Goal: Information Seeking & Learning: Learn about a topic

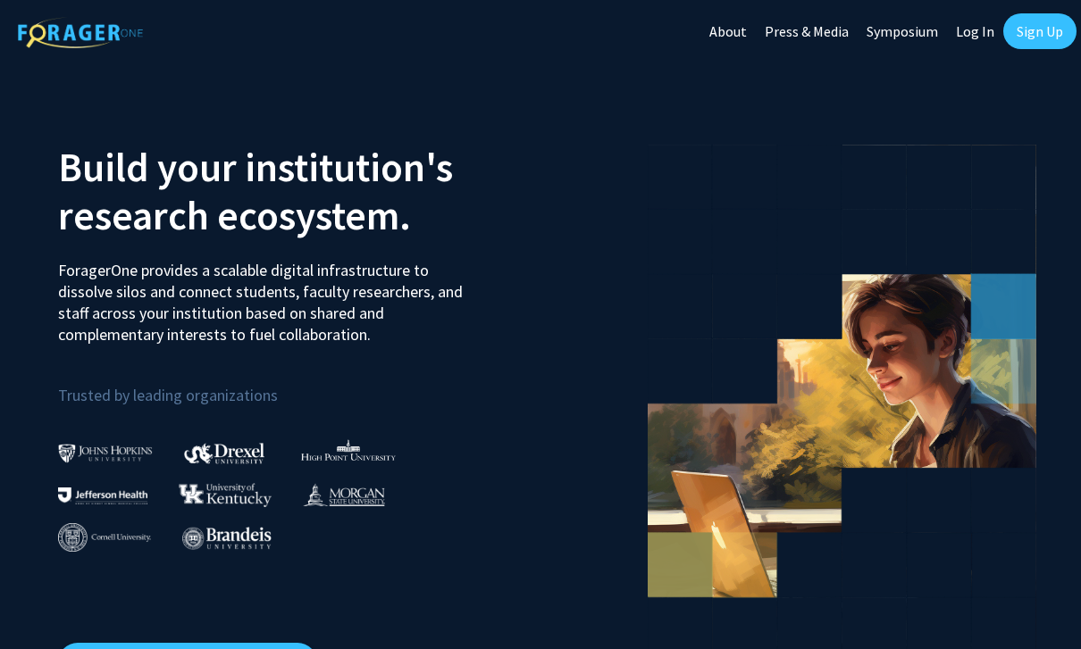
click at [122, 499] on img at bounding box center [102, 496] width 89 height 17
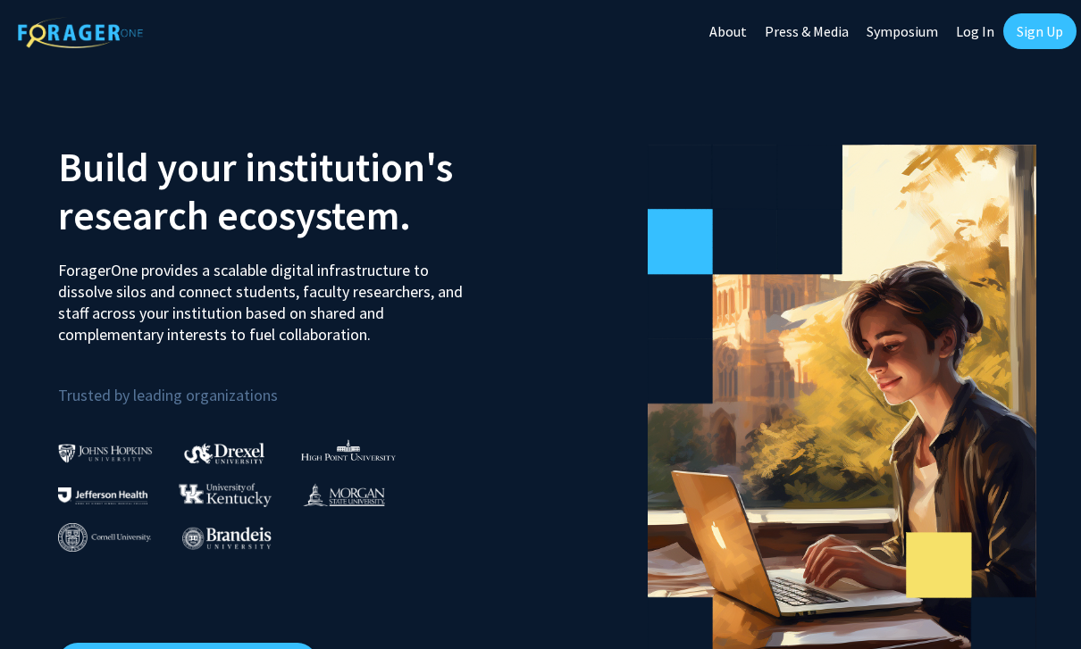
click at [1042, 35] on link "Sign Up" at bounding box center [1039, 31] width 73 height 36
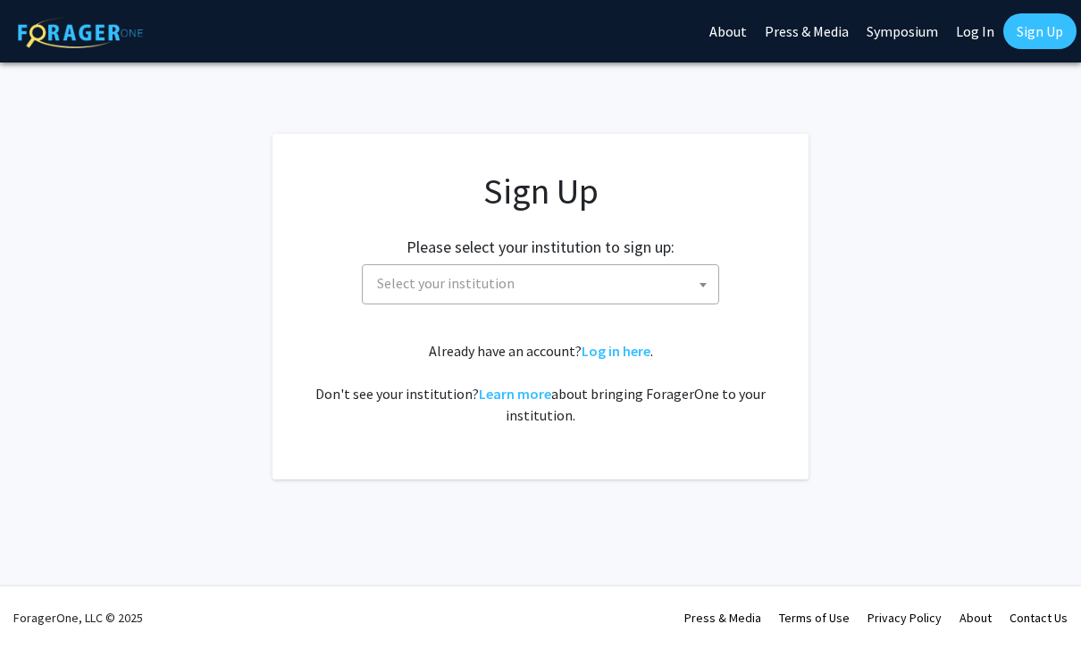
click at [702, 291] on span at bounding box center [703, 284] width 18 height 39
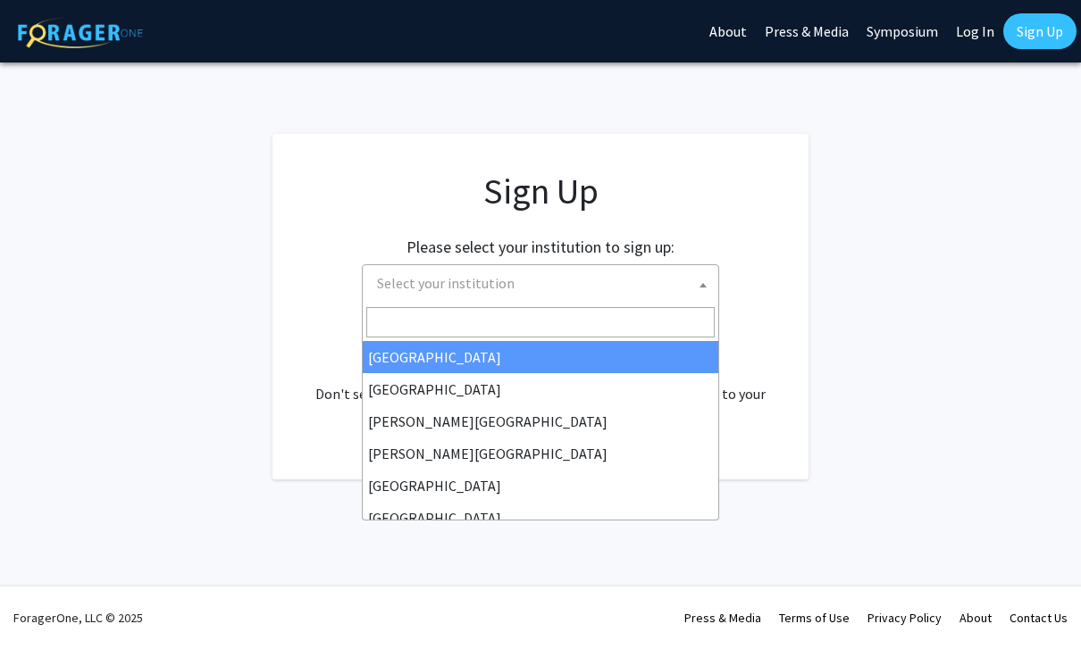
click at [617, 324] on input "Search" at bounding box center [540, 322] width 348 height 30
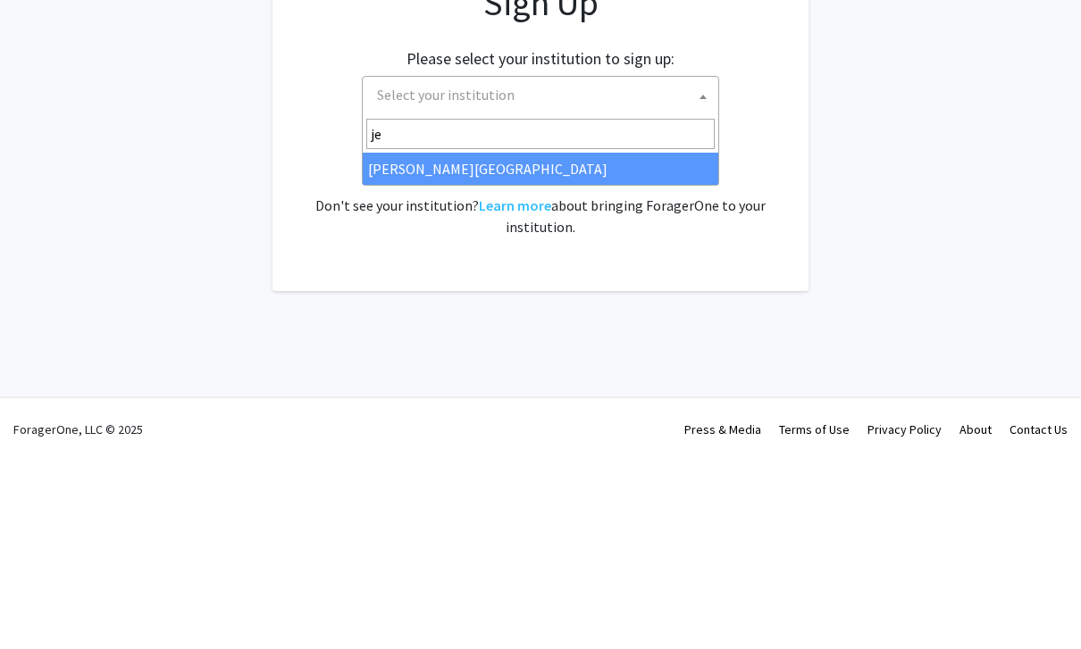
type input "jef"
select select "24"
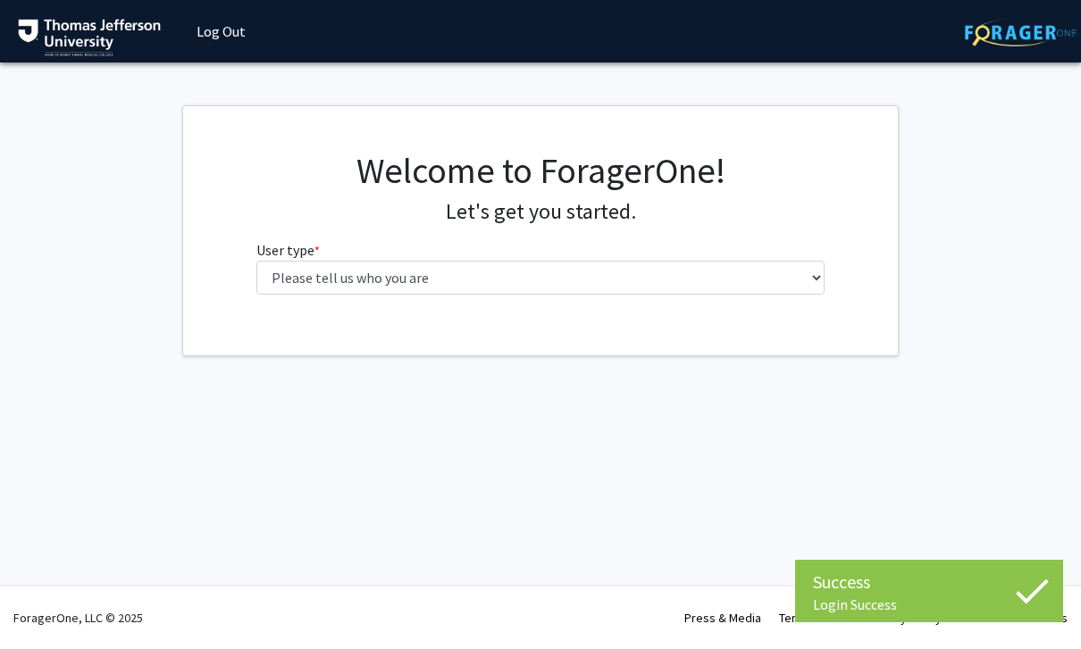
click at [814, 253] on fg-select "User type * required Please tell us who you are Undergraduate Student Master's …" at bounding box center [540, 266] width 569 height 55
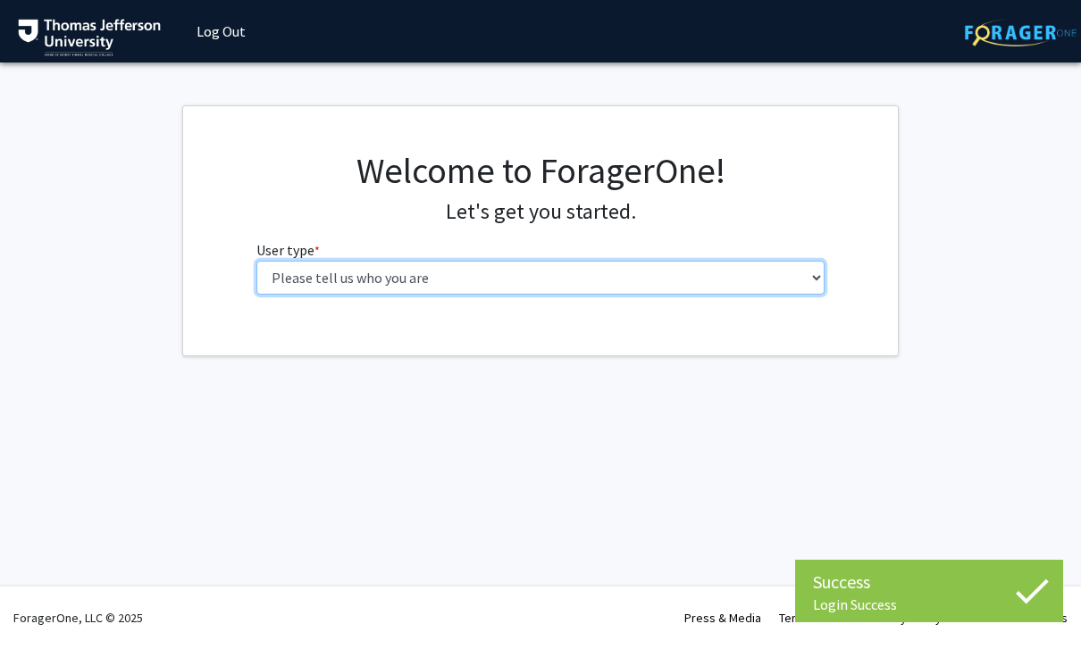
click at [806, 271] on select "Please tell us who you are Undergraduate Student Master's Student Doctoral Cand…" at bounding box center [540, 278] width 569 height 34
select select "3: doc"
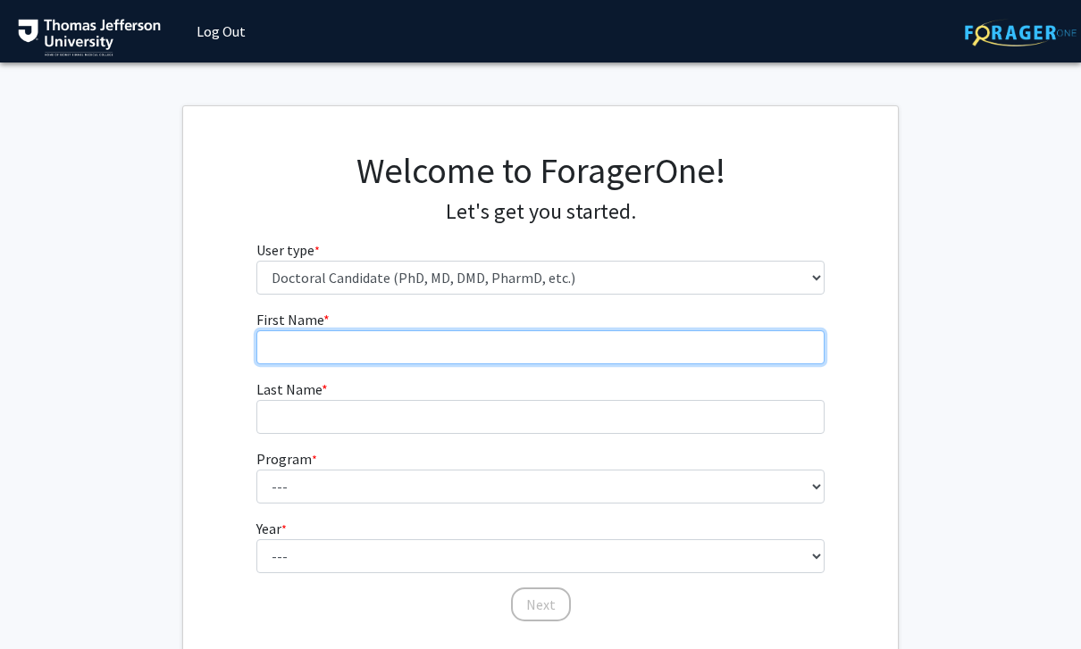
click at [709, 341] on input "First Name * required" at bounding box center [540, 347] width 569 height 34
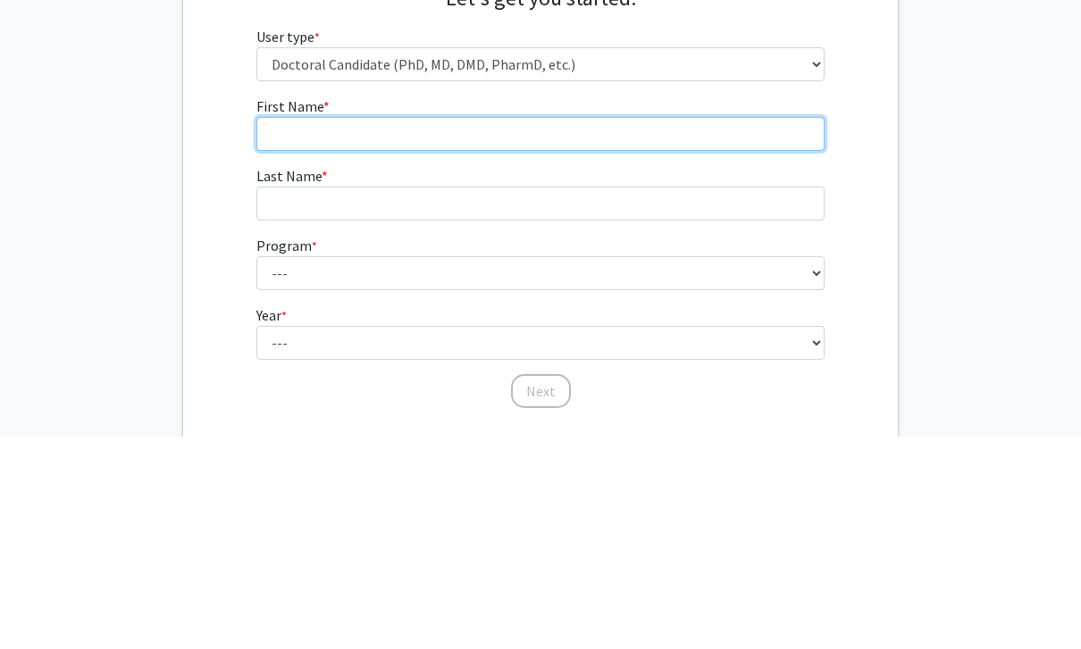
type input "[PERSON_NAME]"
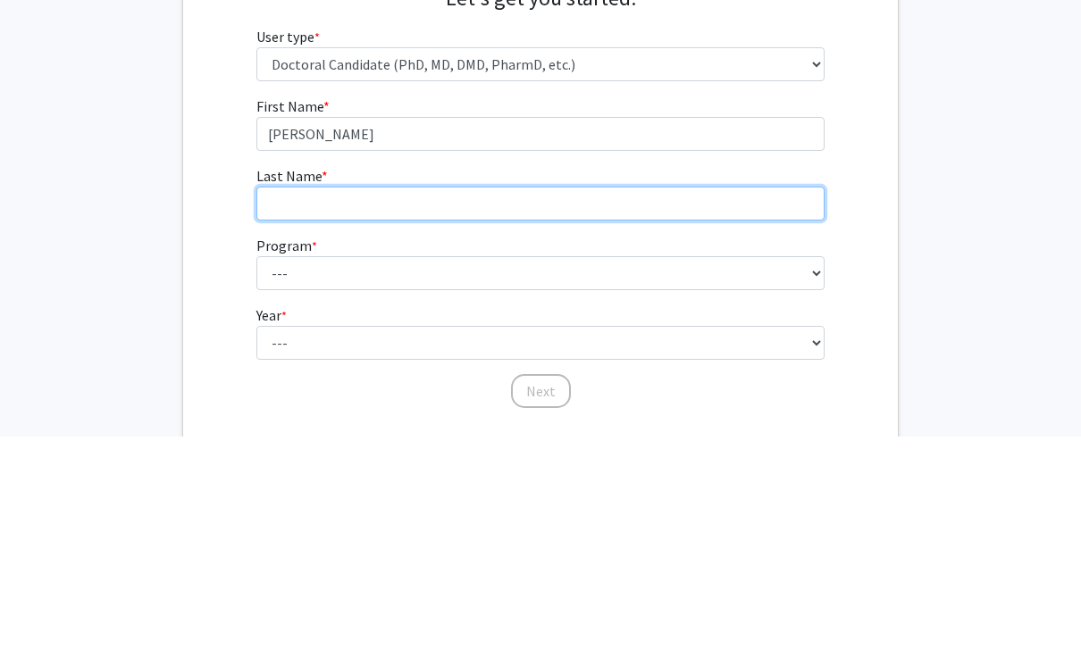
type input "[PERSON_NAME]"
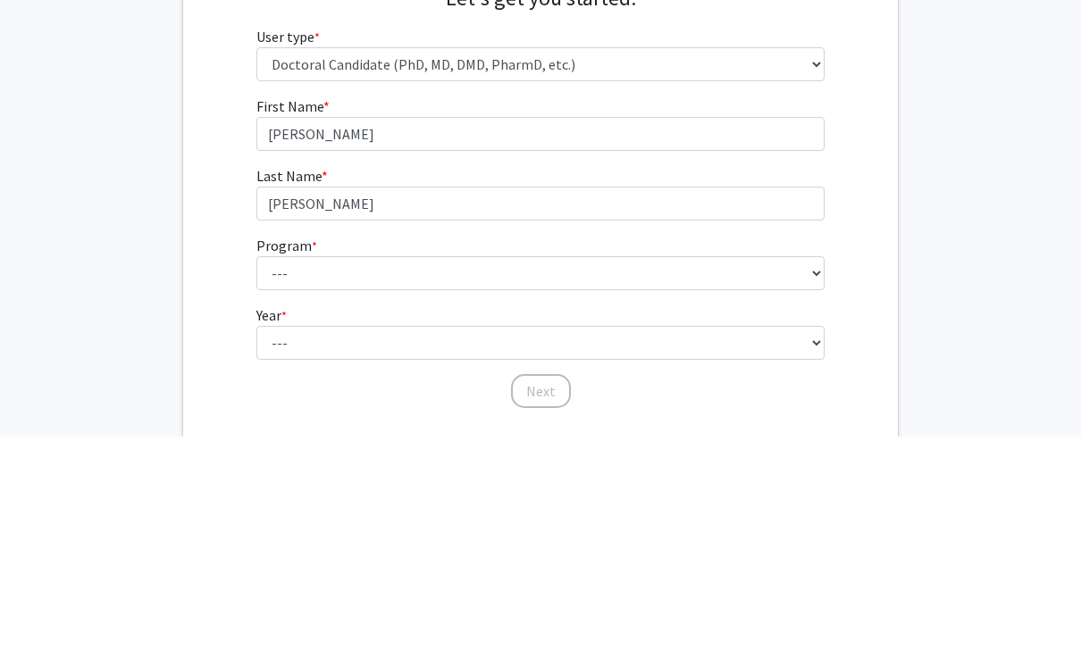
scroll to position [124, 0]
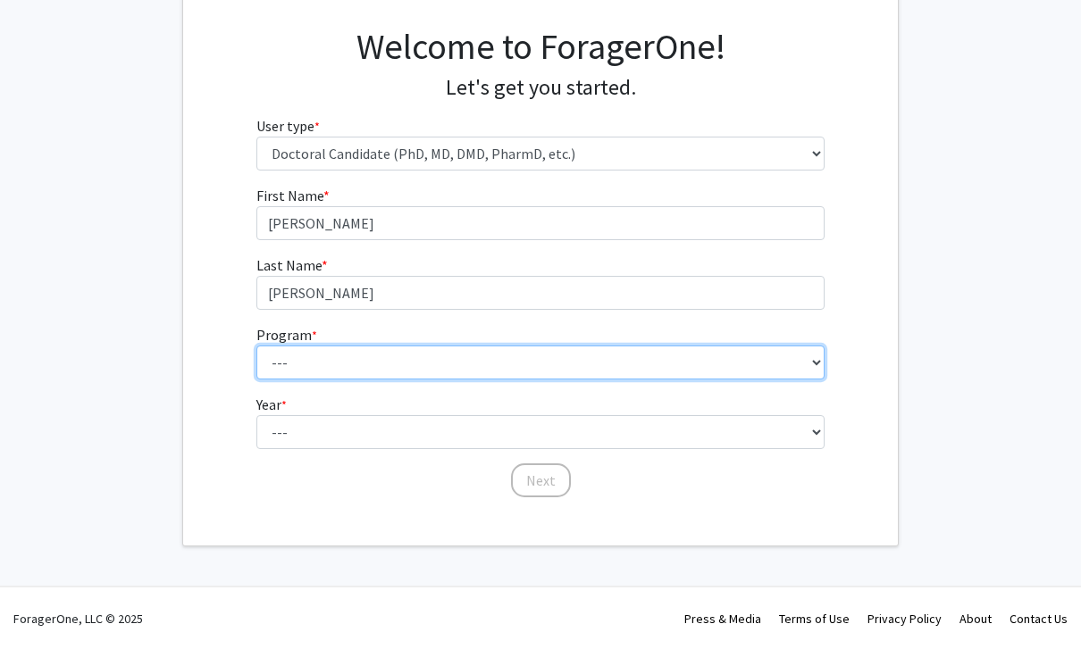
click at [688, 365] on select "--- Accelerated 3+3 BS in Health Sciences/Doctor of [MEDICAL_DATA] Accelerated …" at bounding box center [540, 363] width 569 height 34
select select "35: 815"
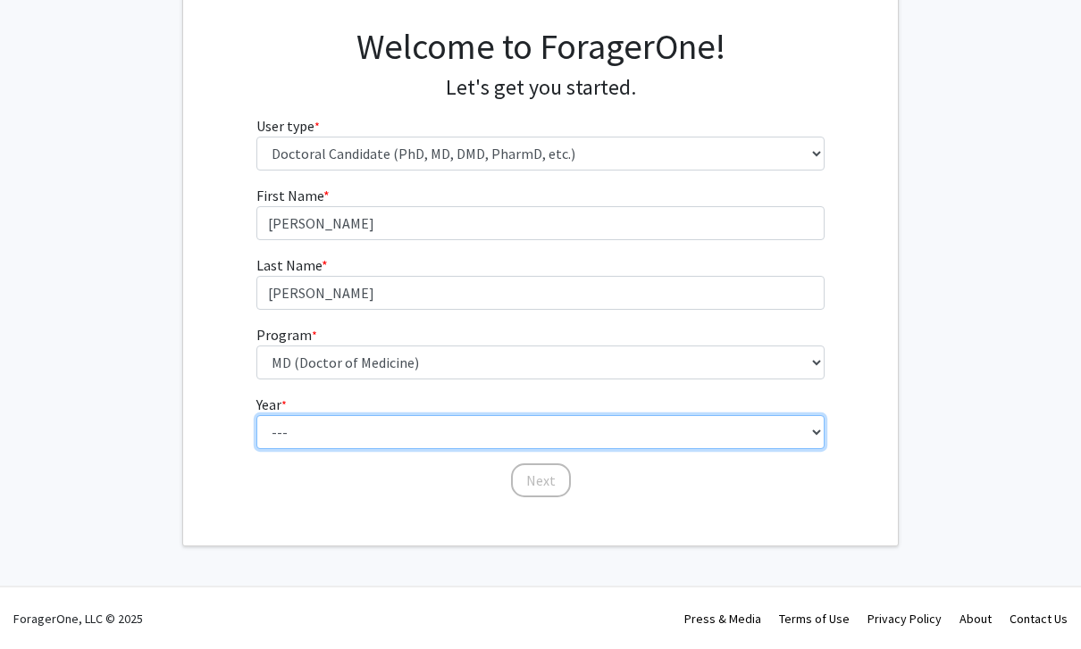
click at [603, 424] on select "--- First Year Second Year Third Year Fourth Year Fifth Year Sixth Year Seventh…" at bounding box center [540, 432] width 569 height 34
select select "1: first_year"
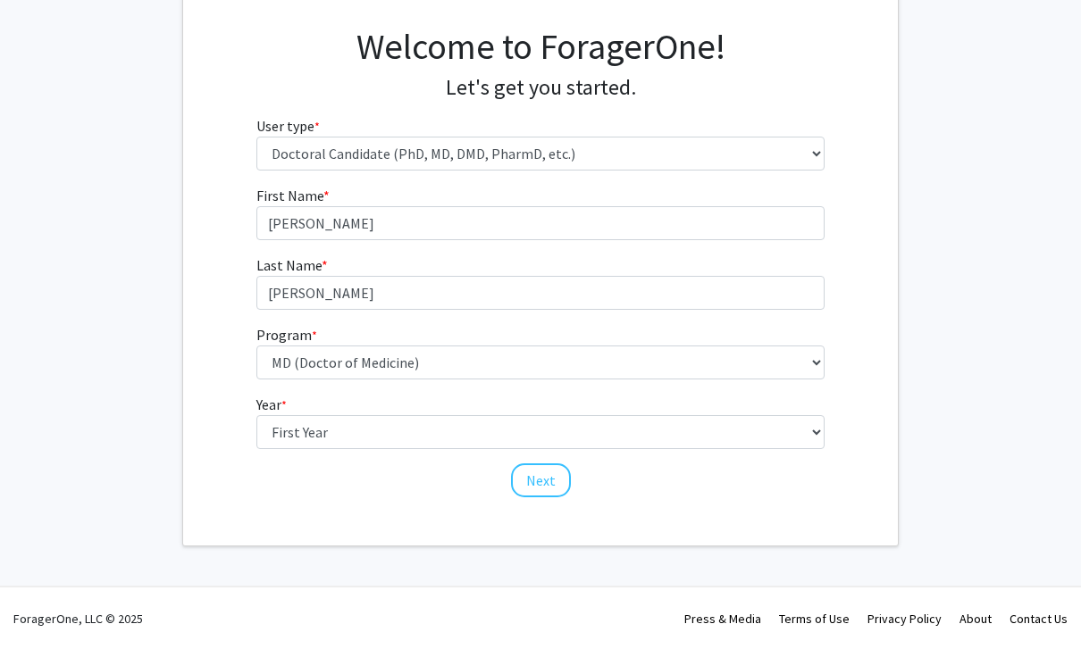
click at [555, 465] on button "Next" at bounding box center [541, 481] width 60 height 34
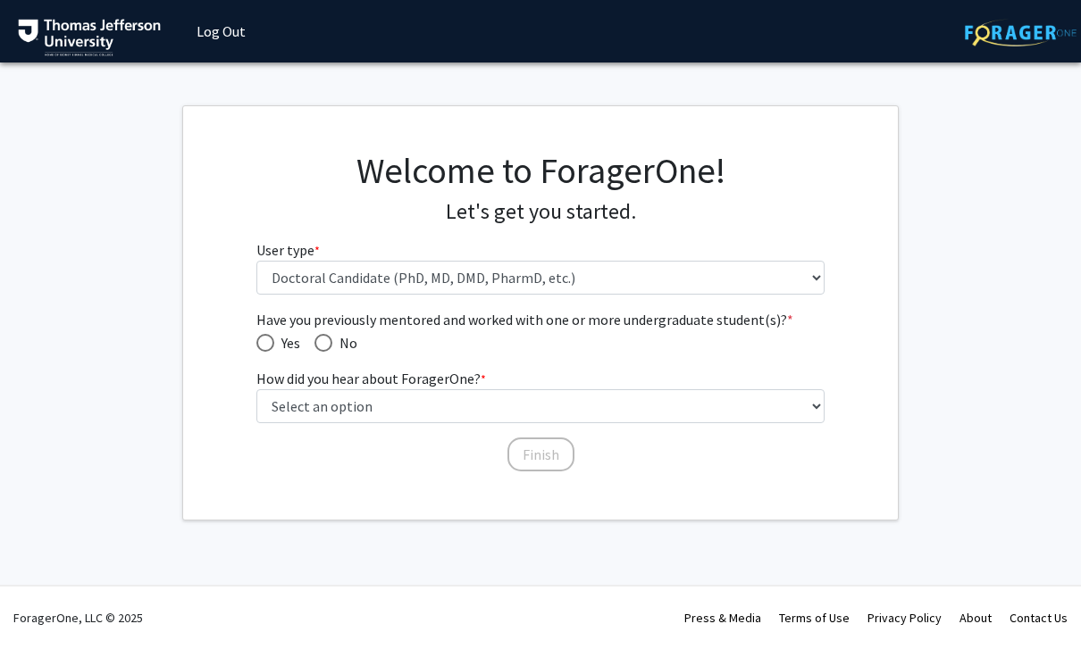
click at [346, 345] on span "No" at bounding box center [344, 342] width 25 height 21
click at [332, 345] on input "No" at bounding box center [323, 343] width 18 height 18
radio input "true"
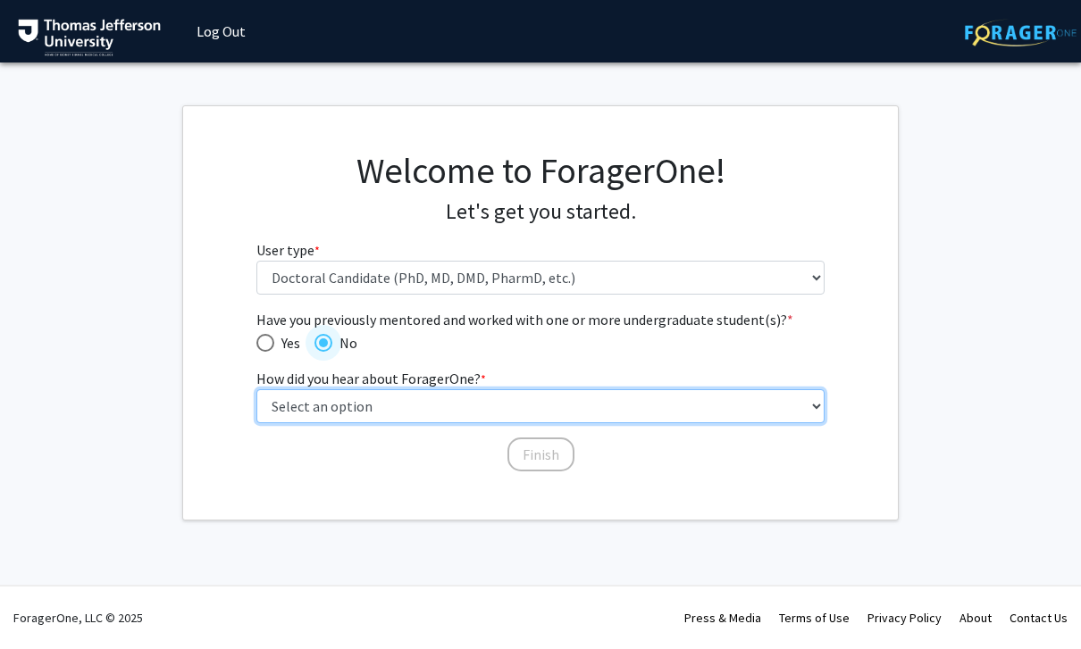
click at [818, 405] on select "Select an option Peer/student recommendation Faculty/staff recommendation Unive…" at bounding box center [540, 406] width 569 height 34
click at [823, 407] on select "Select an option Peer/student recommendation Faculty/staff recommendation Unive…" at bounding box center [540, 406] width 569 height 34
select select "2: faculty_recommendation"
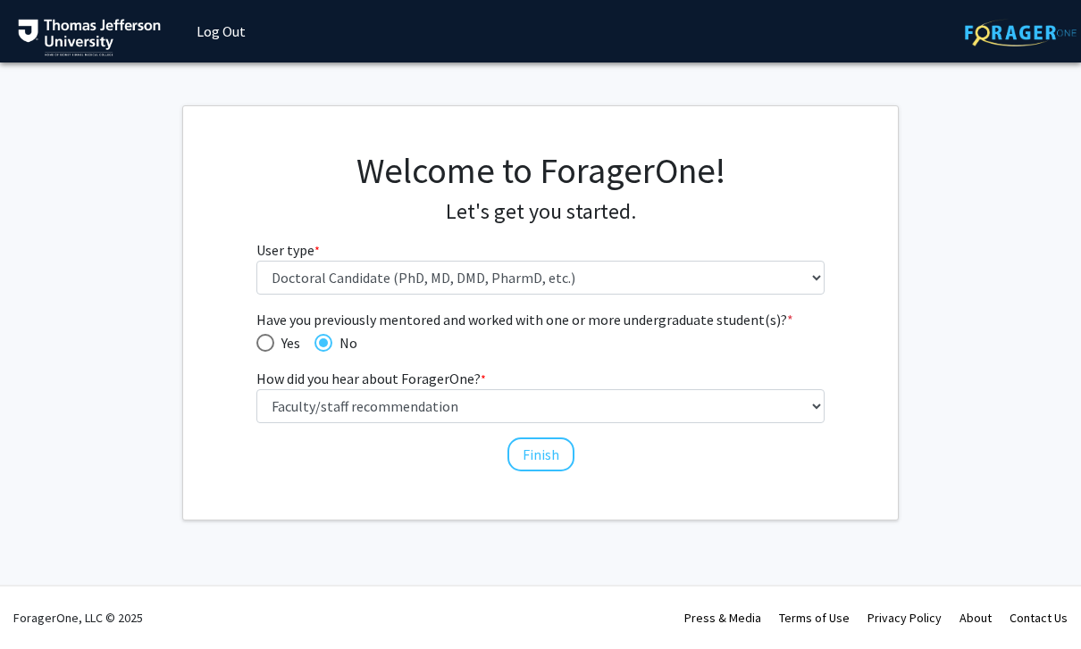
click at [519, 451] on button "Finish" at bounding box center [540, 455] width 67 height 34
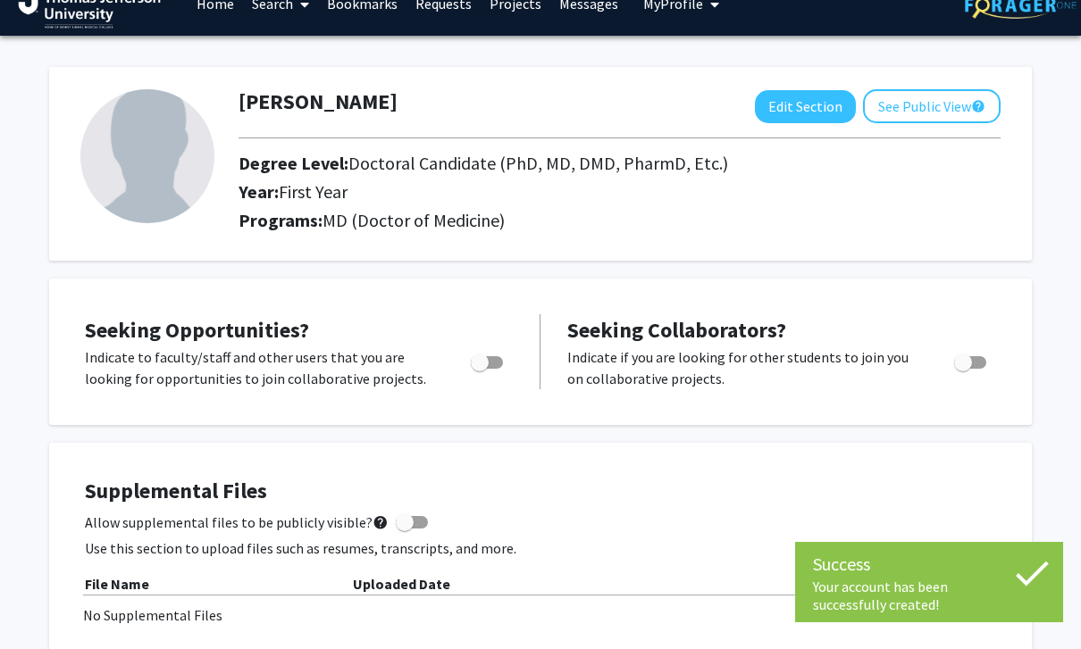
scroll to position [29, 0]
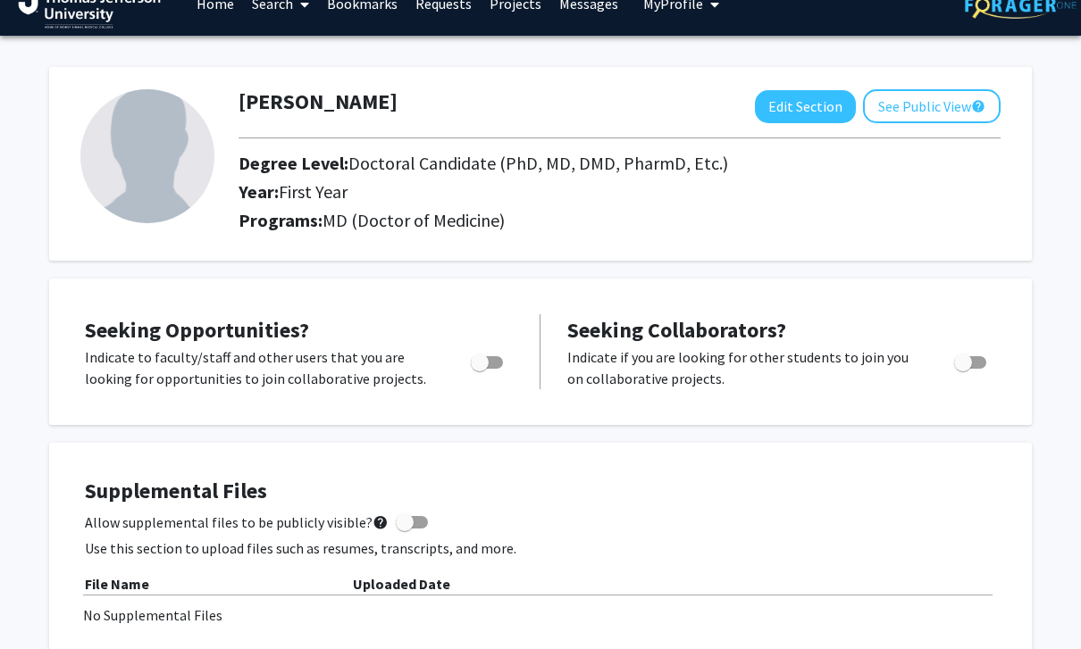
click at [823, 113] on button "Edit Section" at bounding box center [805, 106] width 101 height 33
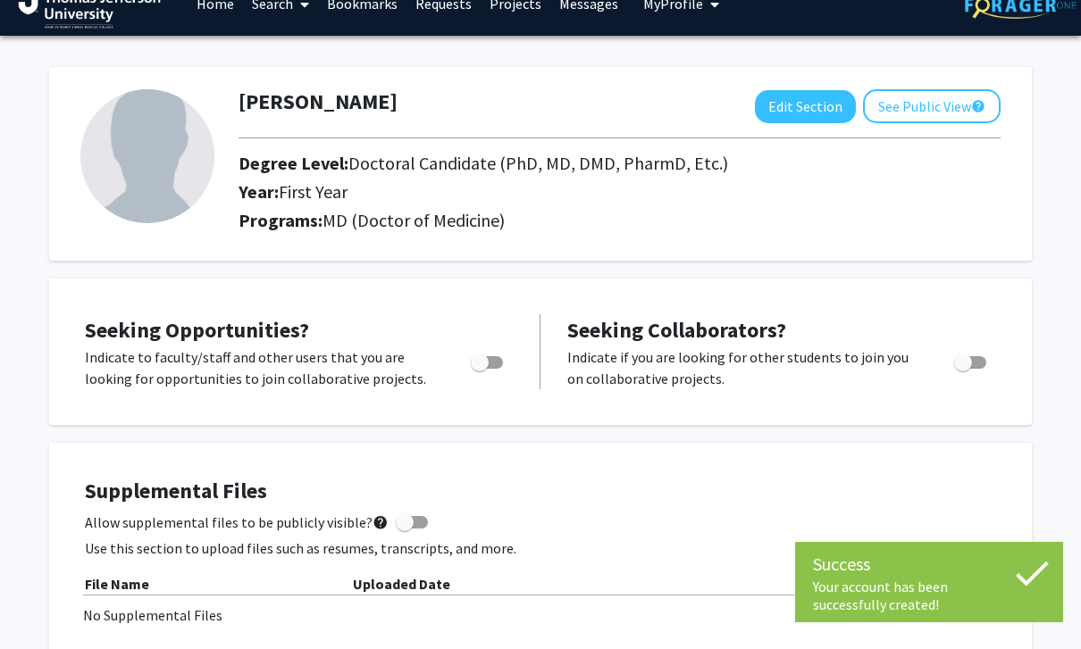
select select "first_year"
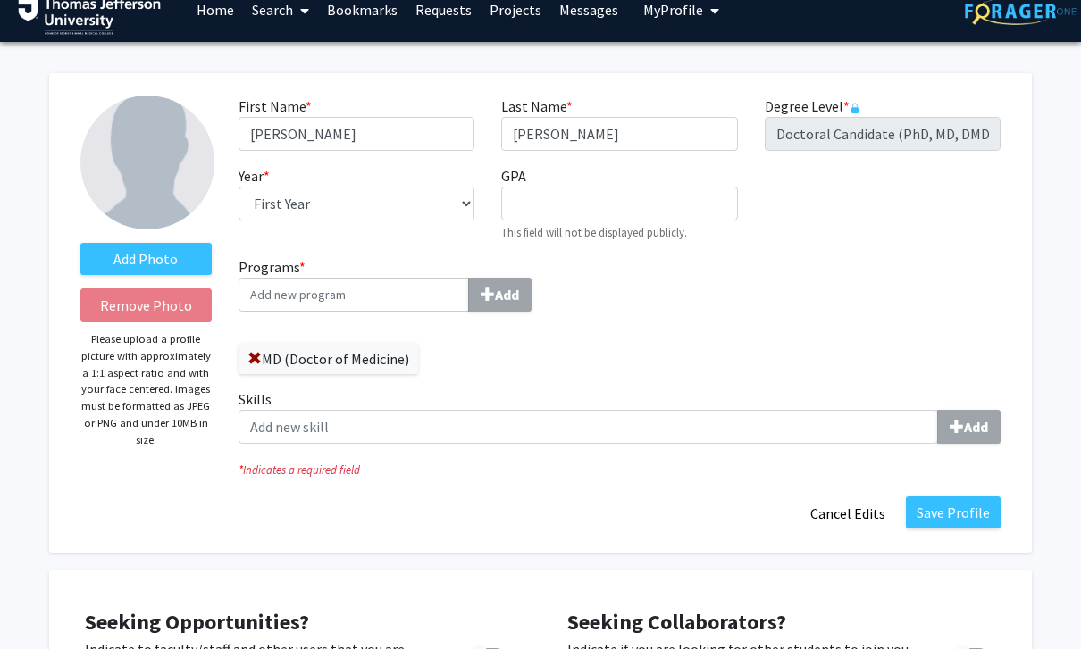
scroll to position [21, 0]
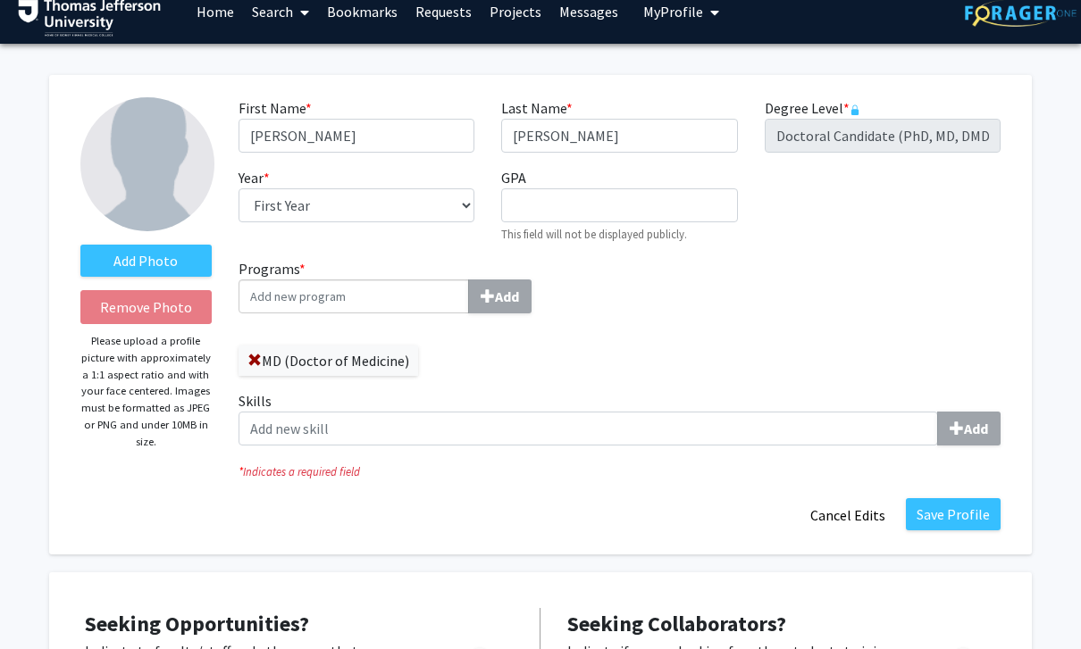
click at [266, 289] on input "Programs * Add" at bounding box center [353, 297] width 230 height 34
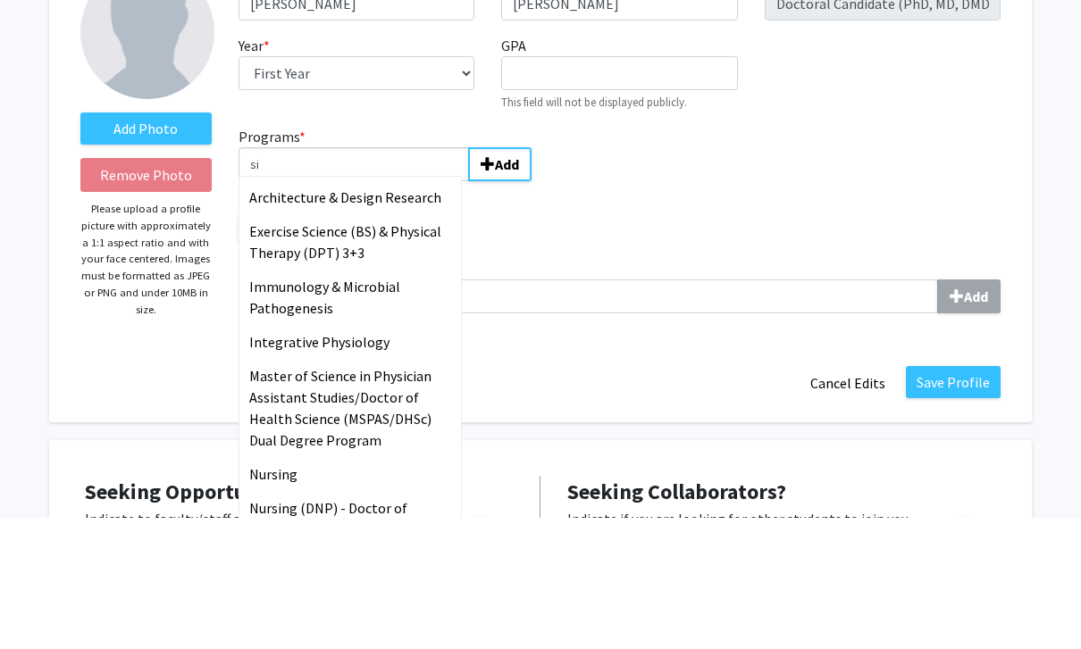
type input "s"
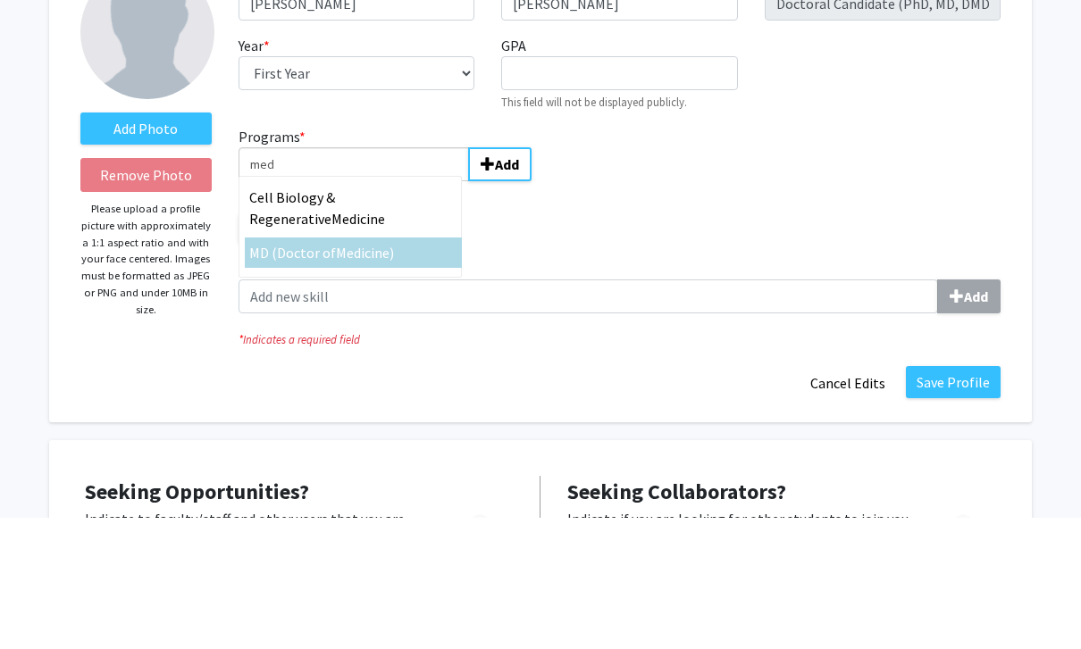
click at [270, 376] on span "MD (Doctor of" at bounding box center [292, 385] width 87 height 18
click at [270, 280] on input "med" at bounding box center [353, 297] width 230 height 34
type input "MD (Doctor of Medicine)"
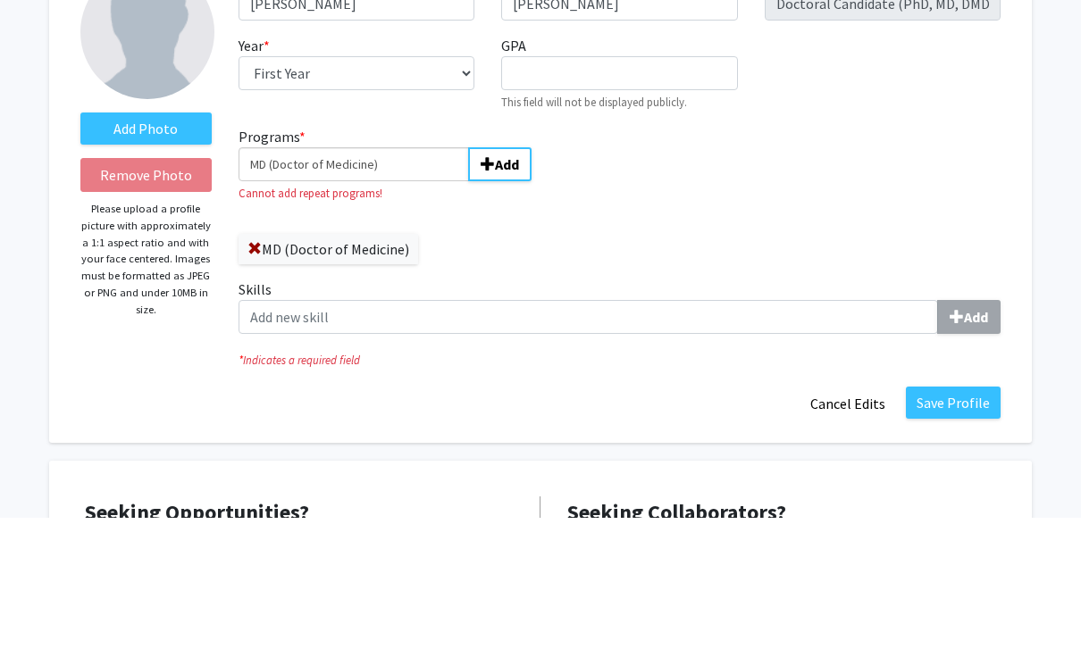
click at [487, 289] on span "submit" at bounding box center [487, 296] width 14 height 14
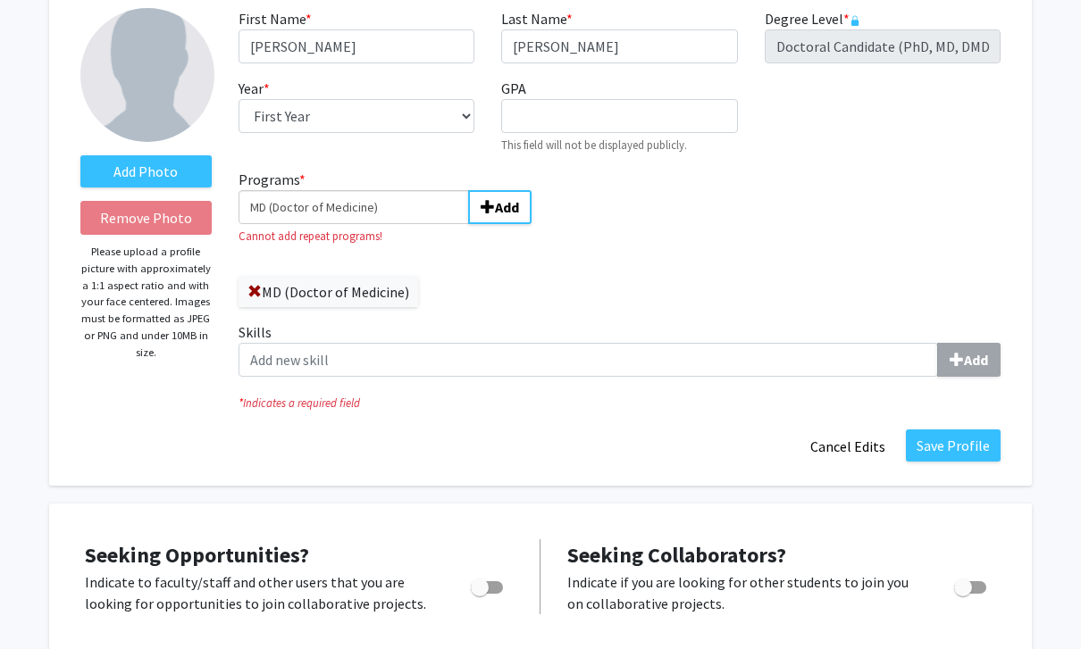
scroll to position [90, 0]
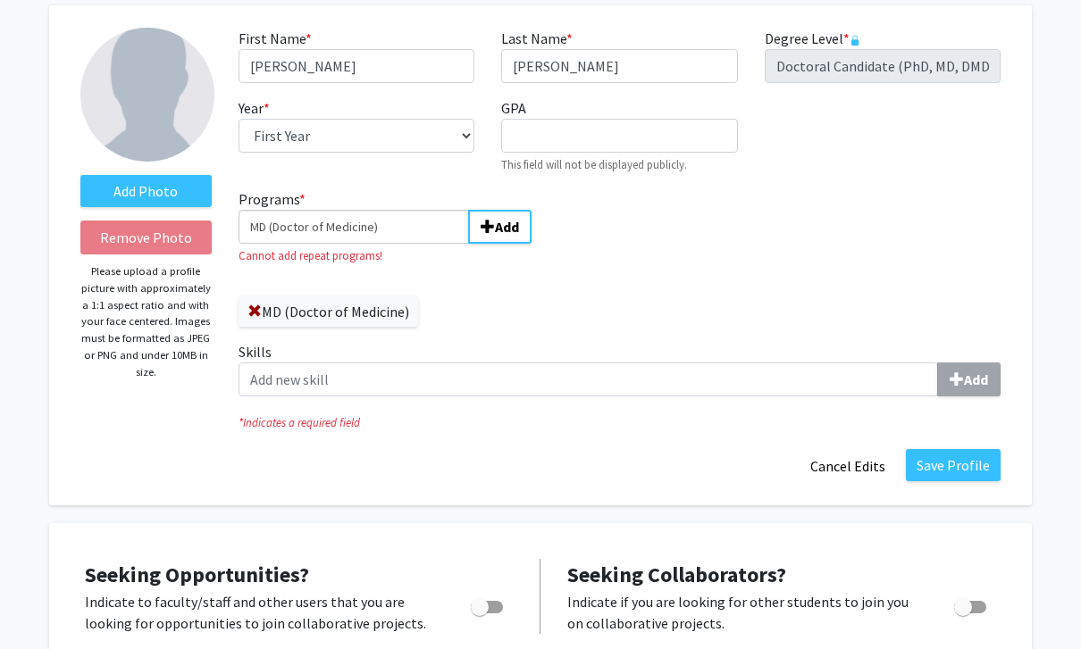
click at [298, 215] on input "MD (Doctor of Medicine)" at bounding box center [353, 227] width 230 height 34
click at [996, 221] on div "Programs * MD (Doctor of Medicine) Add Cannot add repeat programs! MD (Doctor o…" at bounding box center [619, 299] width 789 height 222
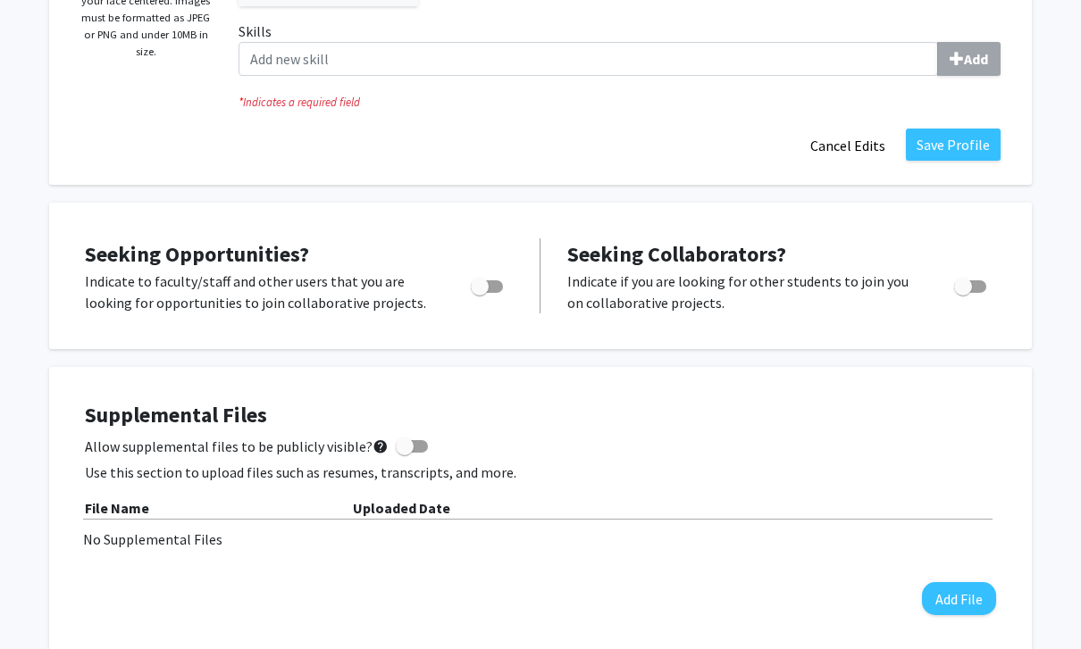
scroll to position [0, 0]
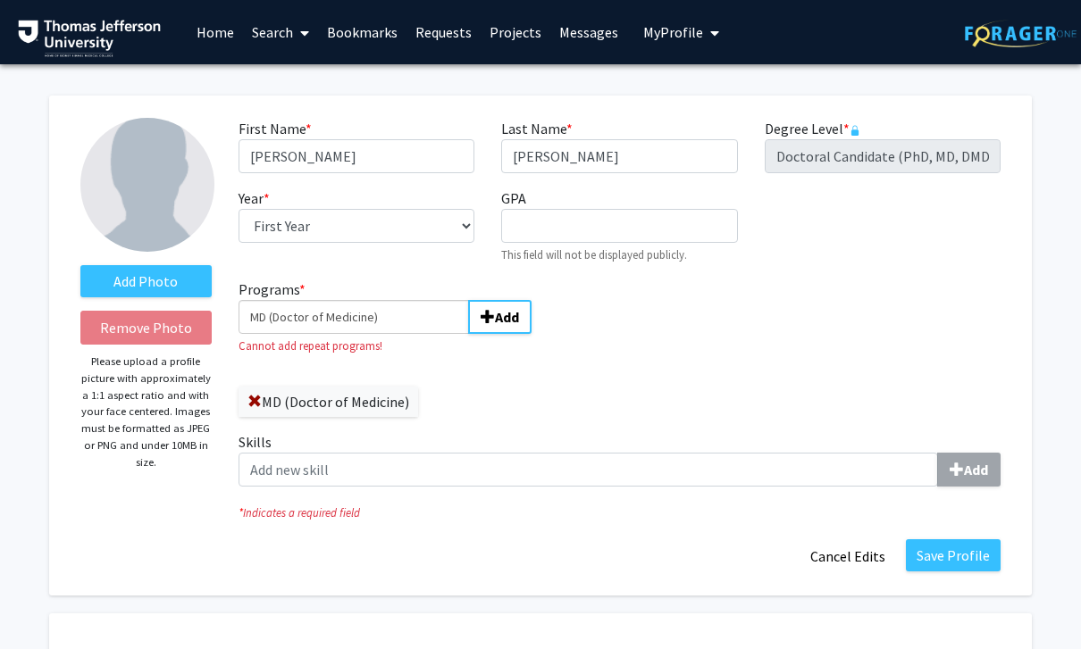
click at [211, 33] on link "Home" at bounding box center [215, 32] width 55 height 63
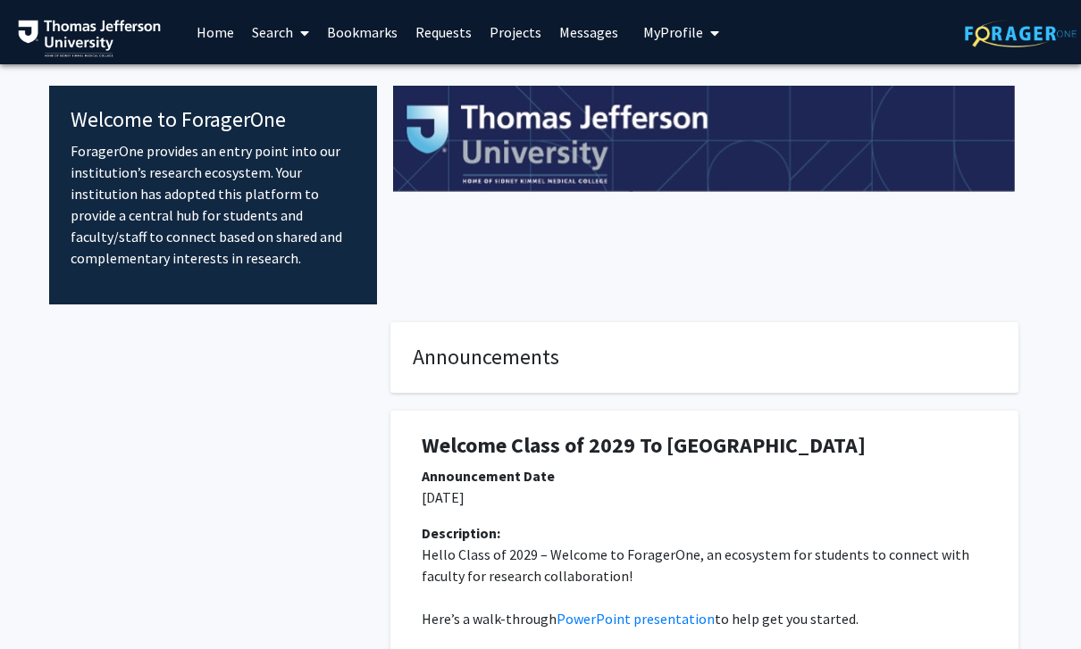
click at [271, 30] on link "Search" at bounding box center [280, 32] width 75 height 63
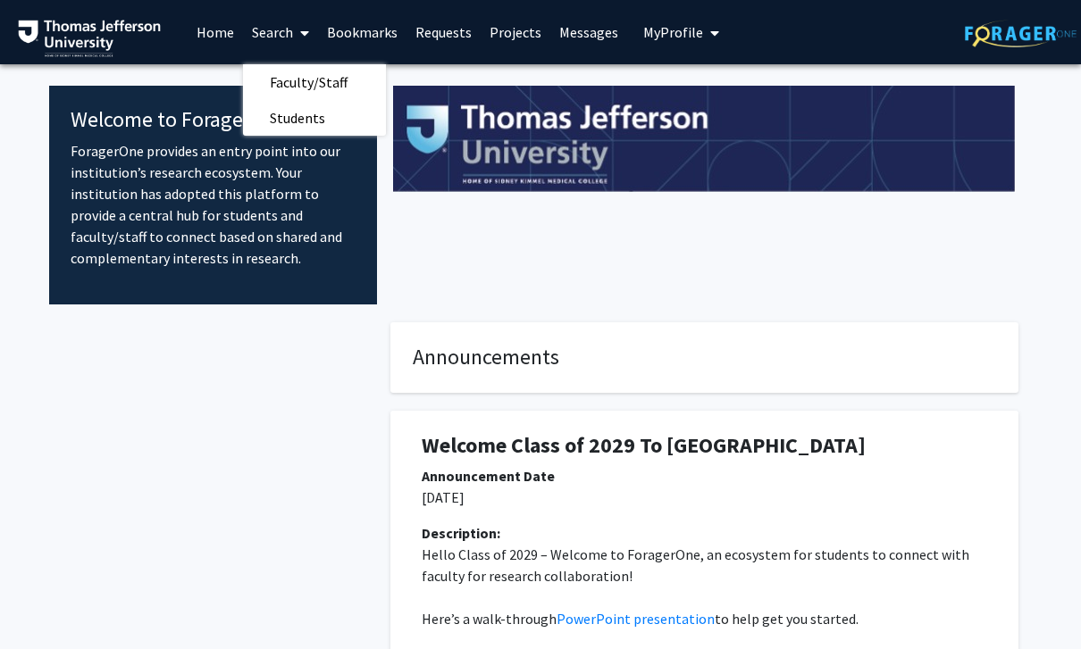
click at [290, 83] on span "Faculty/Staff" at bounding box center [308, 82] width 131 height 36
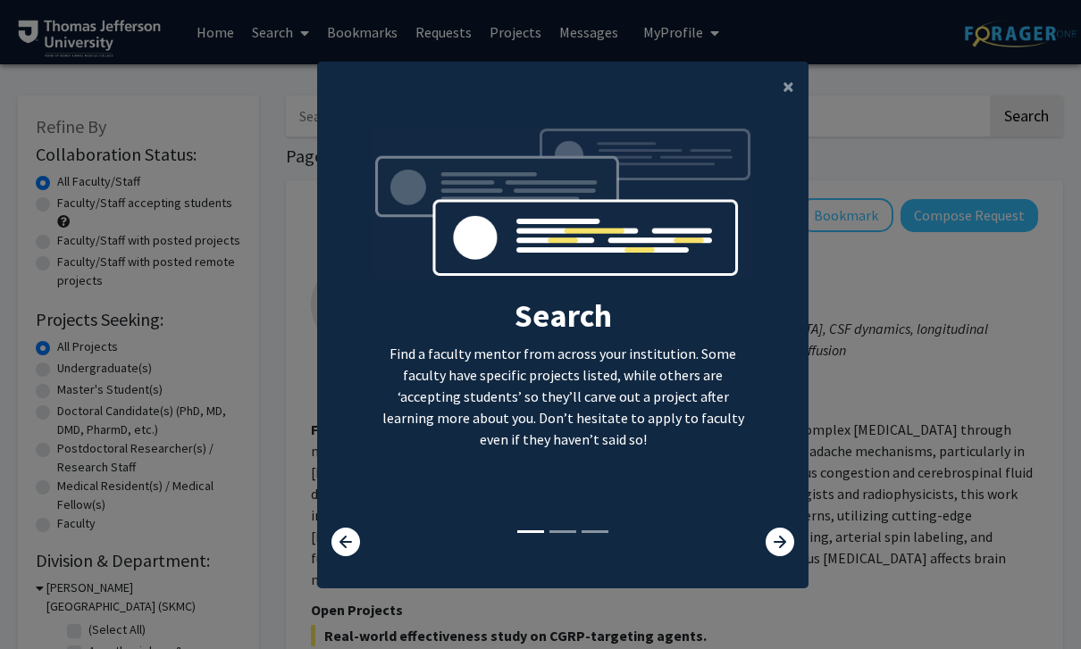
click at [784, 100] on span "×" at bounding box center [788, 86] width 12 height 28
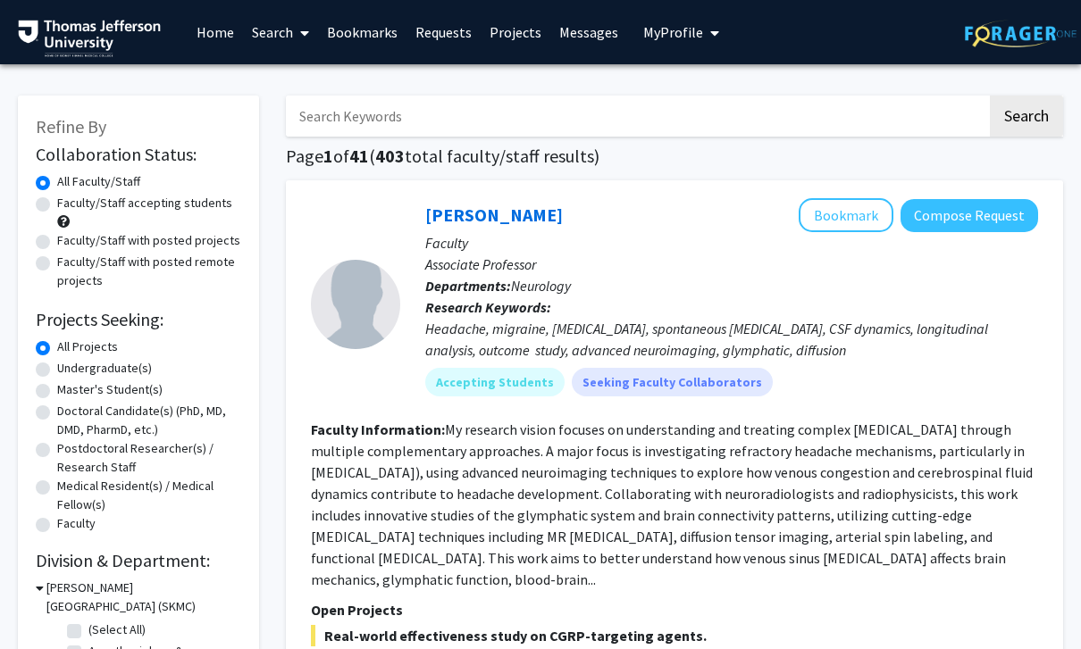
click at [703, 29] on span "My profile dropdown to access profile and logout" at bounding box center [711, 33] width 16 height 63
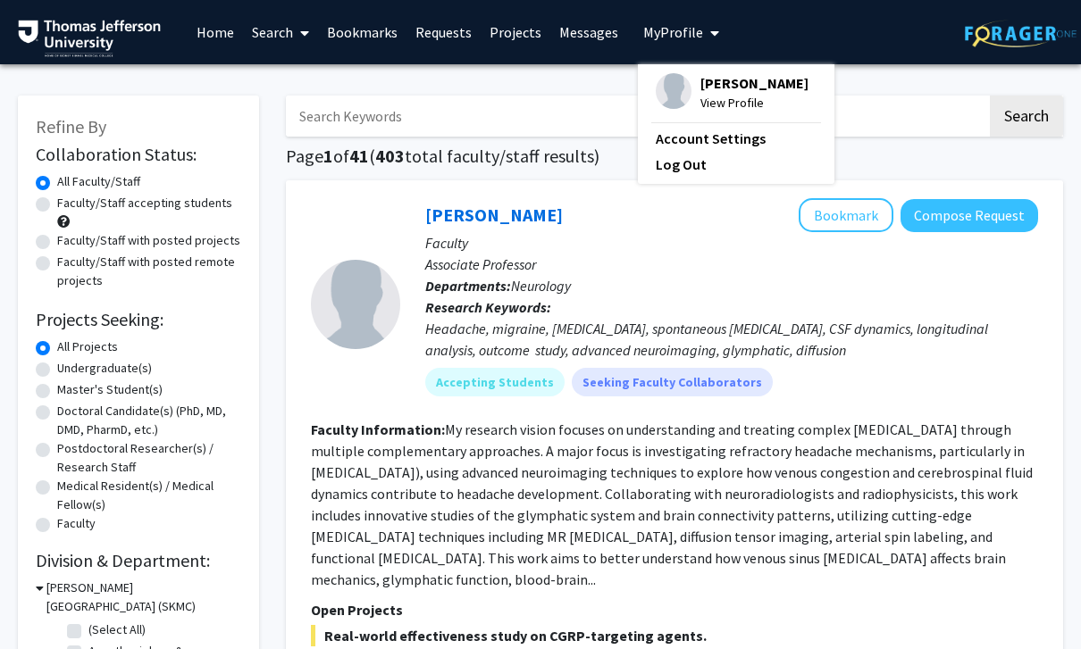
click at [721, 137] on link "Account Settings" at bounding box center [736, 138] width 161 height 21
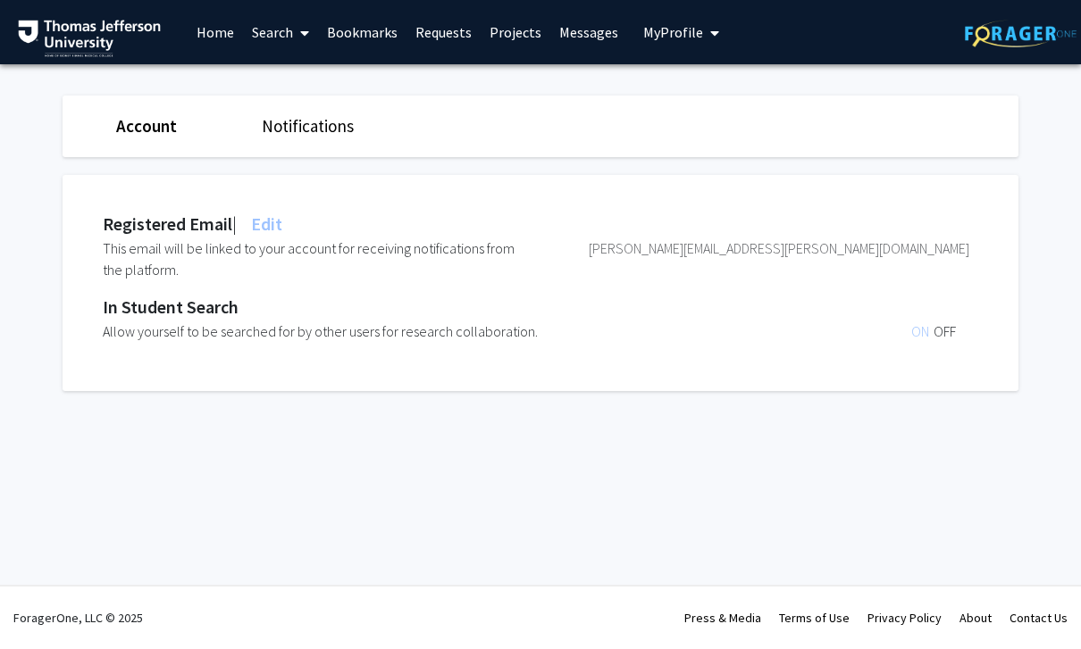
click at [703, 39] on span "My profile dropdown to access profile and logout" at bounding box center [711, 33] width 16 height 63
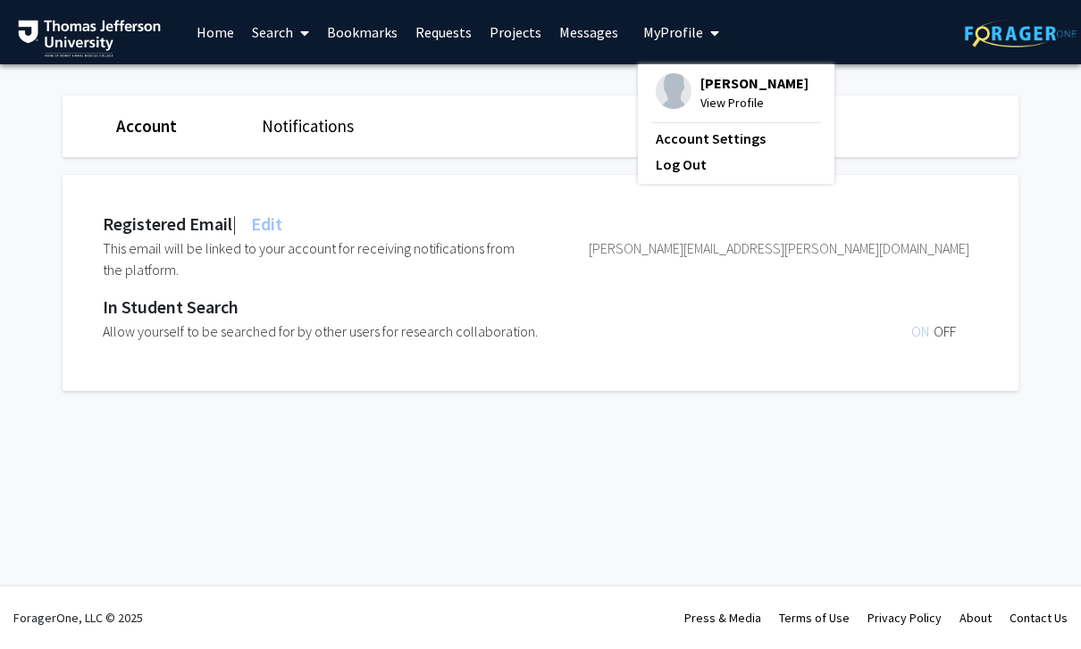
click at [750, 83] on span "[PERSON_NAME]" at bounding box center [754, 83] width 108 height 20
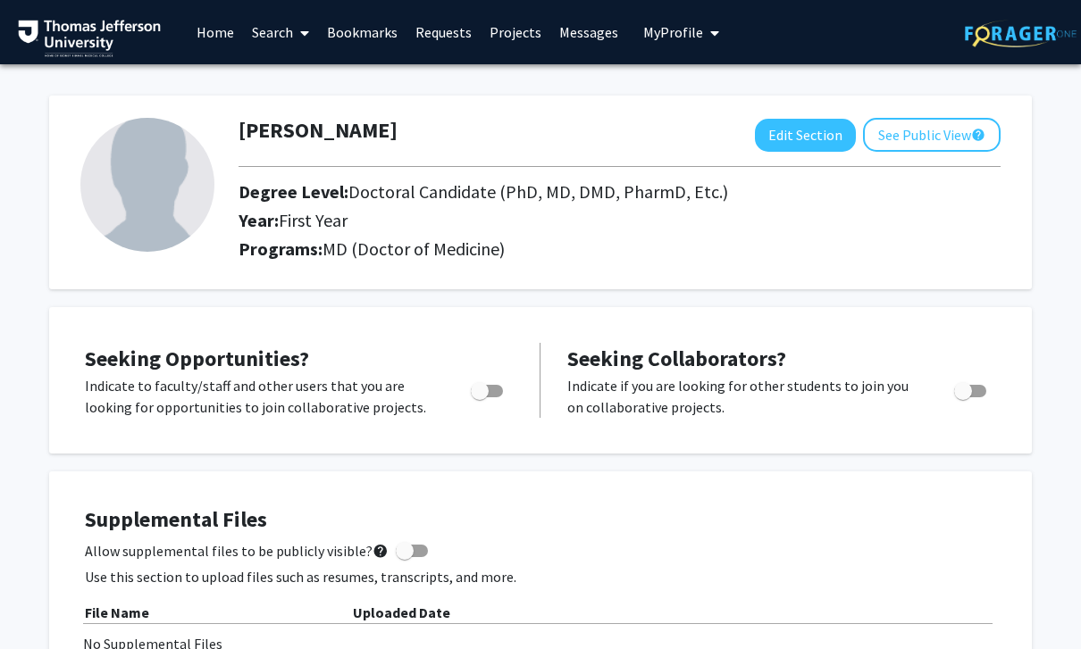
click at [808, 127] on button "Edit Section" at bounding box center [805, 135] width 101 height 33
select select "first_year"
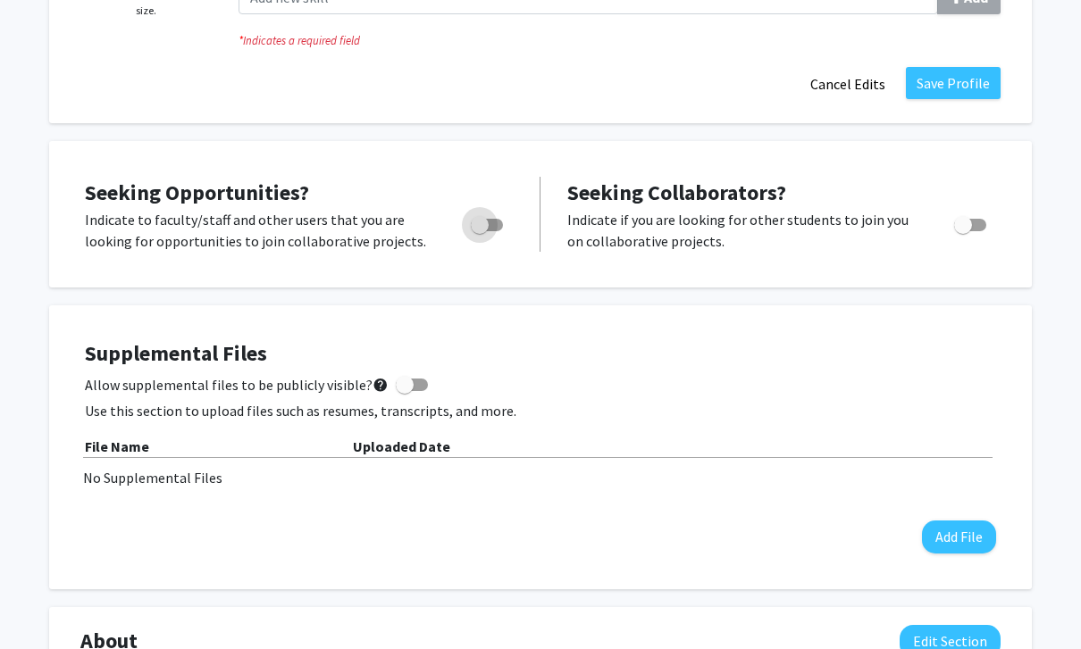
scroll to position [452, 0]
click at [486, 216] on span "Toggle" at bounding box center [480, 225] width 18 height 18
click at [480, 231] on input "Are you actively seeking opportunities?" at bounding box center [479, 231] width 1 height 1
checkbox input "true"
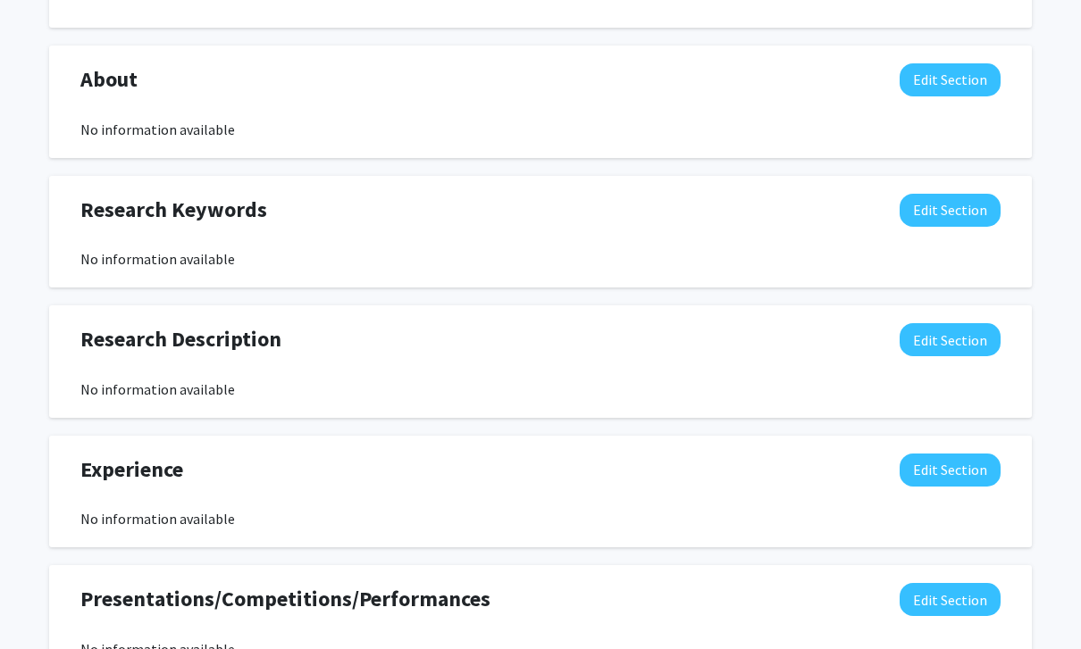
scroll to position [1012, 0]
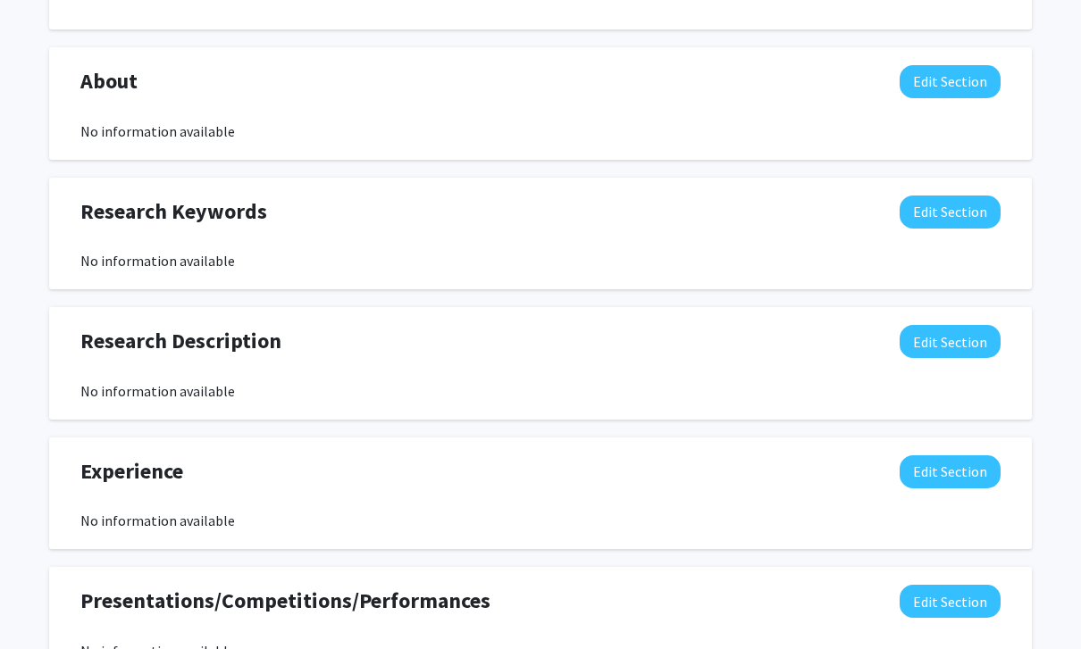
click at [971, 202] on button "Edit Section" at bounding box center [949, 212] width 101 height 33
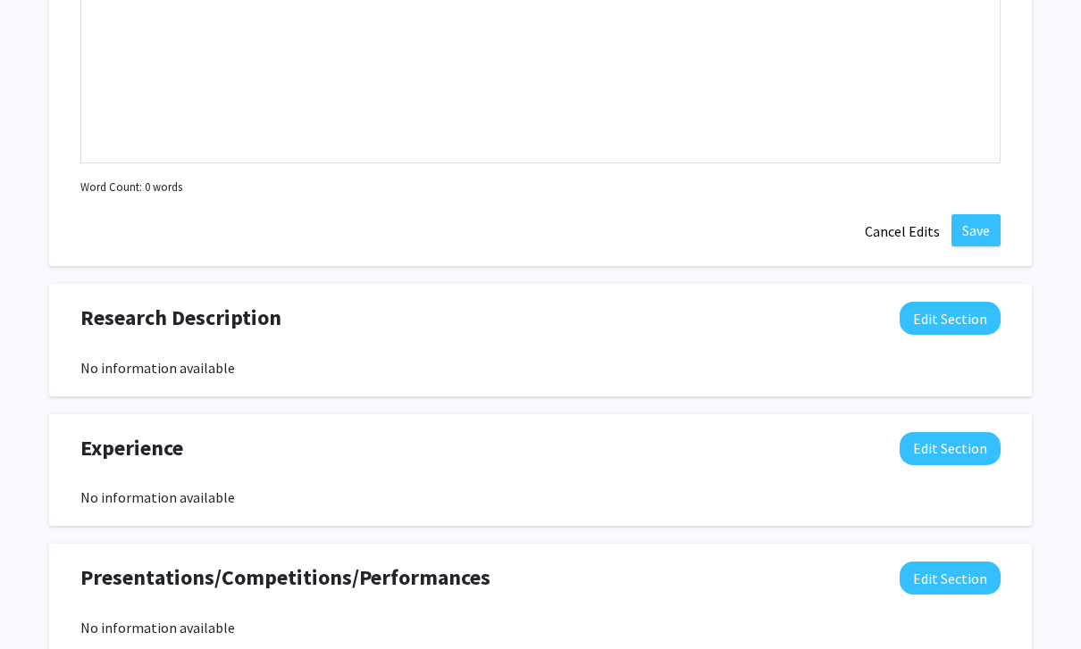
click at [920, 236] on button "Cancel Edits" at bounding box center [902, 231] width 98 height 34
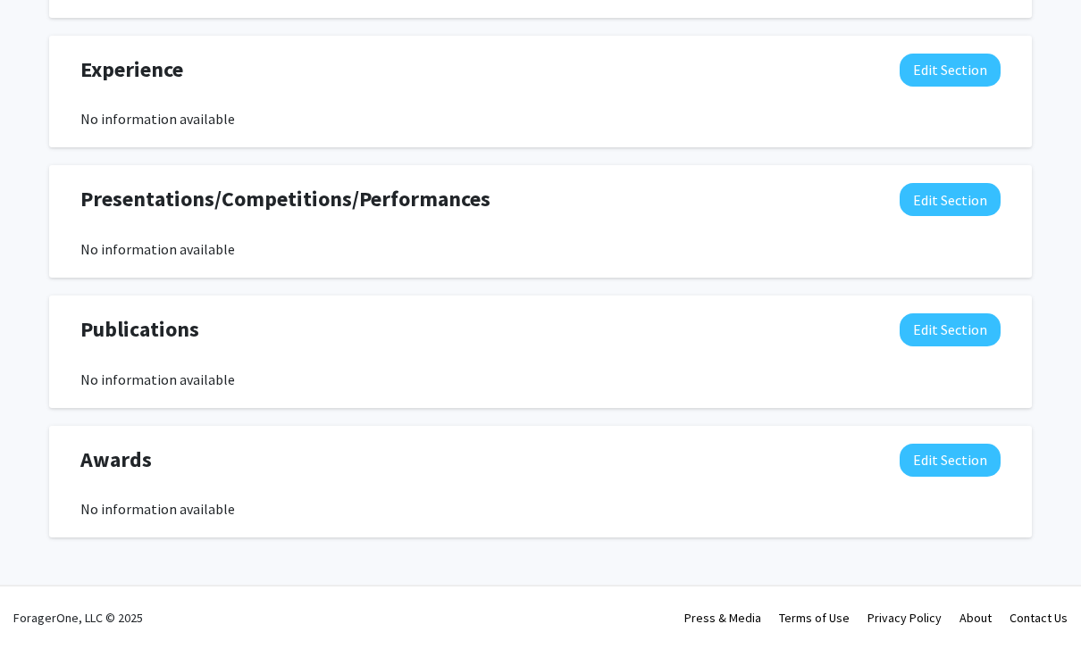
scroll to position [1351, 0]
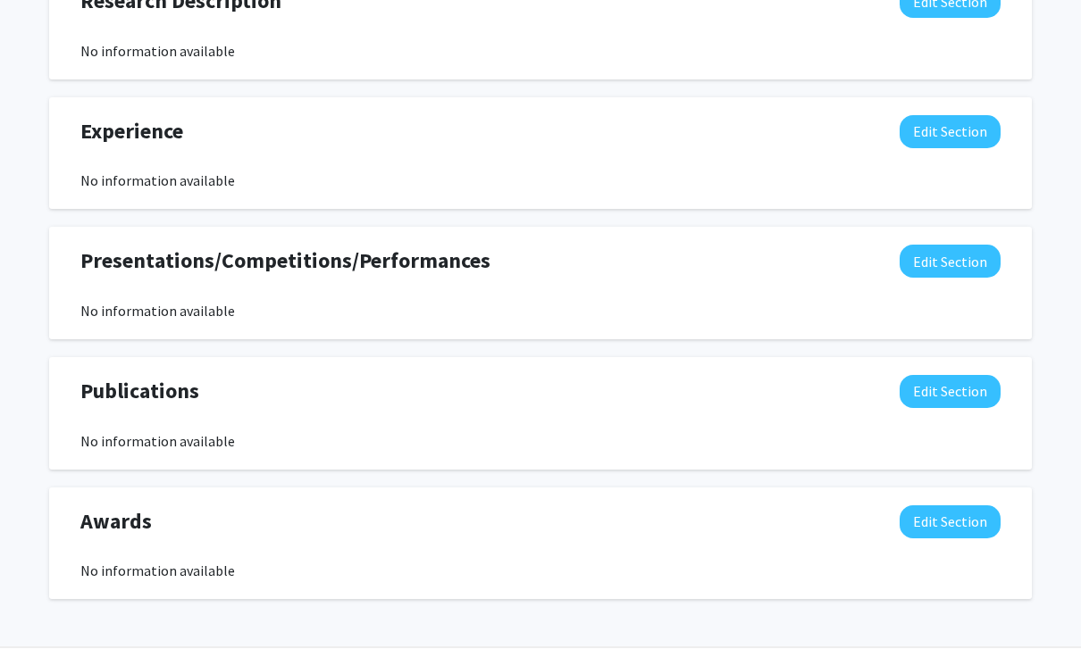
click at [988, 129] on button "Edit Section" at bounding box center [949, 132] width 101 height 33
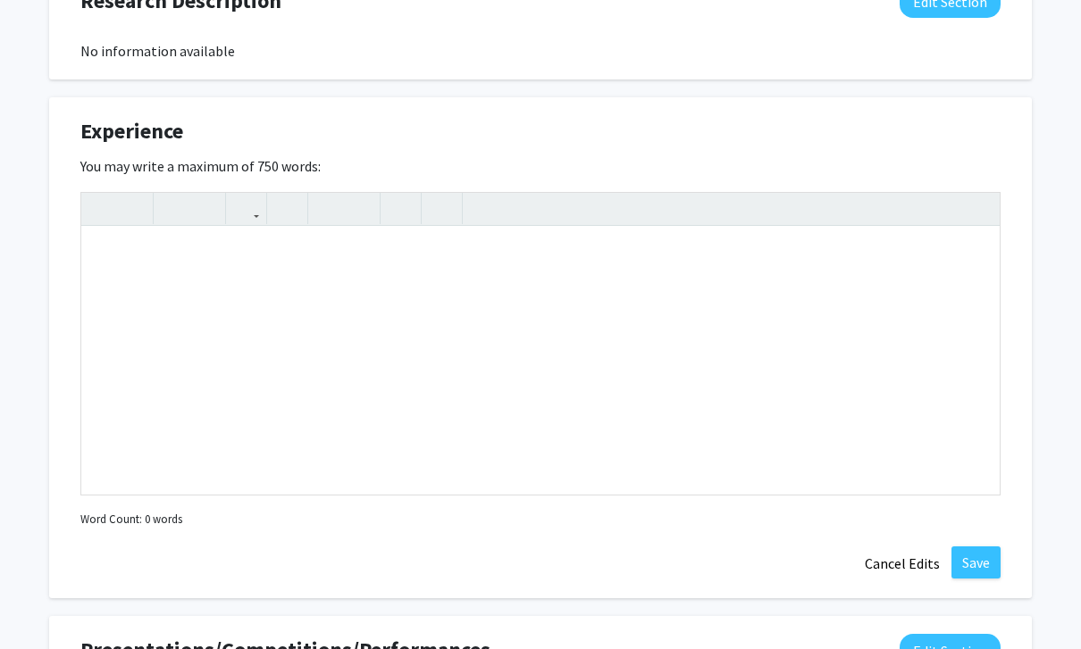
click at [883, 565] on button "Cancel Edits" at bounding box center [902, 564] width 98 height 34
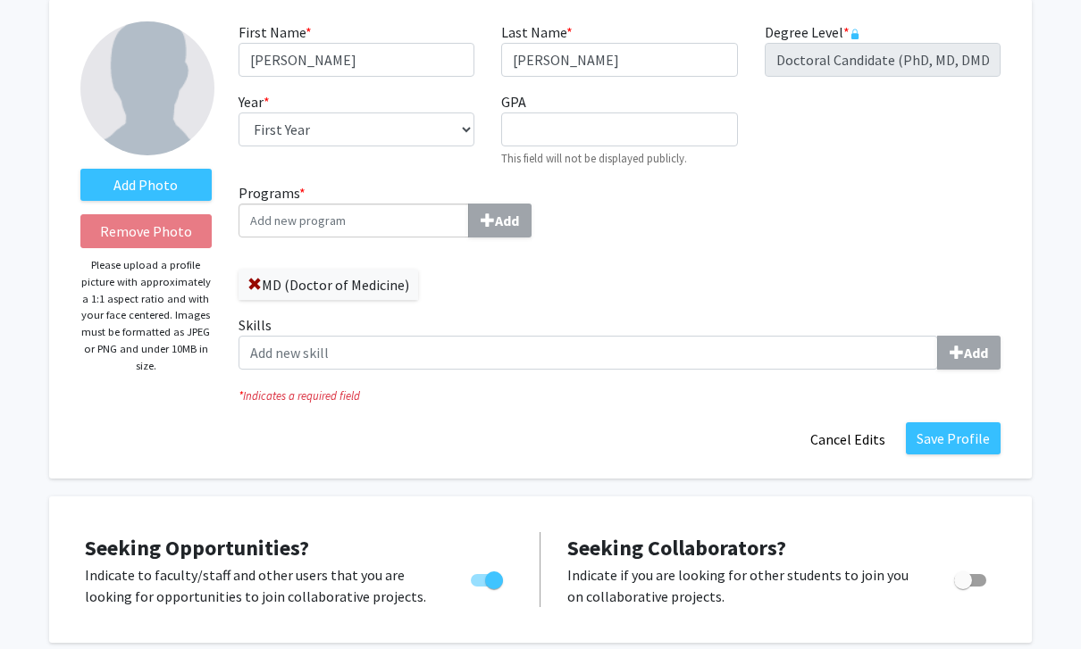
scroll to position [0, 0]
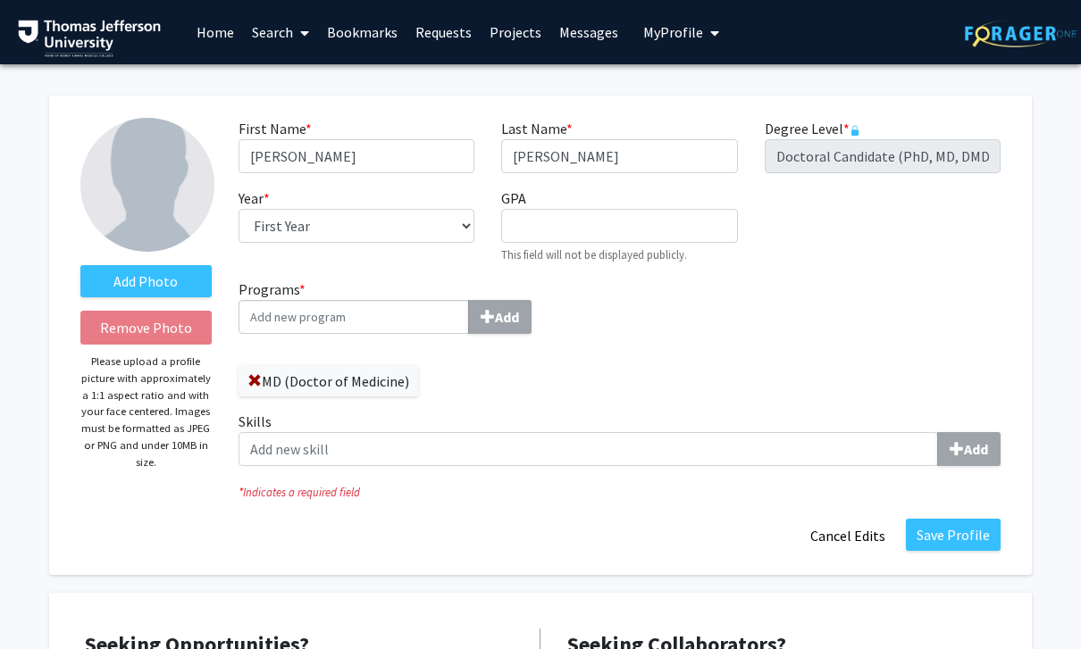
click at [215, 37] on link "Home" at bounding box center [215, 32] width 55 height 63
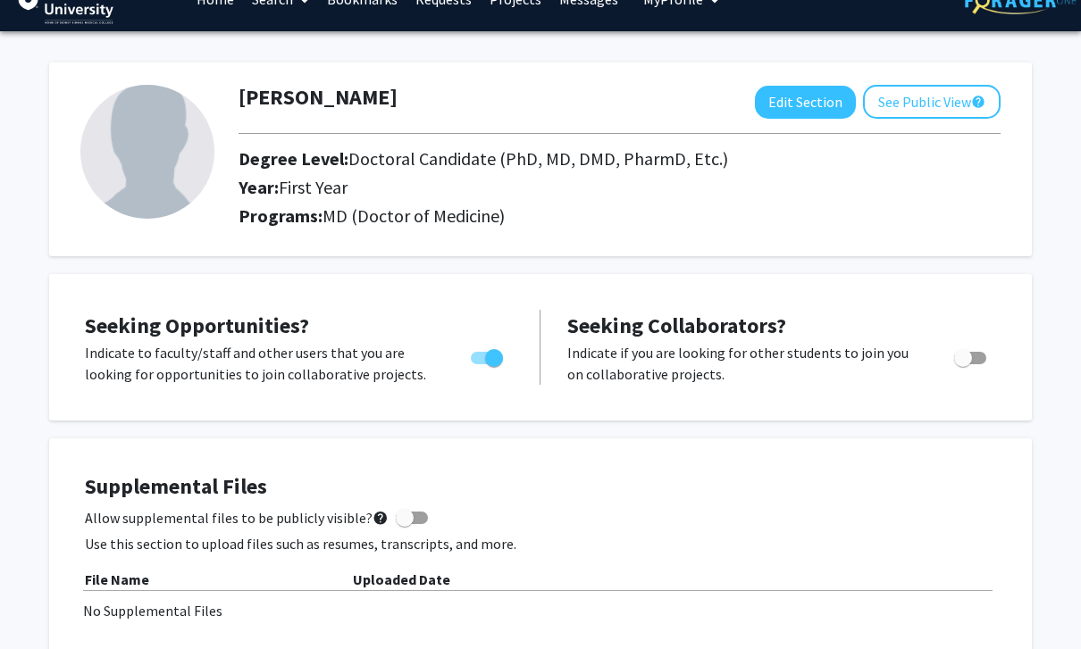
scroll to position [21, 0]
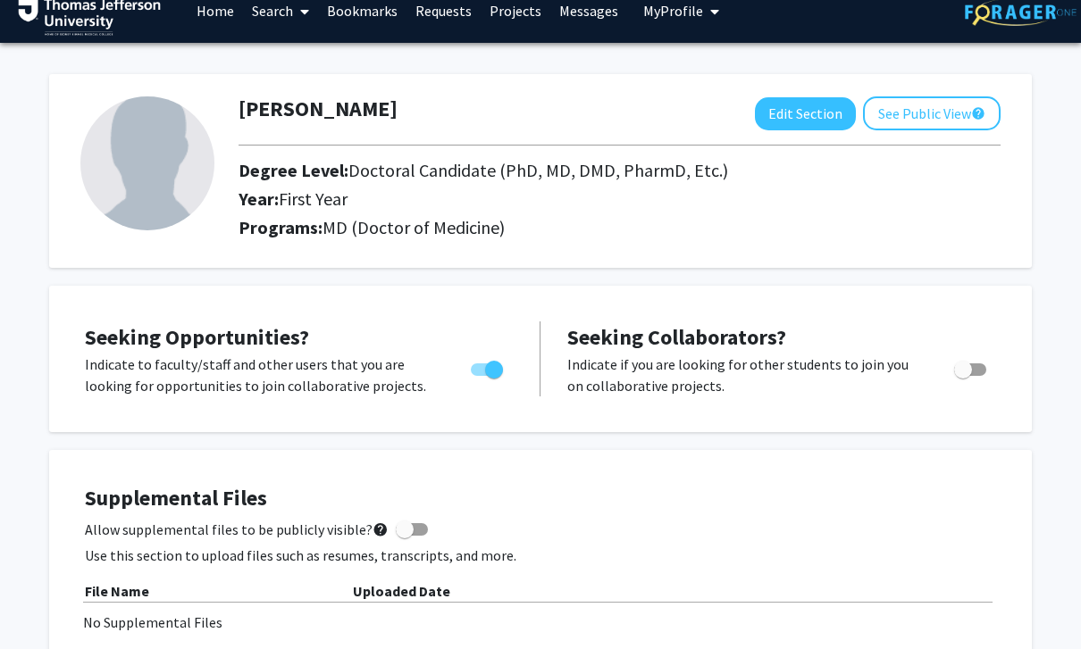
click at [209, 23] on link "Home" at bounding box center [215, 11] width 55 height 63
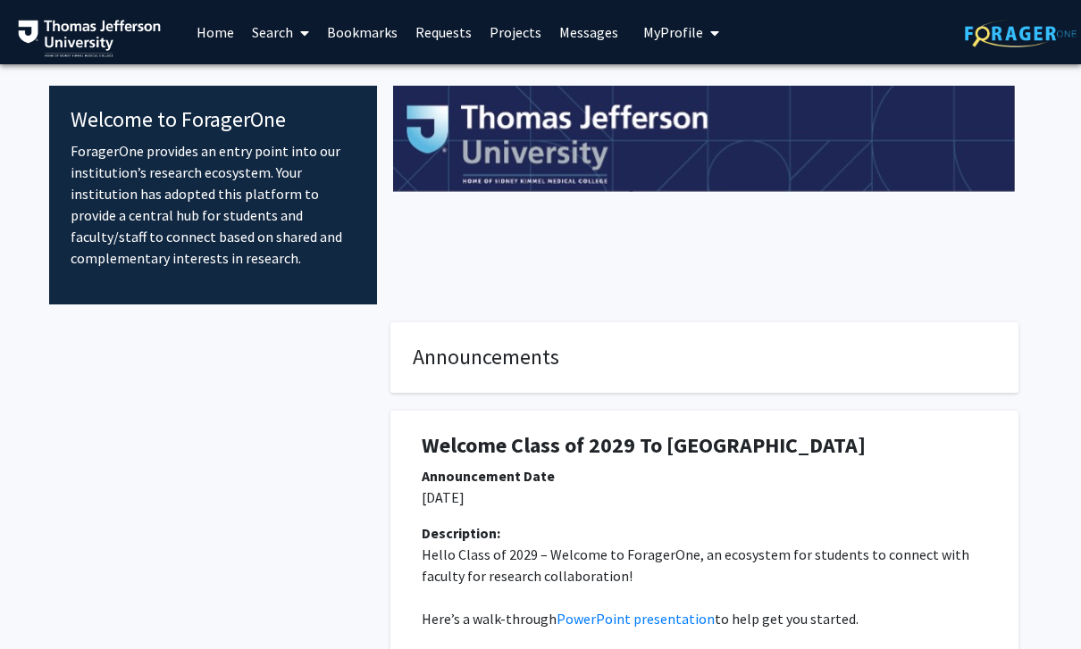
click at [279, 37] on link "Search" at bounding box center [280, 32] width 75 height 63
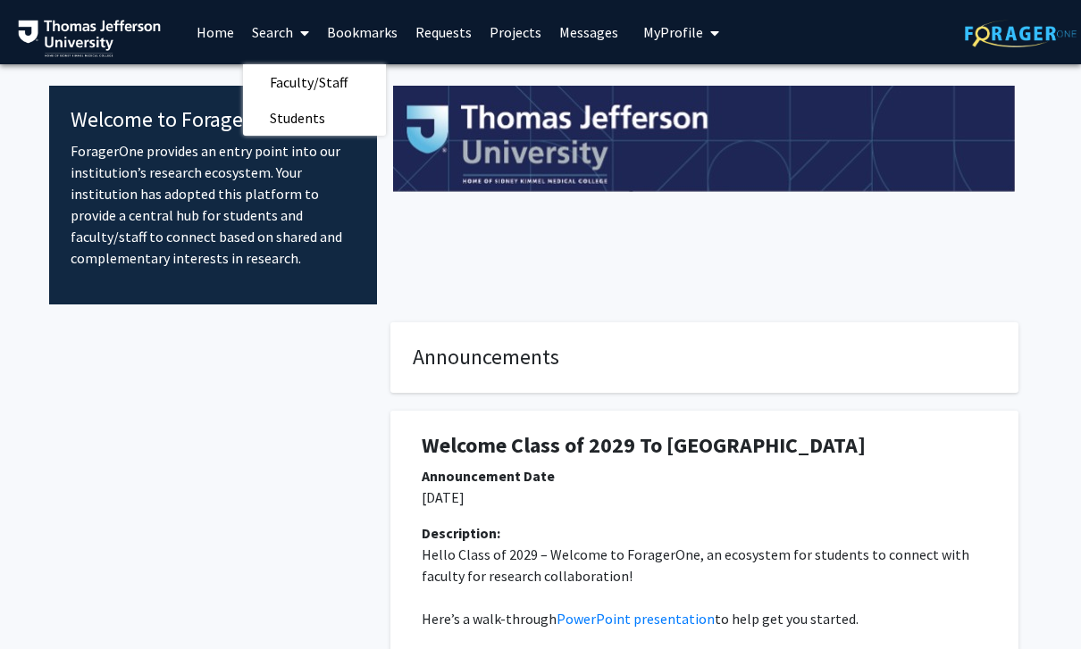
click at [282, 80] on span "Faculty/Staff" at bounding box center [308, 82] width 131 height 36
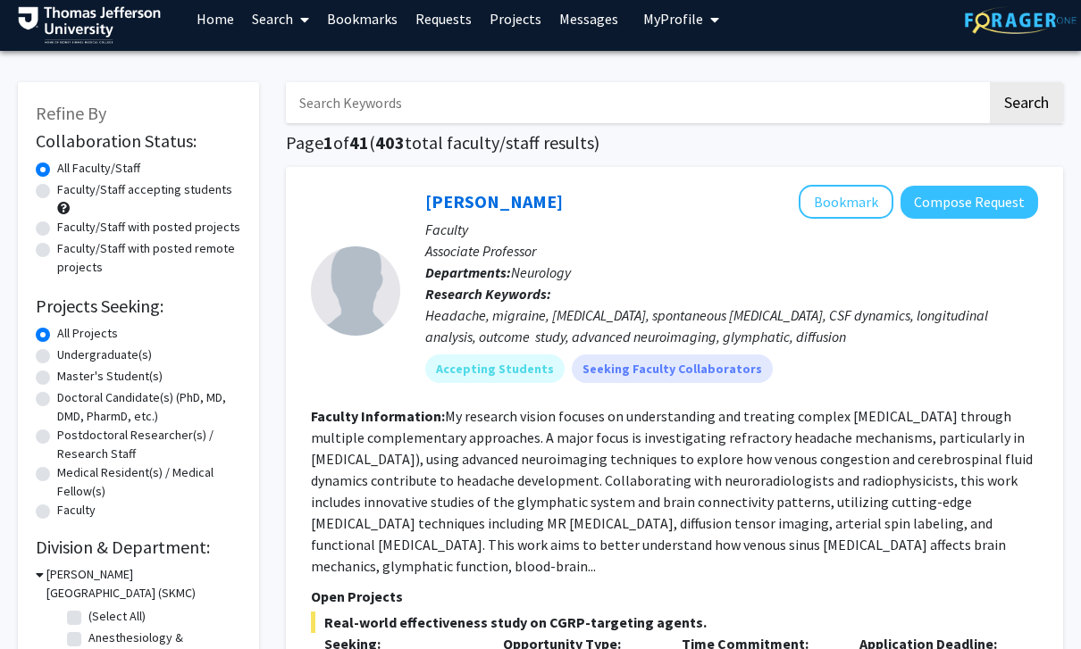
scroll to position [22, 0]
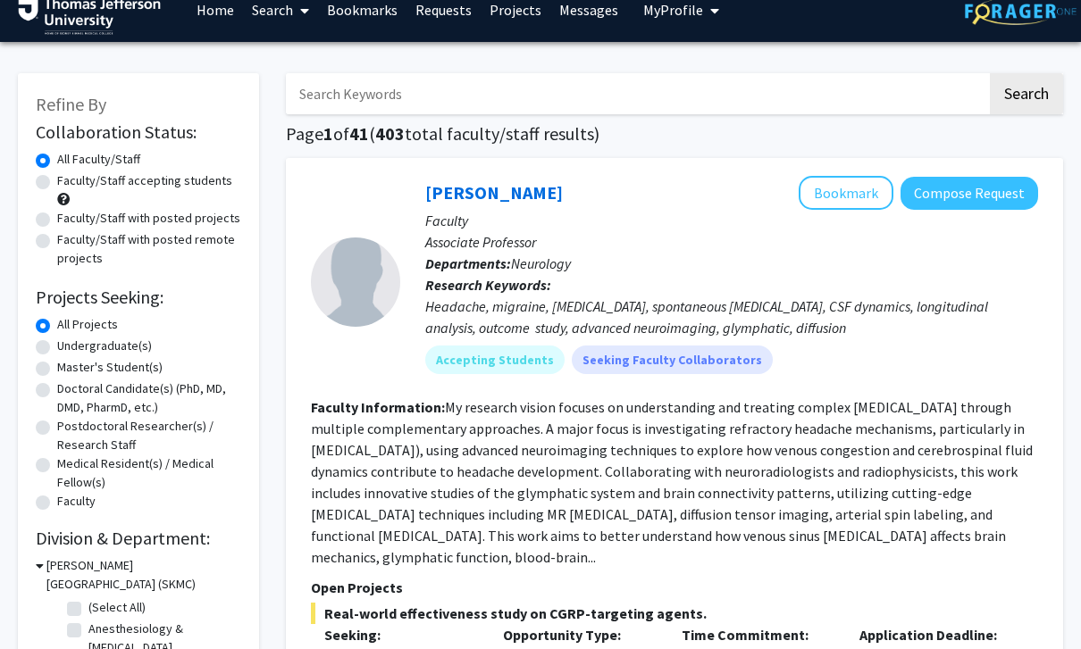
click at [197, 184] on label "Faculty/Staff accepting students" at bounding box center [144, 180] width 175 height 19
click at [69, 183] on input "Faculty/Staff accepting students" at bounding box center [63, 177] width 12 height 12
radio input "true"
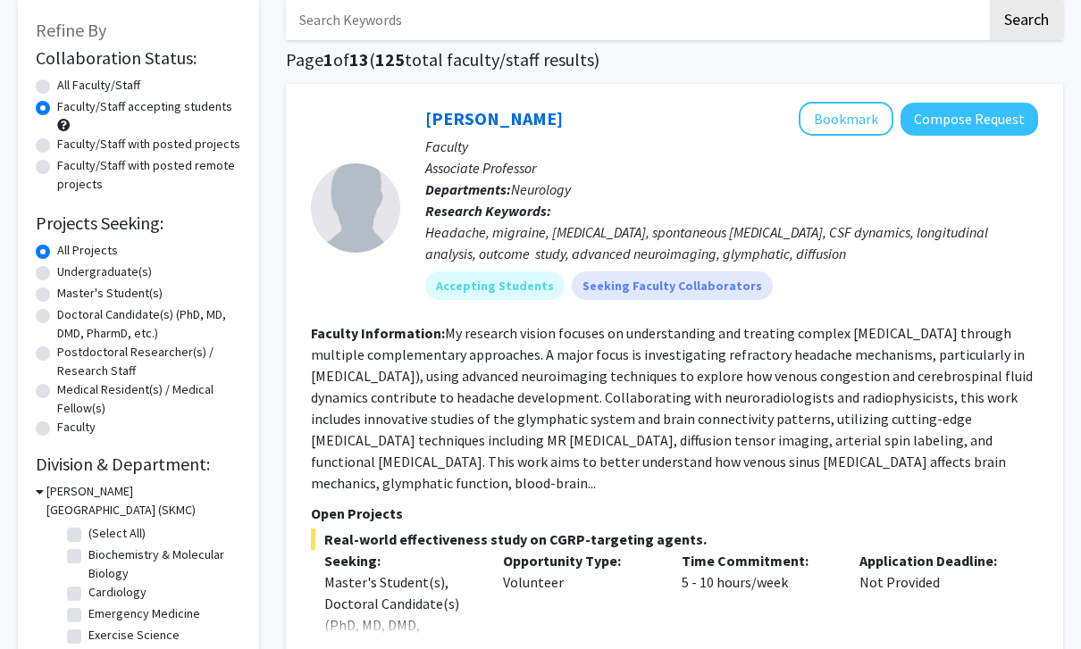
scroll to position [104, 0]
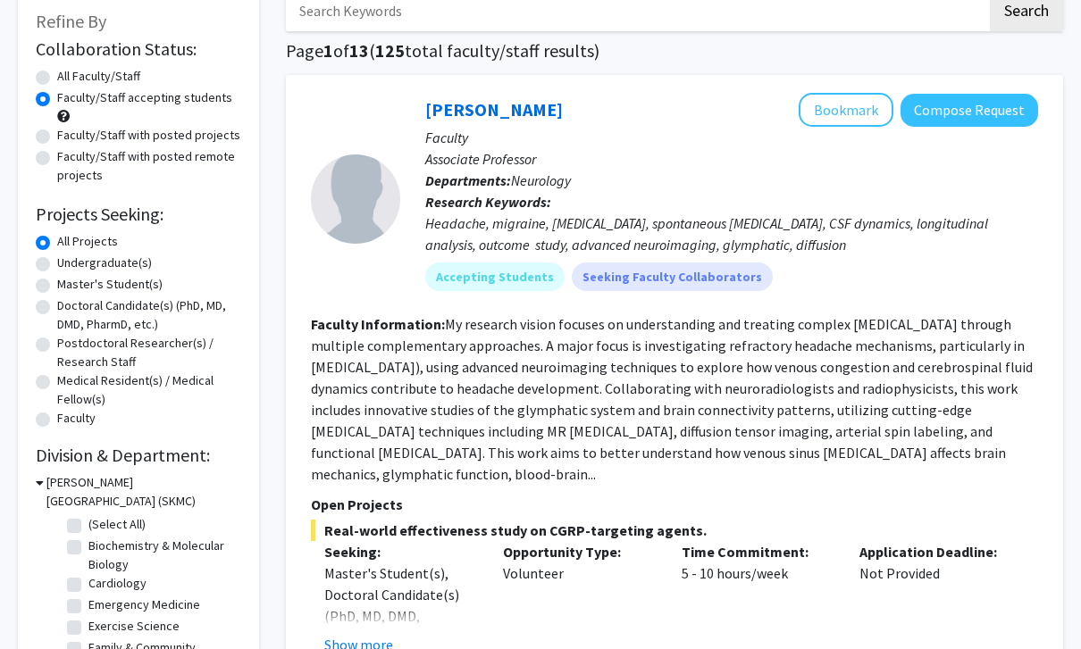
click at [148, 310] on label "Doctoral Candidate(s) (PhD, MD, DMD, PharmD, etc.)" at bounding box center [149, 316] width 184 height 38
click at [69, 309] on input "Doctoral Candidate(s) (PhD, MD, DMD, PharmD, etc.)" at bounding box center [63, 303] width 12 height 12
radio input "true"
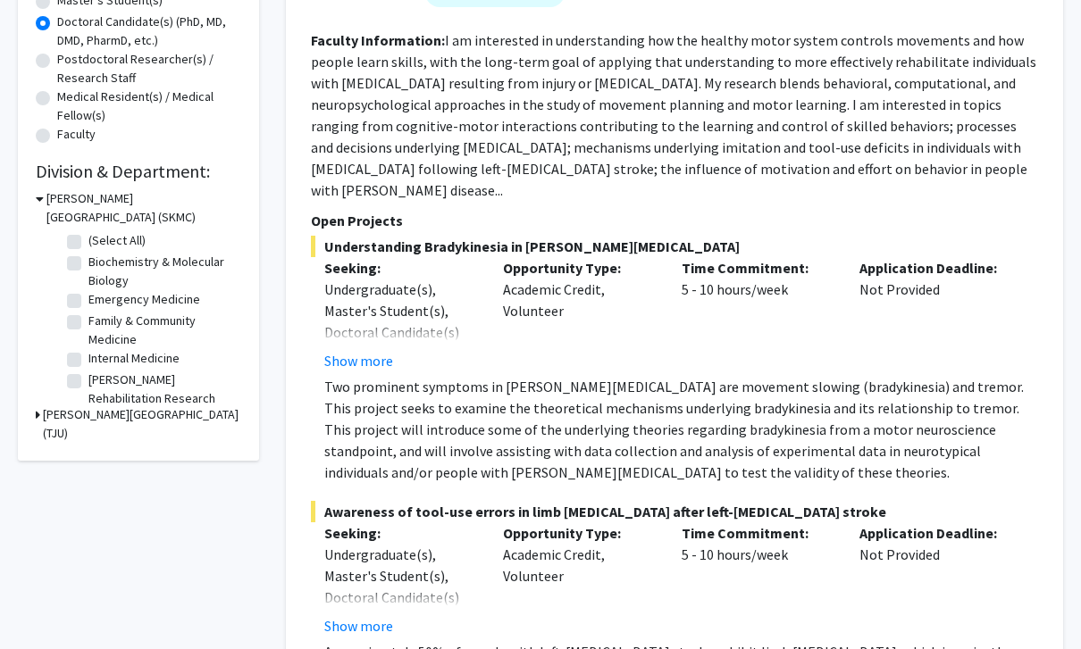
scroll to position [389, 0]
click at [60, 419] on h3 "[PERSON_NAME][GEOGRAPHIC_DATA] (TJU)" at bounding box center [142, 424] width 198 height 38
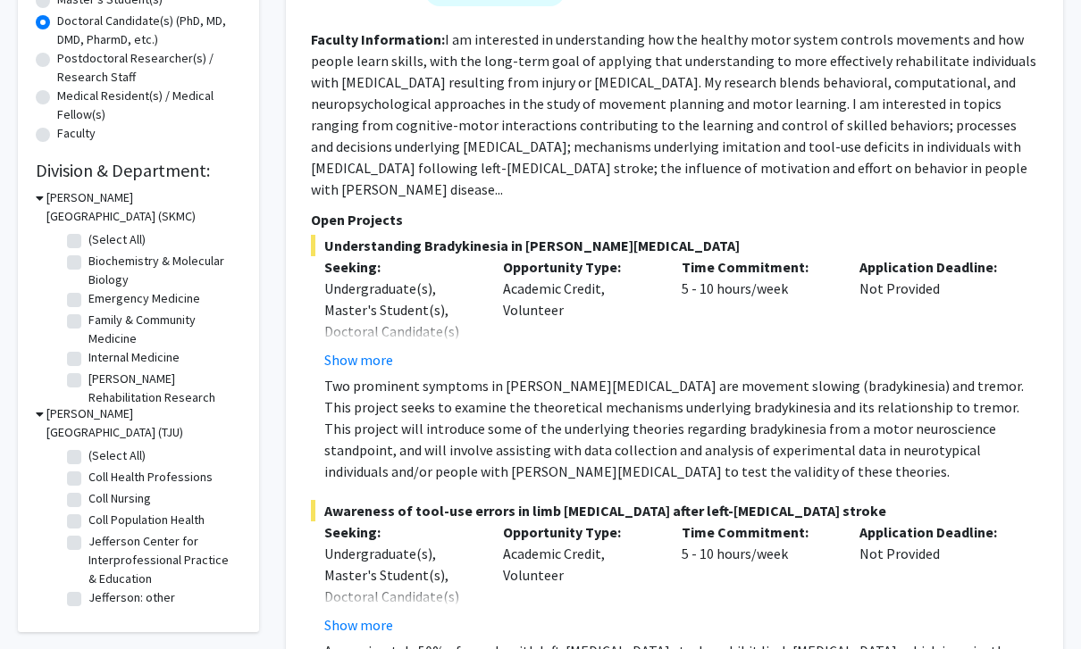
click at [180, 291] on label "Emergency Medicine" at bounding box center [144, 298] width 112 height 19
click at [100, 291] on input "Emergency Medicine" at bounding box center [94, 295] width 12 height 12
checkbox input "true"
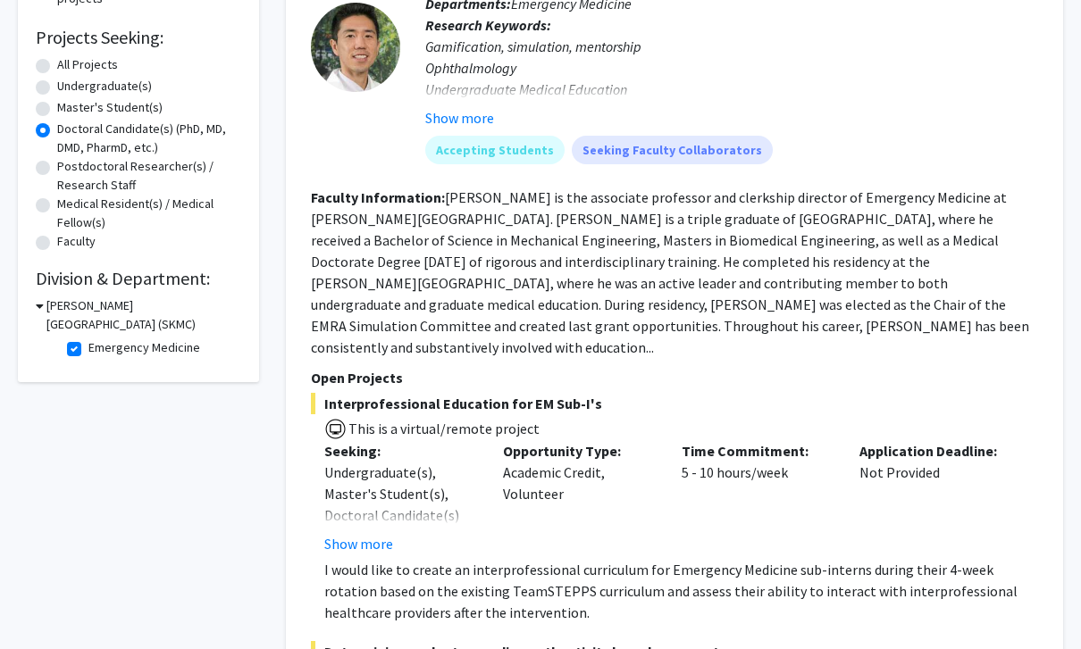
scroll to position [283, 0]
click at [157, 347] on label "Emergency Medicine" at bounding box center [144, 347] width 112 height 19
click at [100, 347] on input "Emergency Medicine" at bounding box center [94, 344] width 12 height 12
checkbox input "false"
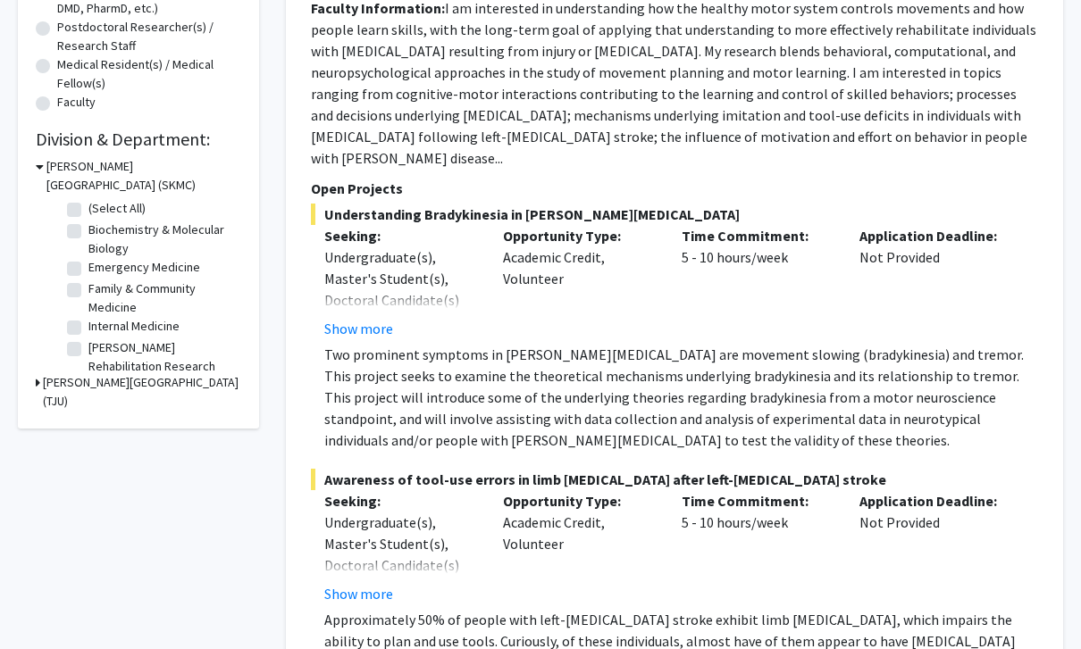
scroll to position [422, 0]
click at [207, 386] on h3 "[PERSON_NAME][GEOGRAPHIC_DATA] (TJU)" at bounding box center [142, 391] width 198 height 38
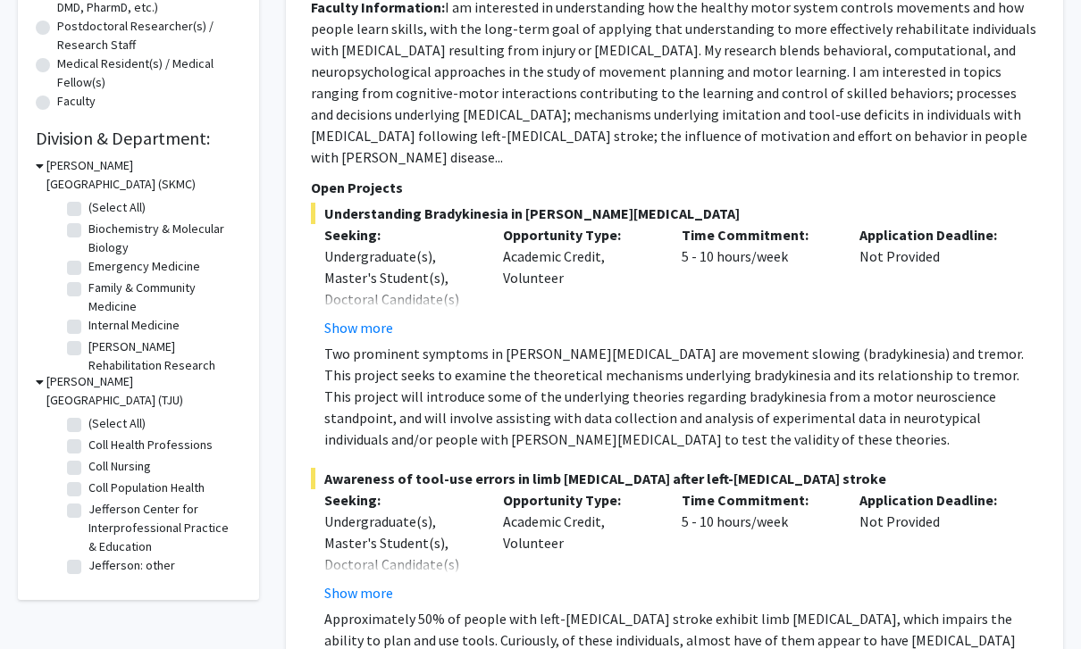
click at [183, 479] on label "Coll Population Health" at bounding box center [146, 488] width 116 height 19
click at [100, 479] on input "Coll Population Health" at bounding box center [94, 485] width 12 height 12
checkbox input "true"
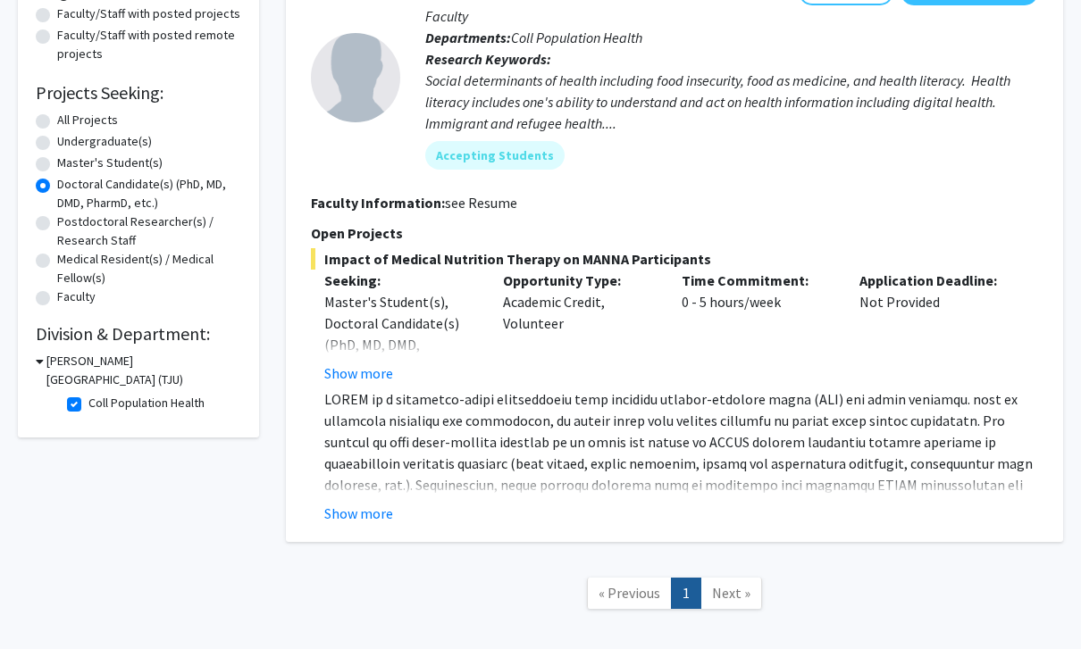
scroll to position [255, 0]
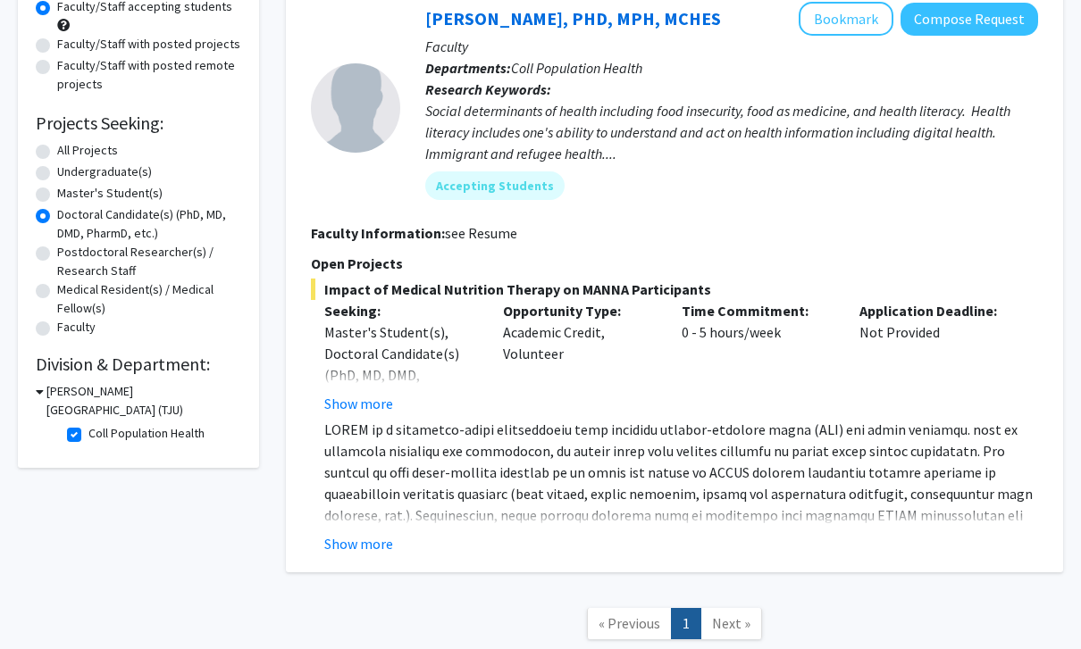
click at [187, 393] on h3 "[PERSON_NAME][GEOGRAPHIC_DATA] (TJU)" at bounding box center [143, 402] width 195 height 38
click at [190, 397] on h3 "[PERSON_NAME][GEOGRAPHIC_DATA] (TJU)" at bounding box center [142, 401] width 198 height 38
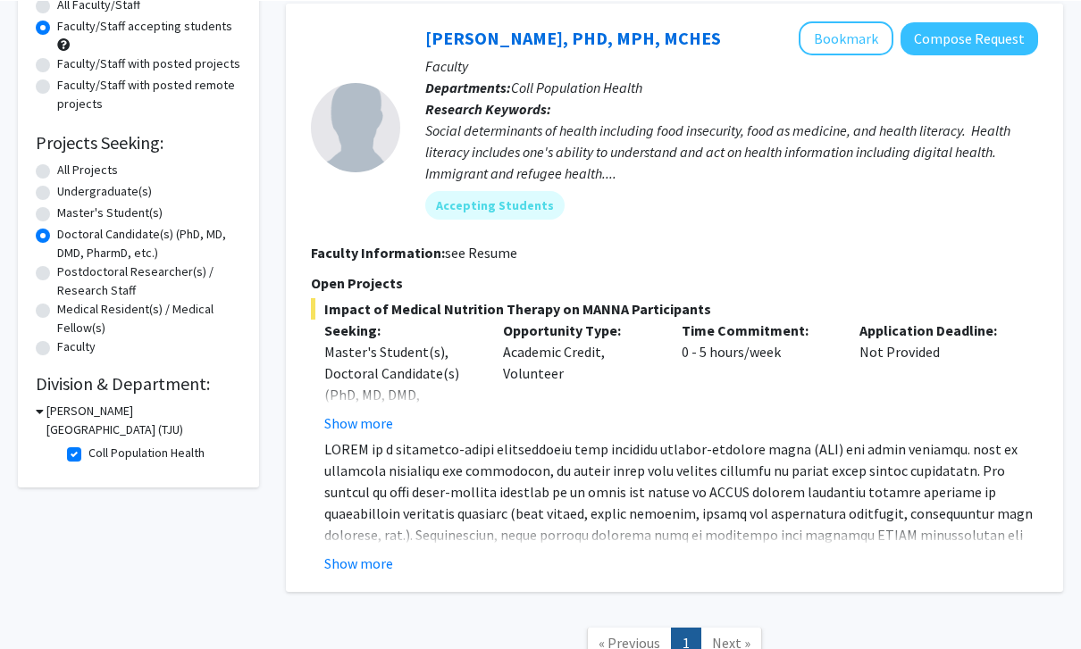
click at [193, 243] on label "Doctoral Candidate(s) (PhD, MD, DMD, PharmD, etc.)" at bounding box center [149, 243] width 184 height 38
click at [69, 236] on input "Doctoral Candidate(s) (PhD, MD, DMD, PharmD, etc.)" at bounding box center [63, 230] width 12 height 12
click at [57, 228] on label "Doctoral Candidate(s) (PhD, MD, DMD, PharmD, etc.)" at bounding box center [149, 243] width 184 height 38
click at [57, 228] on input "Doctoral Candidate(s) (PhD, MD, DMD, PharmD, etc.)" at bounding box center [63, 230] width 12 height 12
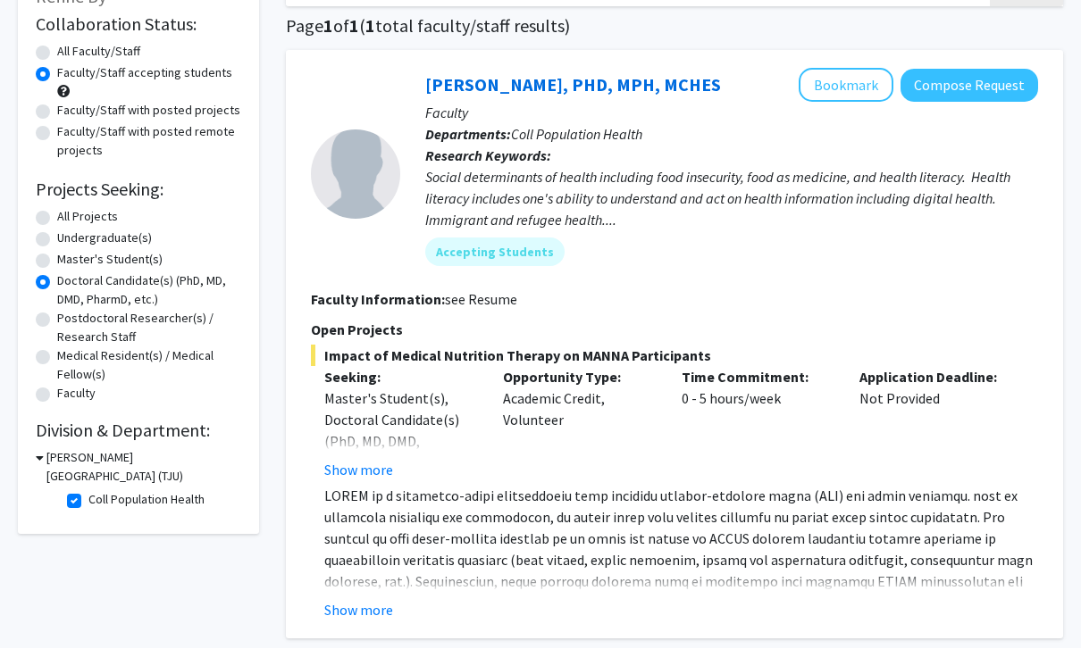
click at [142, 298] on label "Doctoral Candidate(s) (PhD, MD, DMD, PharmD, etc.)" at bounding box center [149, 291] width 184 height 38
click at [69, 284] on input "Doctoral Candidate(s) (PhD, MD, DMD, PharmD, etc.)" at bounding box center [63, 278] width 12 height 12
click at [97, 218] on label "All Projects" at bounding box center [87, 217] width 61 height 19
click at [69, 218] on input "All Projects" at bounding box center [63, 214] width 12 height 12
radio input "true"
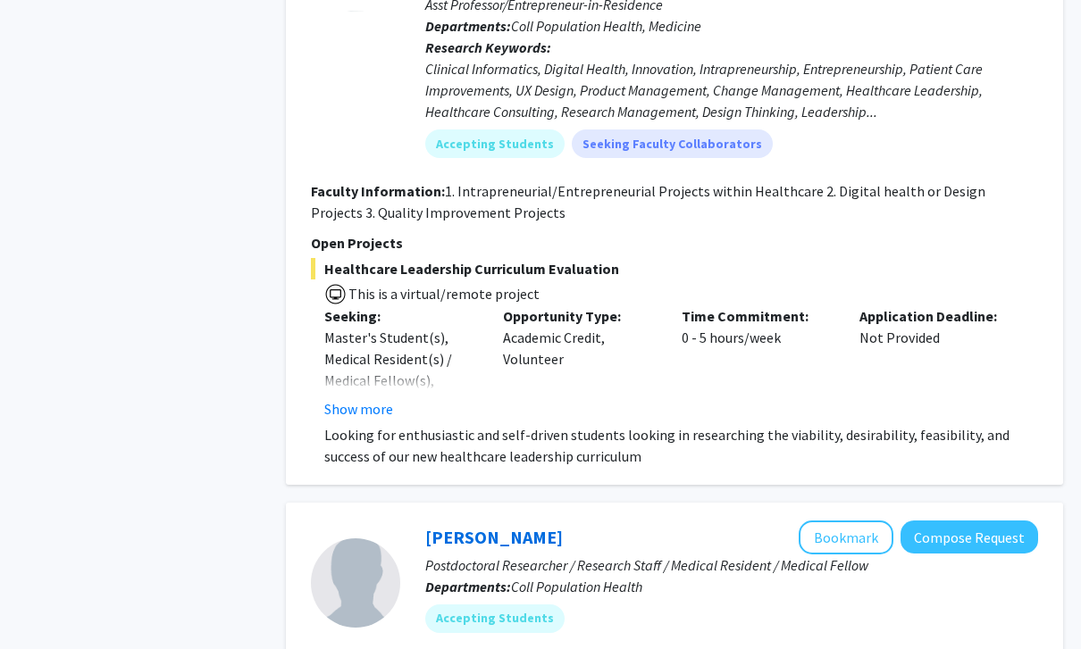
scroll to position [877, 0]
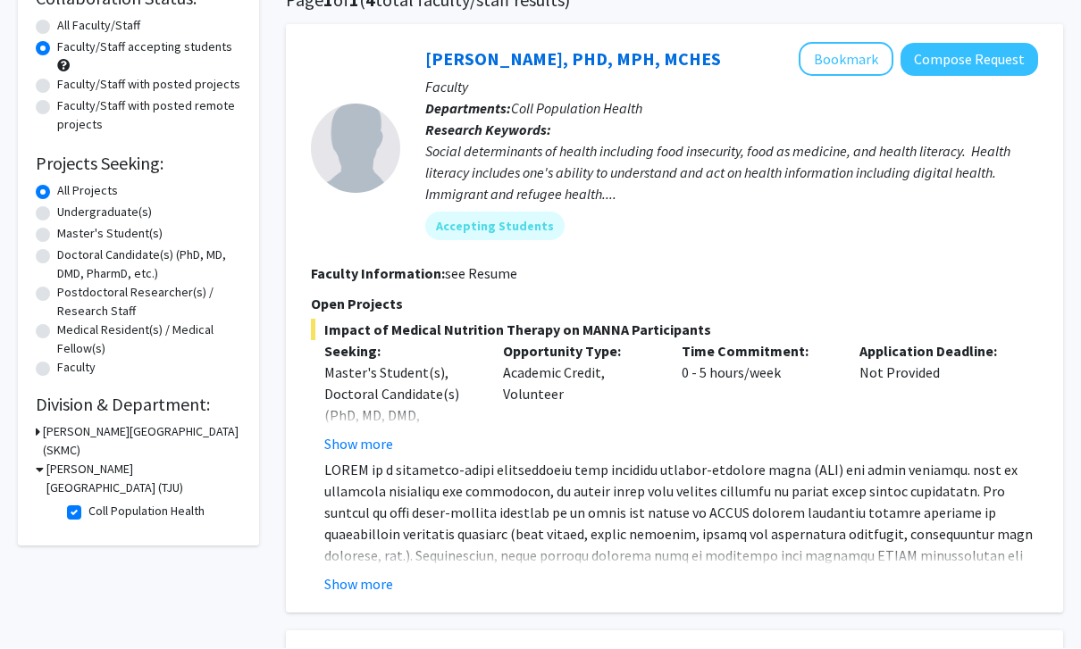
click at [150, 432] on h3 "[PERSON_NAME][GEOGRAPHIC_DATA] (SKMC)" at bounding box center [142, 442] width 198 height 38
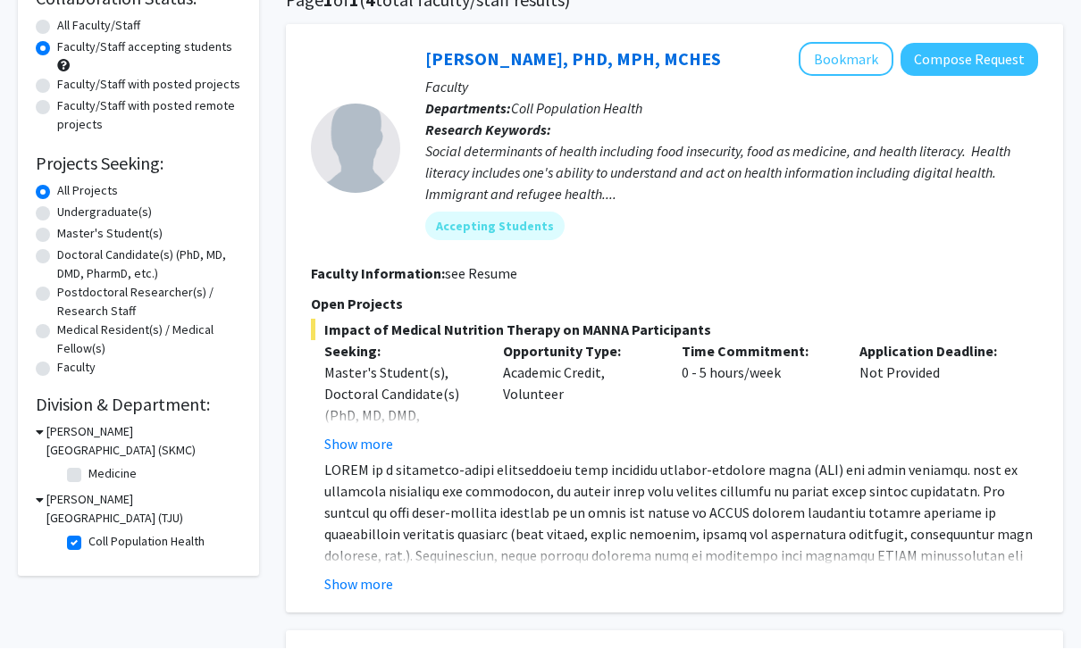
scroll to position [156, 0]
click at [118, 472] on label "Medicine" at bounding box center [112, 473] width 48 height 19
click at [100, 472] on input "Medicine" at bounding box center [94, 470] width 12 height 12
checkbox input "true"
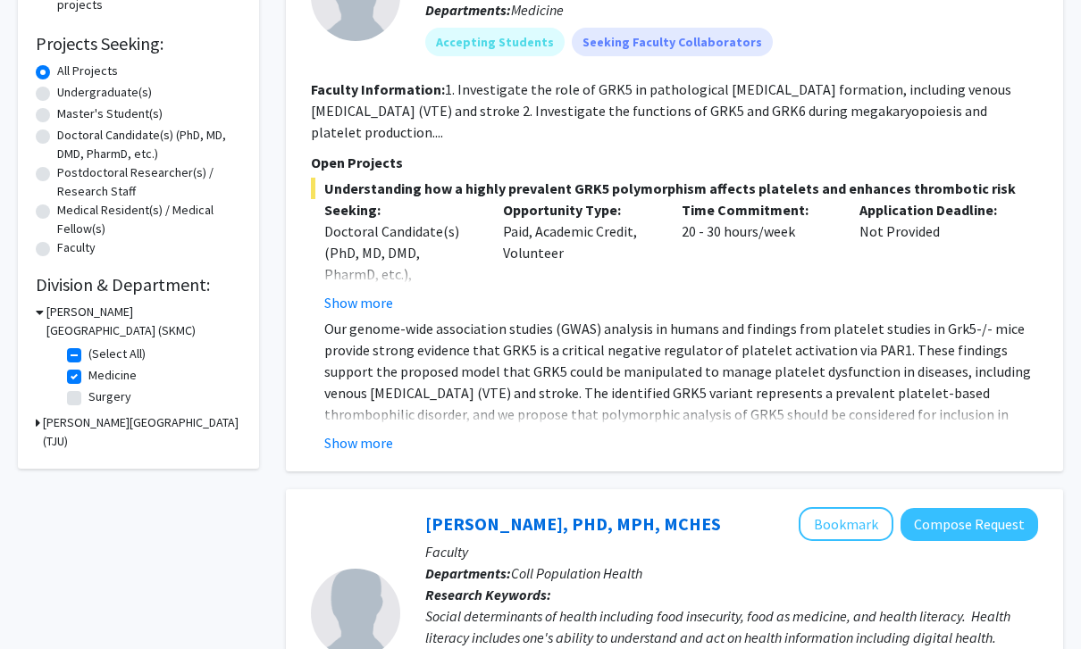
scroll to position [293, 0]
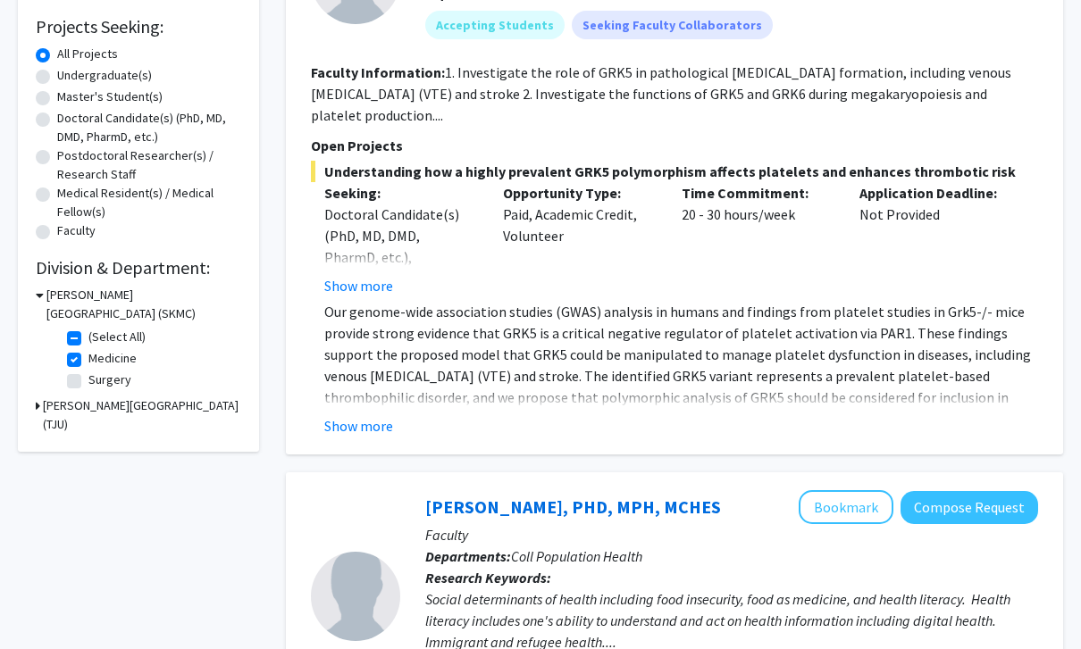
click at [171, 405] on h3 "[PERSON_NAME][GEOGRAPHIC_DATA] (TJU)" at bounding box center [142, 416] width 198 height 38
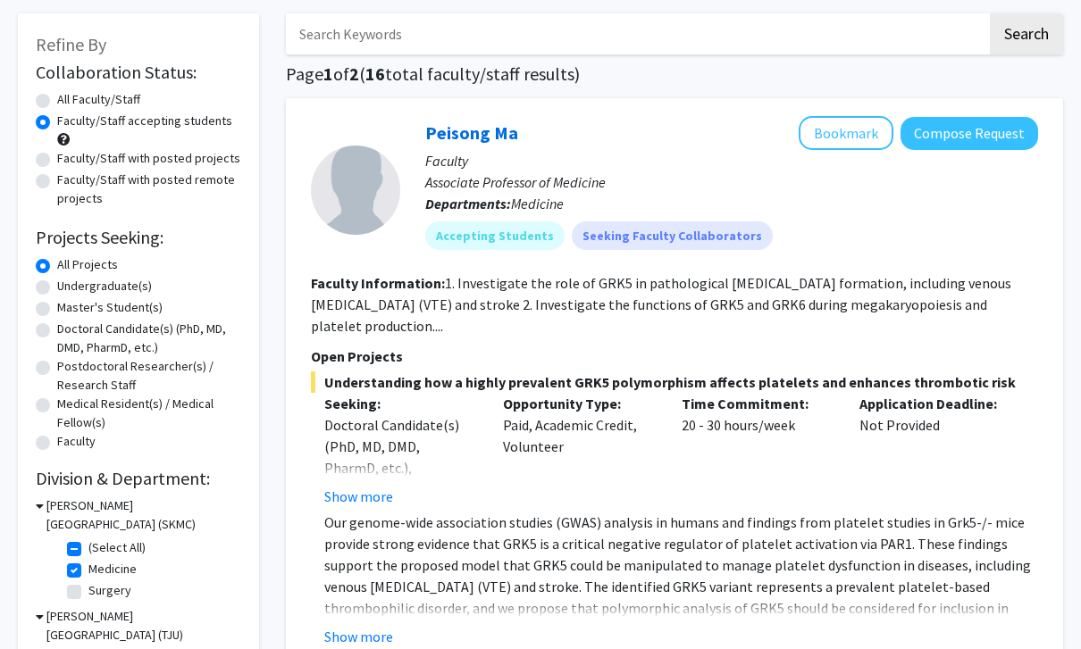
scroll to position [98, 0]
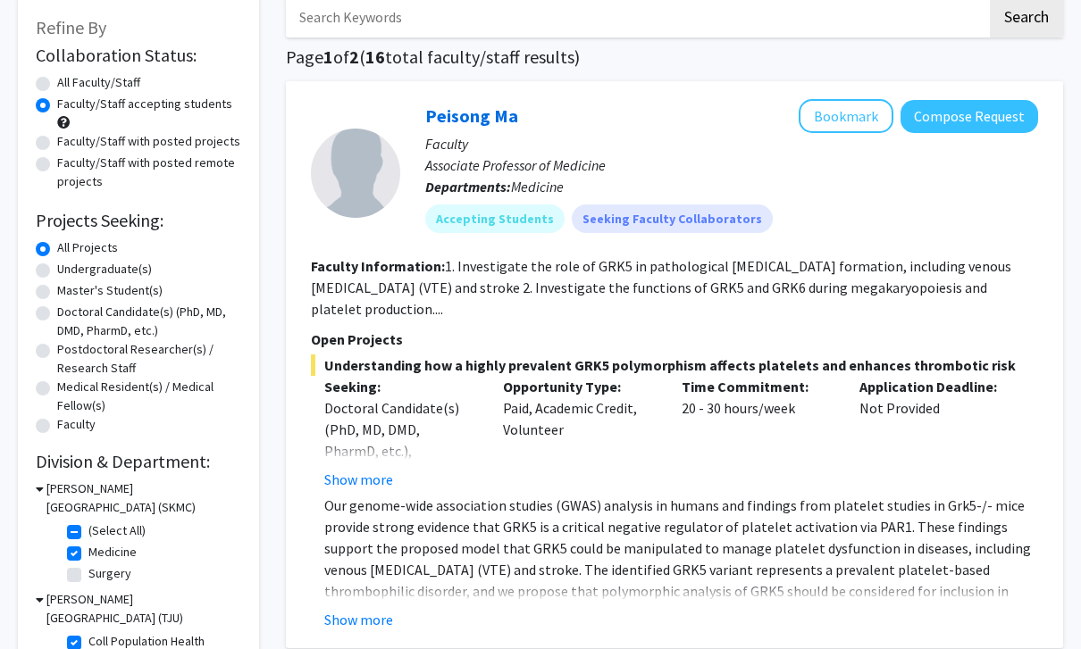
click at [120, 549] on label "Medicine" at bounding box center [112, 553] width 48 height 19
click at [100, 549] on input "Medicine" at bounding box center [94, 550] width 12 height 12
checkbox input "false"
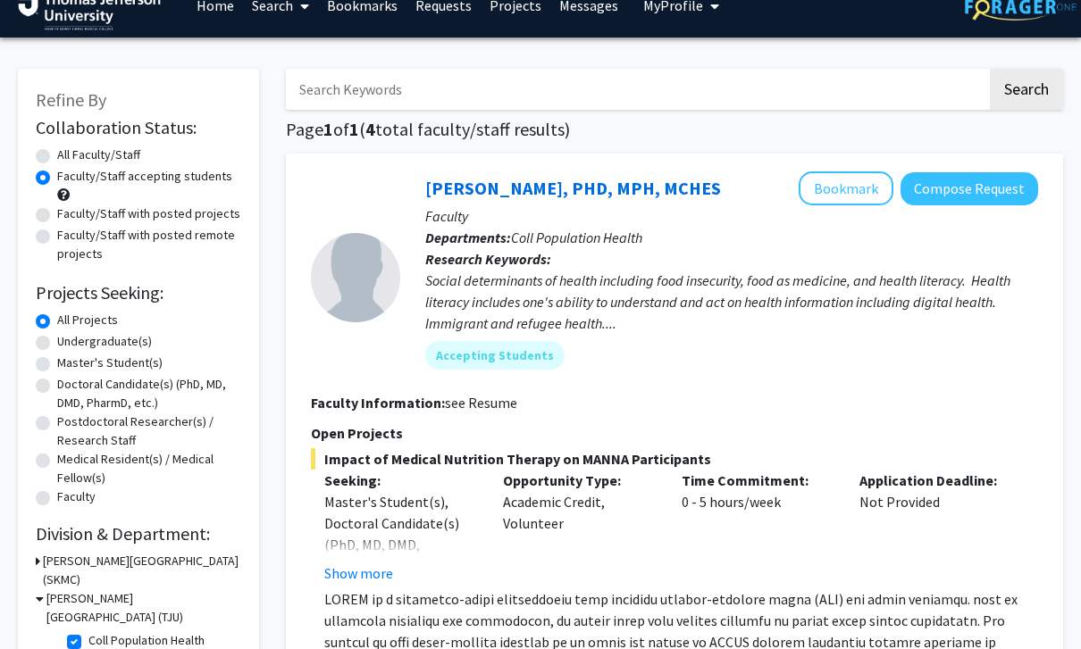
scroll to position [166, 0]
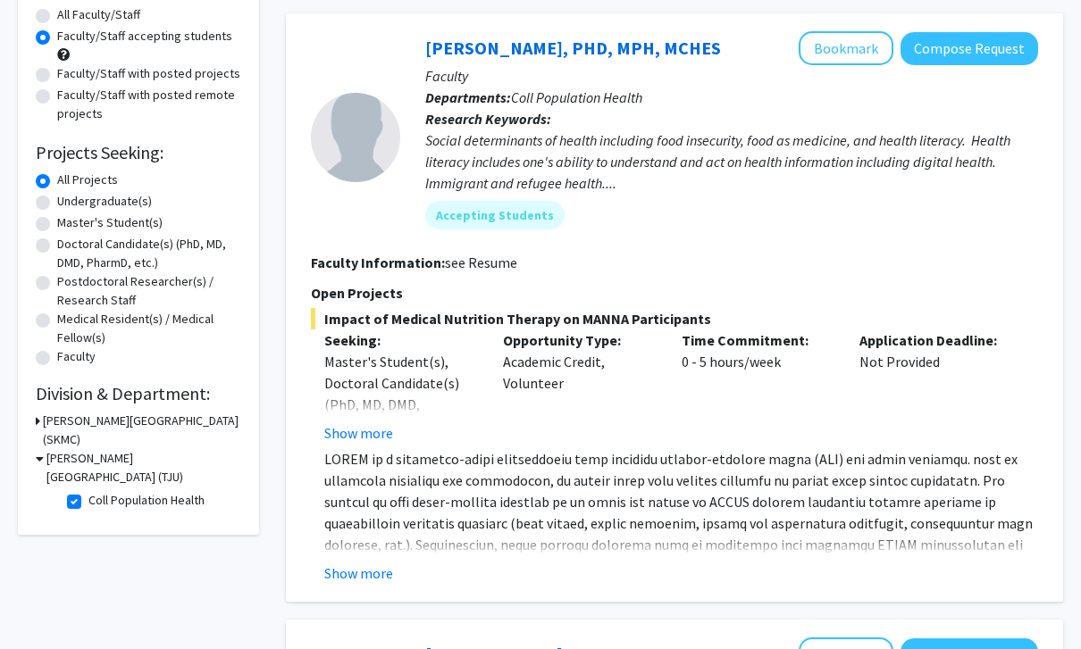
click at [88, 492] on label "Coll Population Health" at bounding box center [146, 501] width 116 height 19
click at [88, 492] on input "Coll Population Health" at bounding box center [94, 498] width 12 height 12
checkbox input "false"
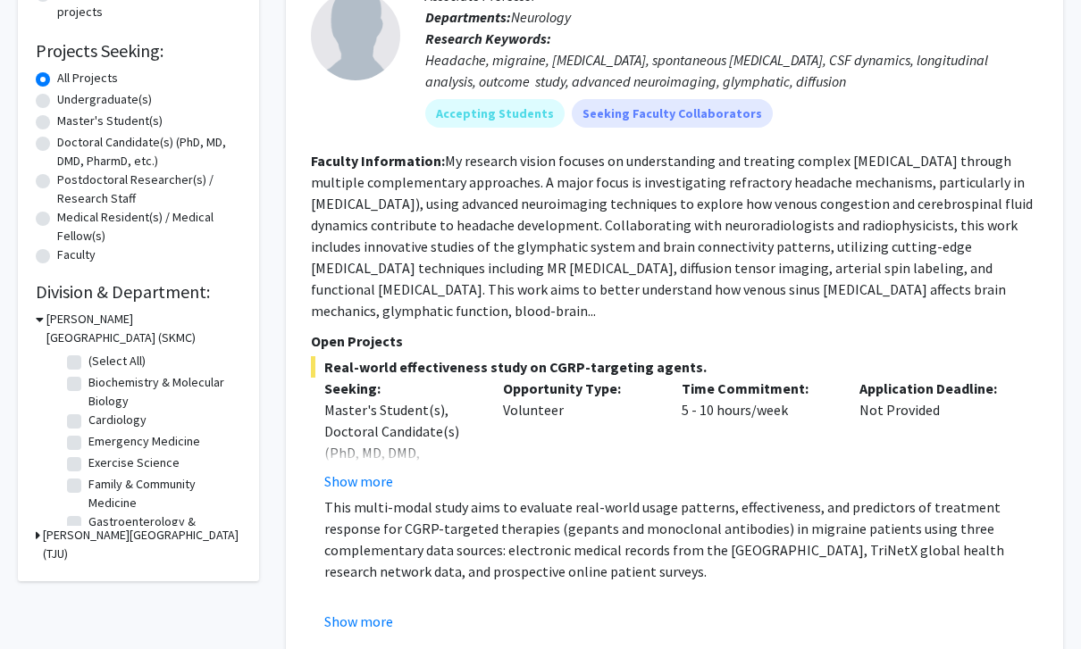
scroll to position [269, 0]
click at [144, 438] on label "Emergency Medicine" at bounding box center [144, 441] width 112 height 19
click at [100, 438] on input "Emergency Medicine" at bounding box center [94, 438] width 12 height 12
checkbox input "true"
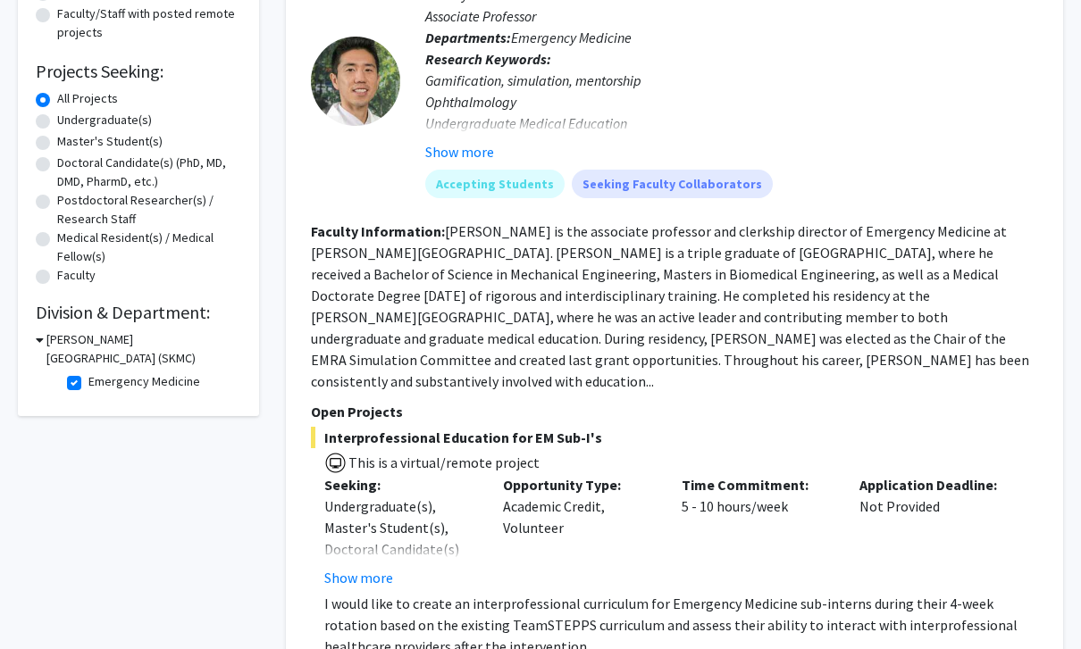
scroll to position [270, 0]
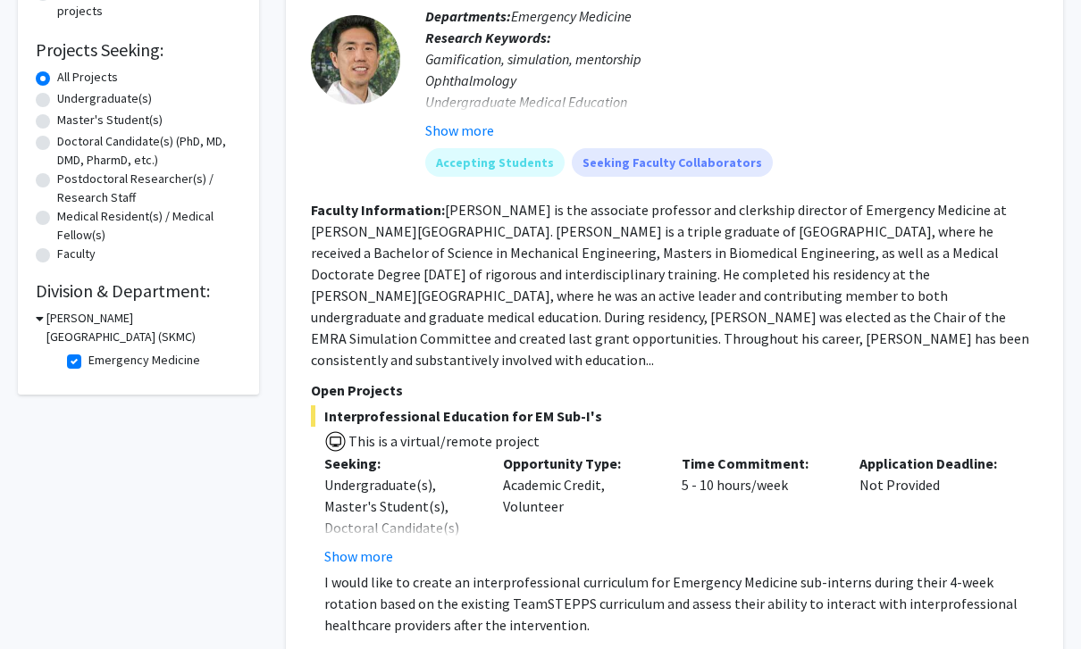
click at [151, 365] on label "Emergency Medicine" at bounding box center [144, 360] width 112 height 19
click at [100, 363] on input "Emergency Medicine" at bounding box center [94, 357] width 12 height 12
checkbox input "false"
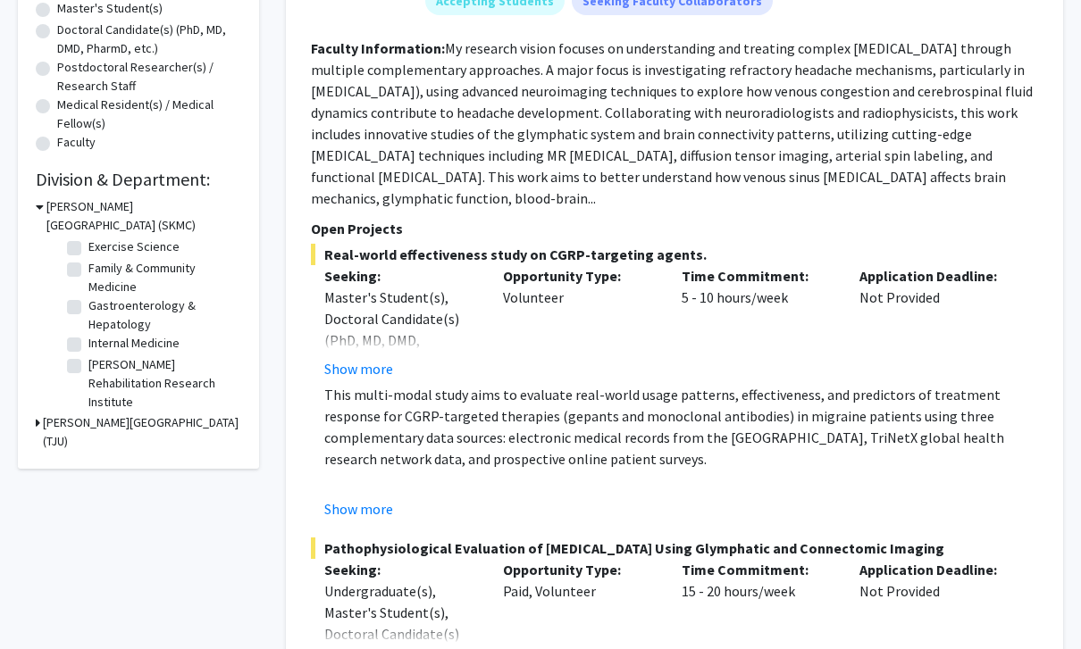
scroll to position [93, 0]
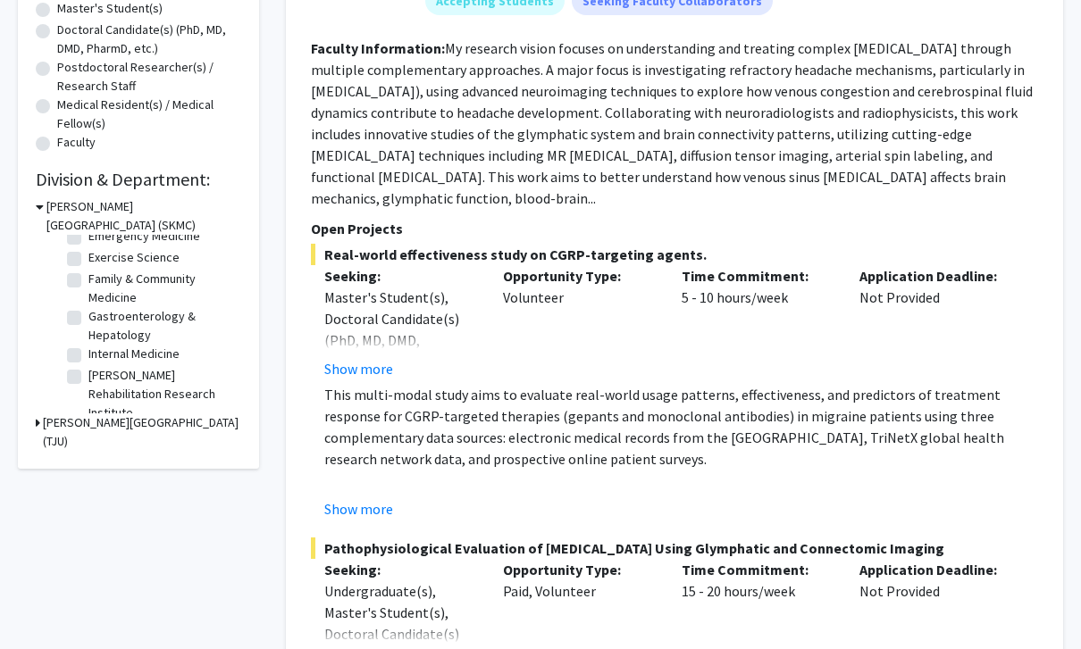
click at [179, 283] on label "Family & Community Medicine" at bounding box center [162, 290] width 148 height 38
click at [100, 282] on input "Family & Community Medicine" at bounding box center [94, 277] width 12 height 12
checkbox input "true"
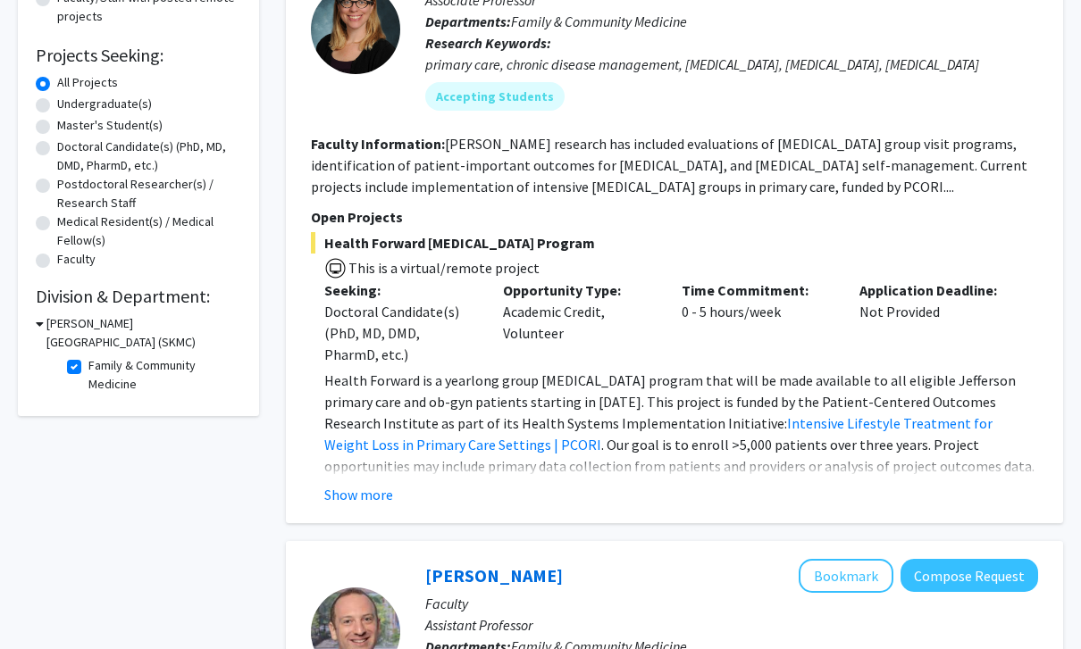
scroll to position [265, 0]
click at [376, 493] on button "Show more" at bounding box center [358, 493] width 69 height 21
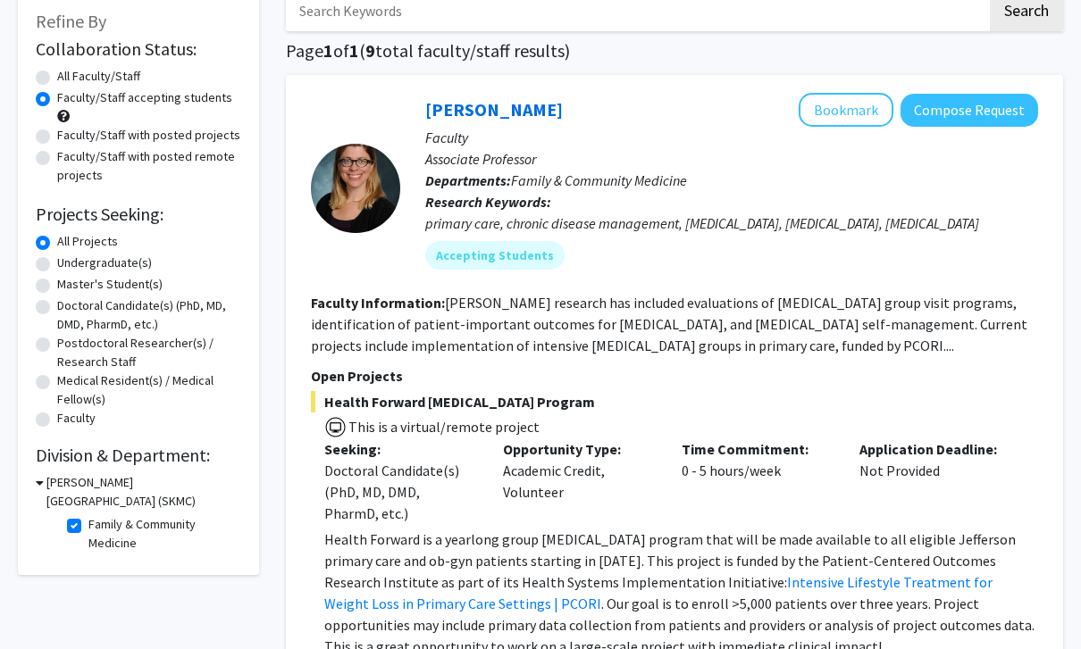
scroll to position [116, 0]
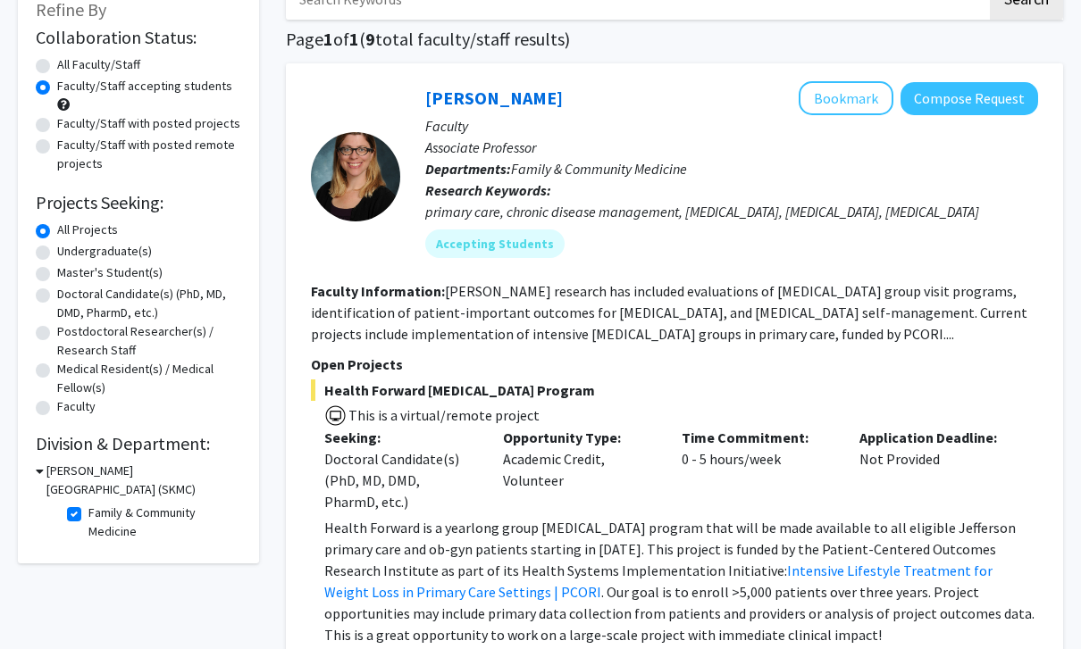
click at [88, 514] on label "Family & Community Medicine" at bounding box center [162, 524] width 148 height 38
click at [88, 514] on input "Family & Community Medicine" at bounding box center [94, 511] width 12 height 12
checkbox input "false"
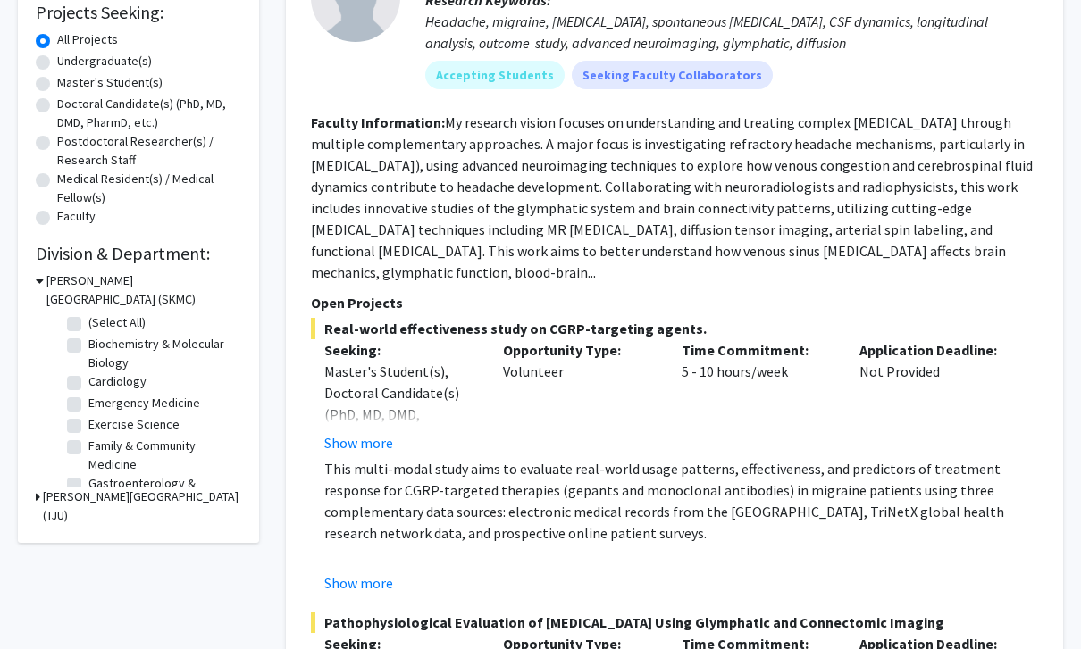
click at [49, 305] on h3 "[PERSON_NAME][GEOGRAPHIC_DATA] (SKMC)" at bounding box center [143, 291] width 195 height 38
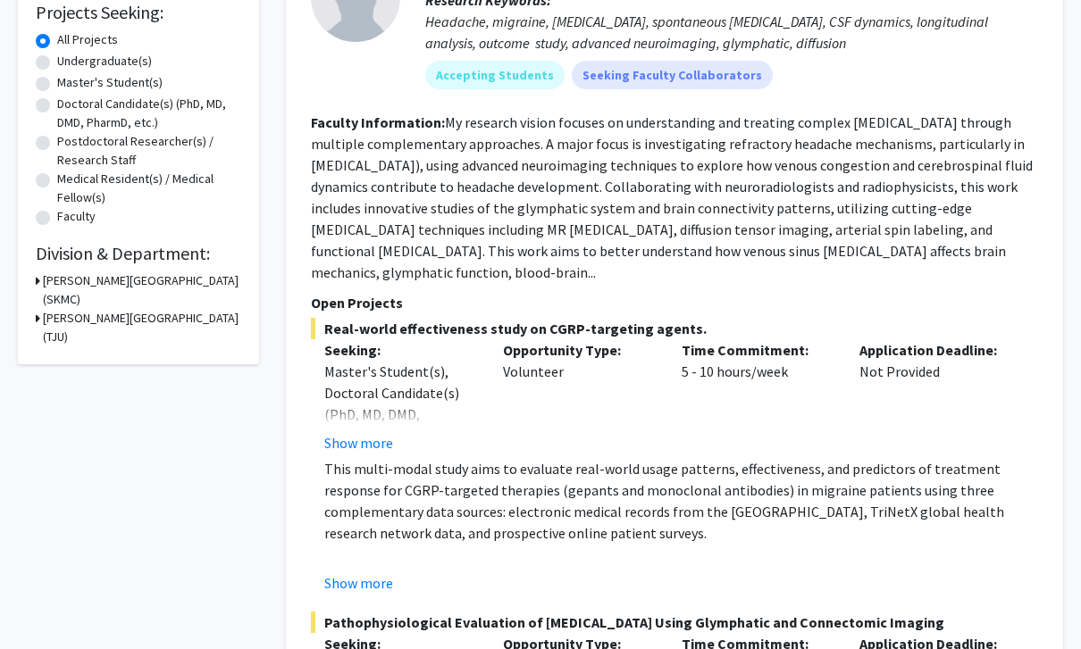
click at [46, 313] on h3 "[PERSON_NAME][GEOGRAPHIC_DATA] (TJU)" at bounding box center [142, 328] width 198 height 38
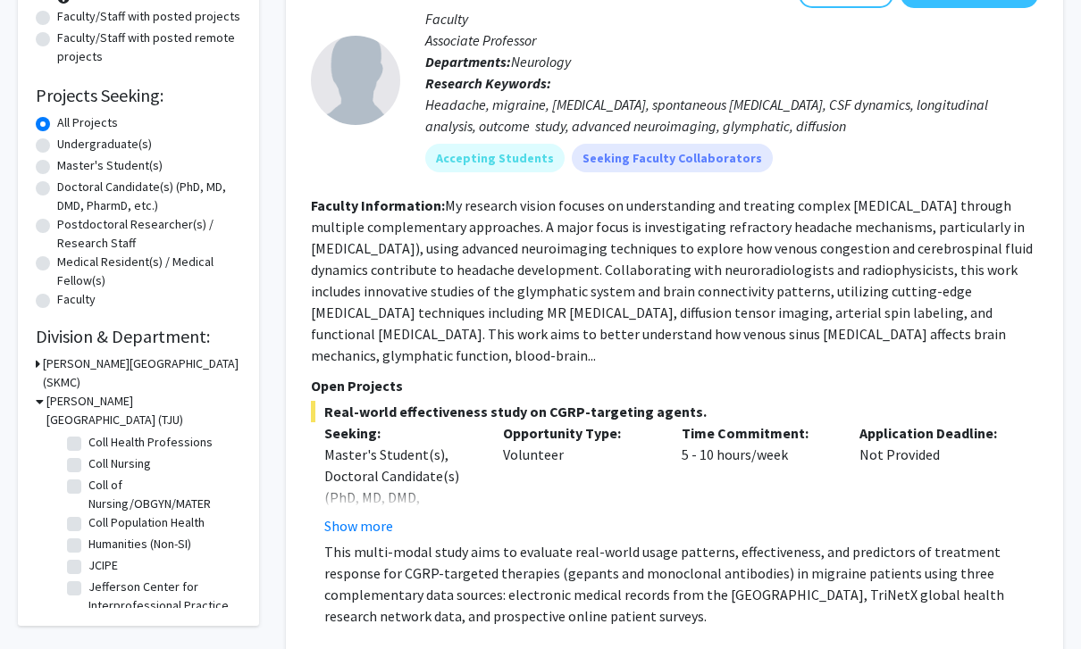
scroll to position [17, 0]
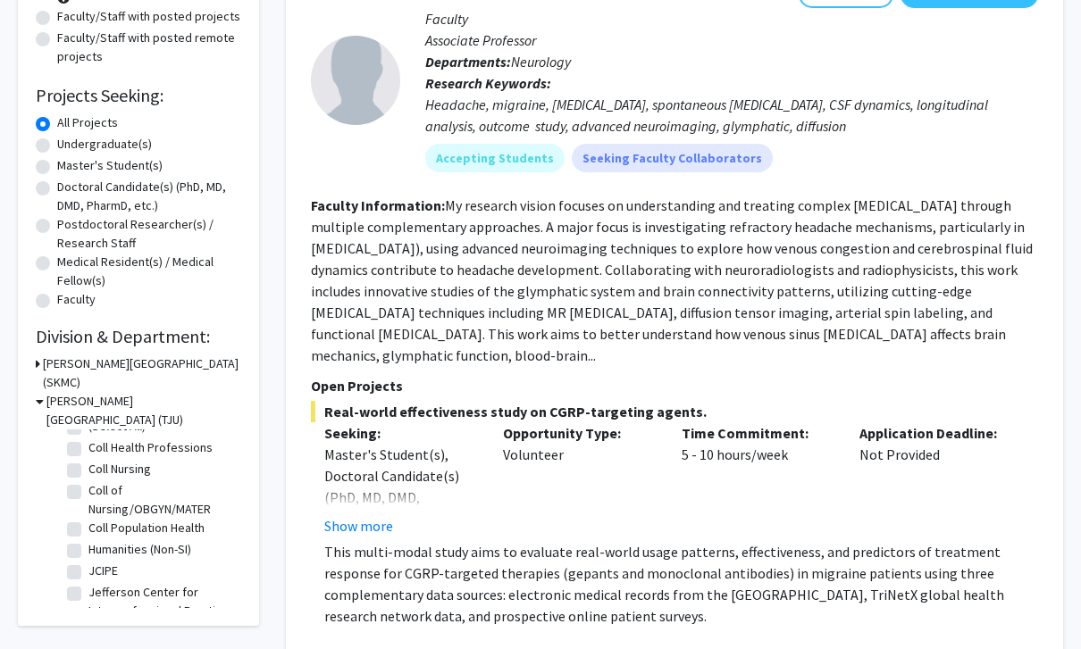
click at [188, 519] on label "Coll Population Health" at bounding box center [146, 528] width 116 height 19
click at [100, 519] on input "Coll Population Health" at bounding box center [94, 525] width 12 height 12
checkbox input "true"
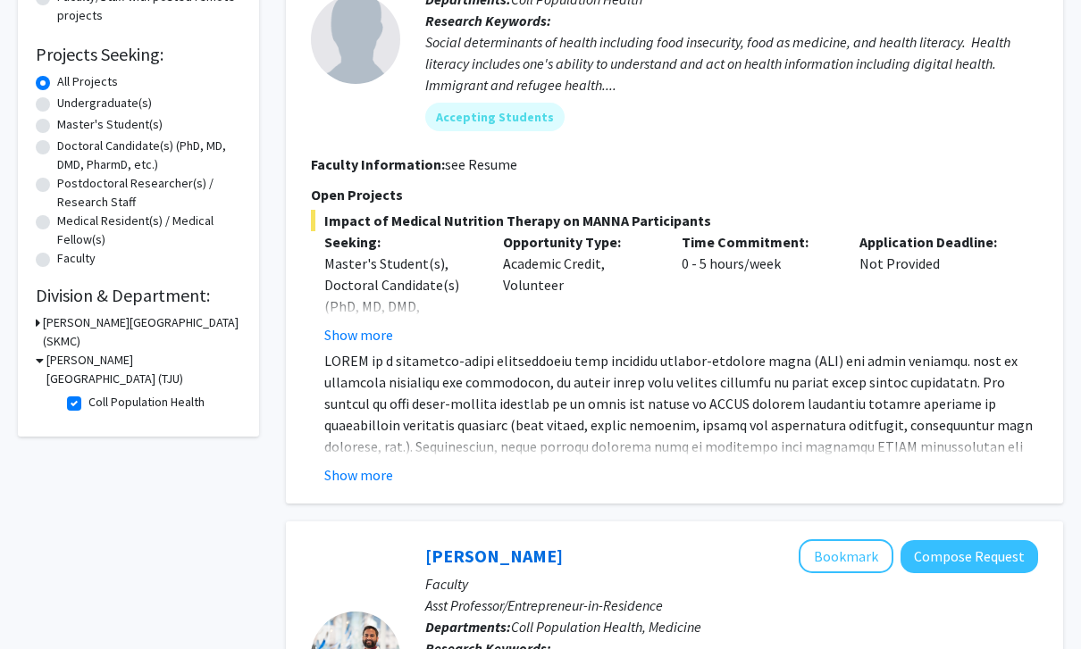
scroll to position [267, 0]
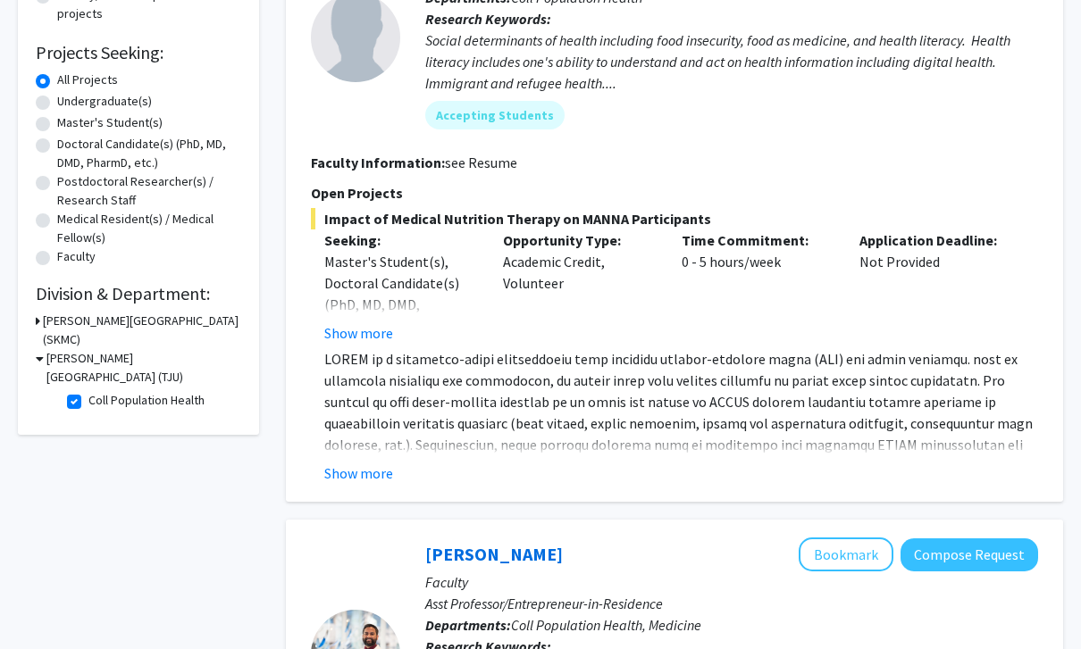
click at [382, 478] on button "Show more" at bounding box center [358, 473] width 69 height 21
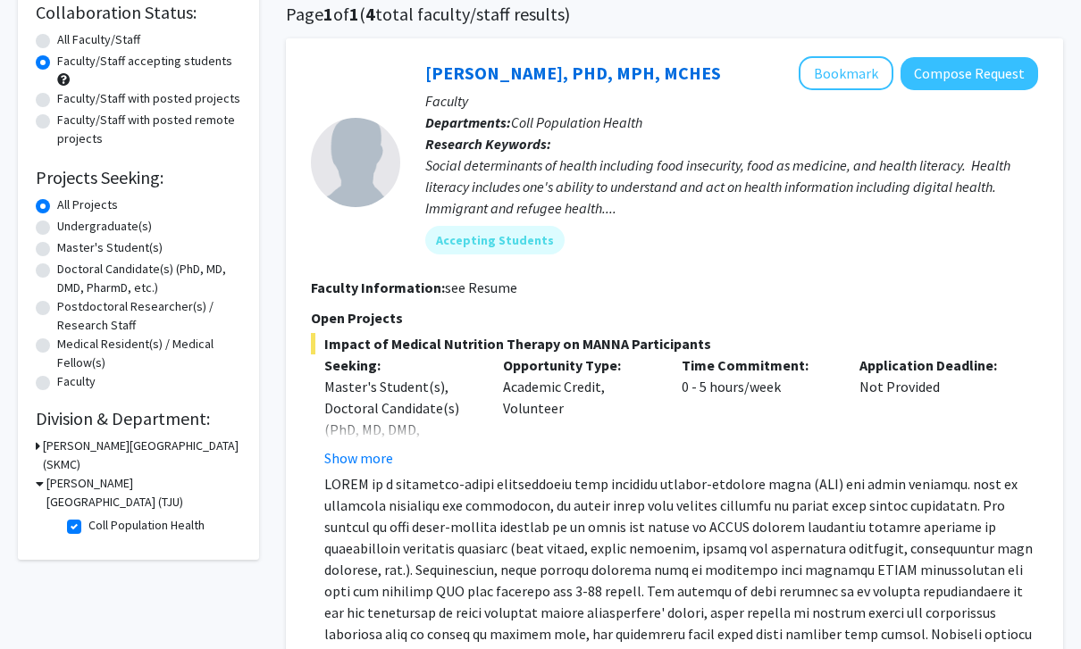
scroll to position [136, 0]
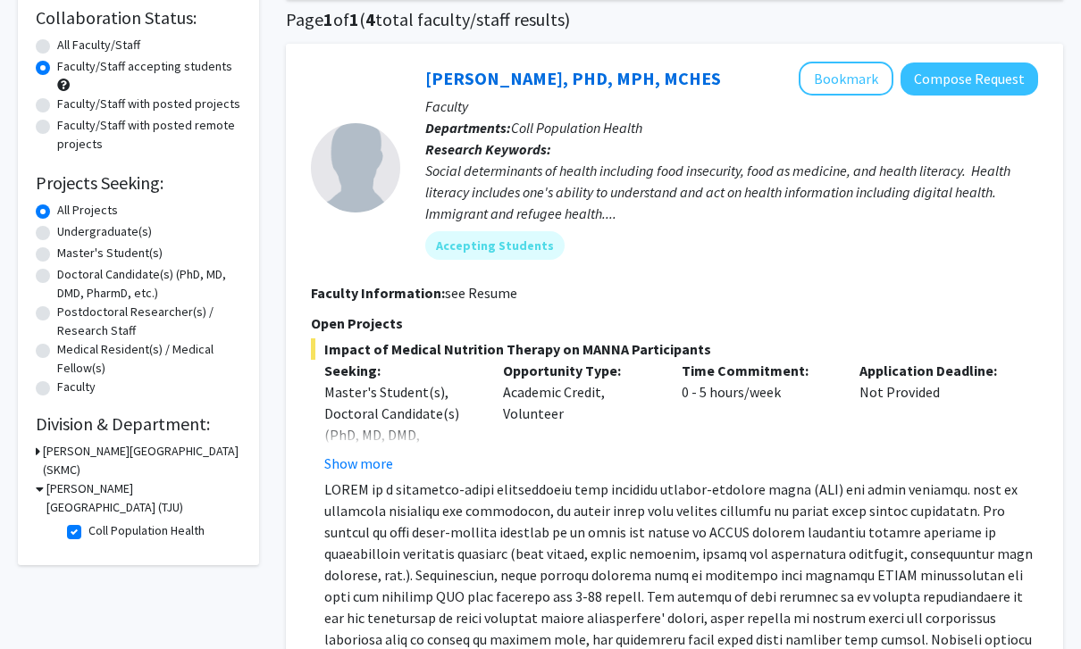
click at [161, 522] on label "Coll Population Health" at bounding box center [146, 531] width 116 height 19
click at [100, 522] on input "Coll Population Health" at bounding box center [94, 528] width 12 height 12
checkbox input "false"
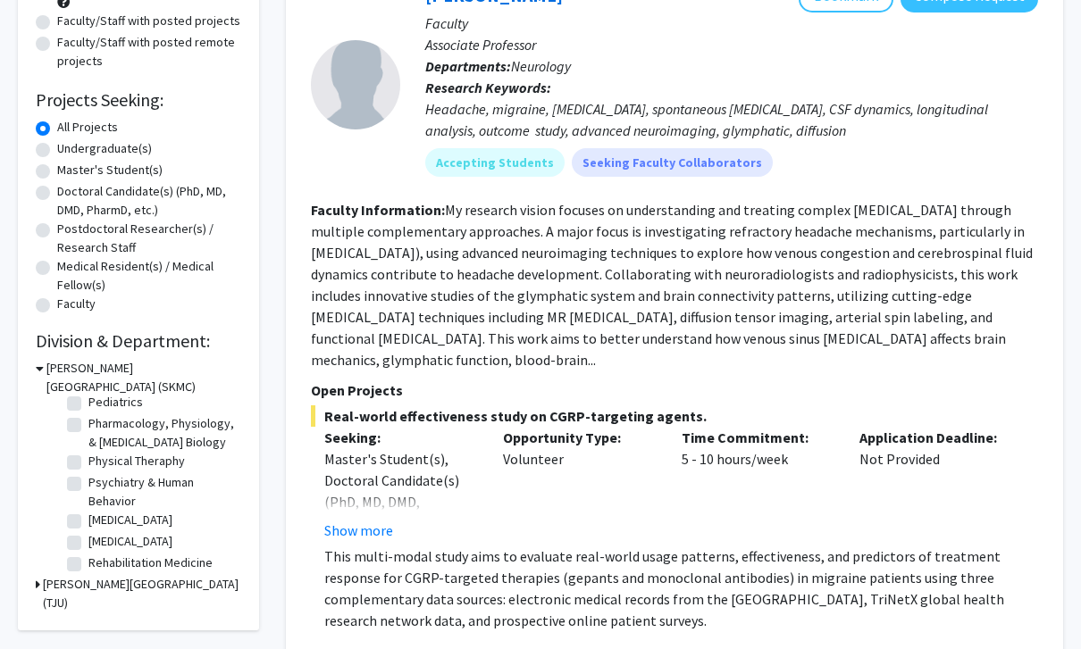
scroll to position [594, 0]
click at [193, 344] on h2 "Division & Department:" at bounding box center [138, 340] width 205 height 21
click at [177, 371] on h3 "[PERSON_NAME][GEOGRAPHIC_DATA] (SKMC)" at bounding box center [143, 378] width 195 height 38
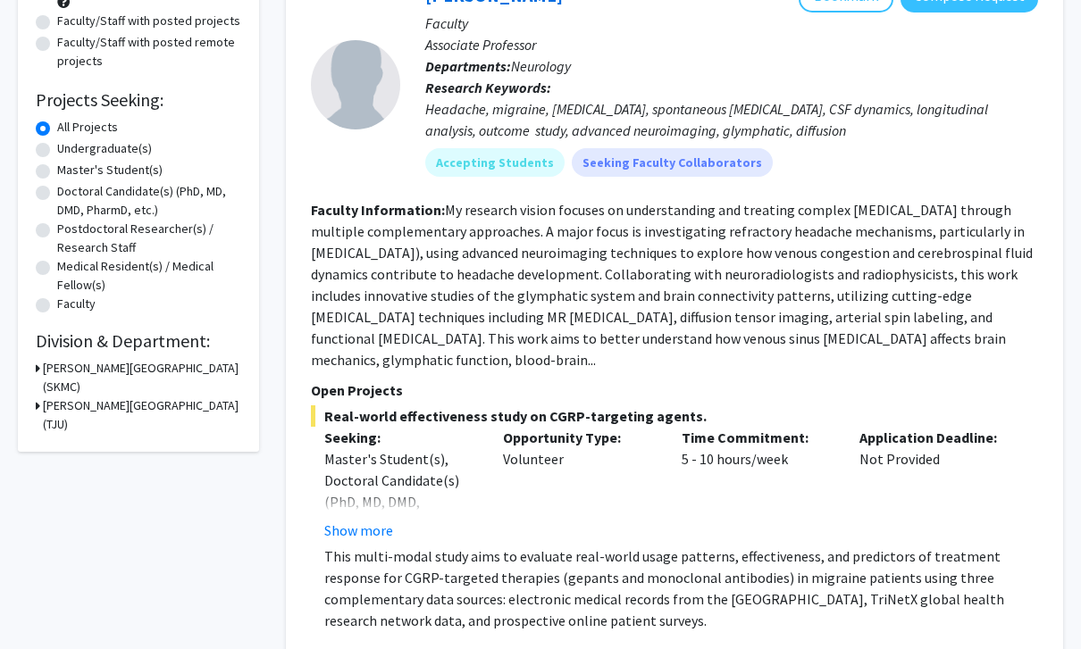
click at [158, 402] on h3 "[PERSON_NAME][GEOGRAPHIC_DATA] (TJU)" at bounding box center [142, 416] width 198 height 38
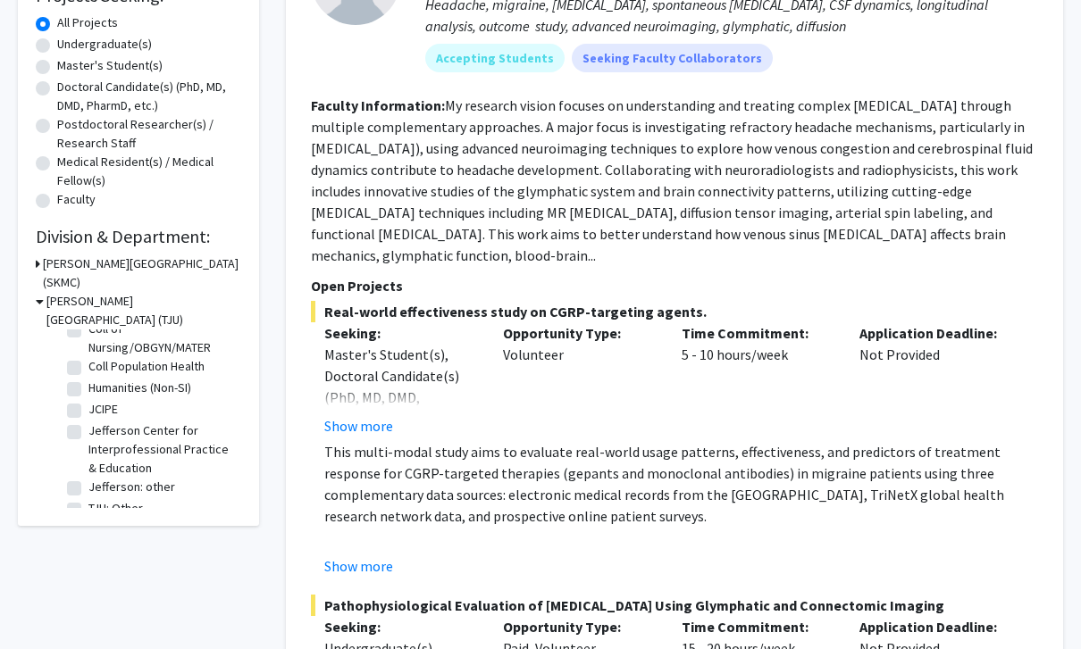
scroll to position [275, 0]
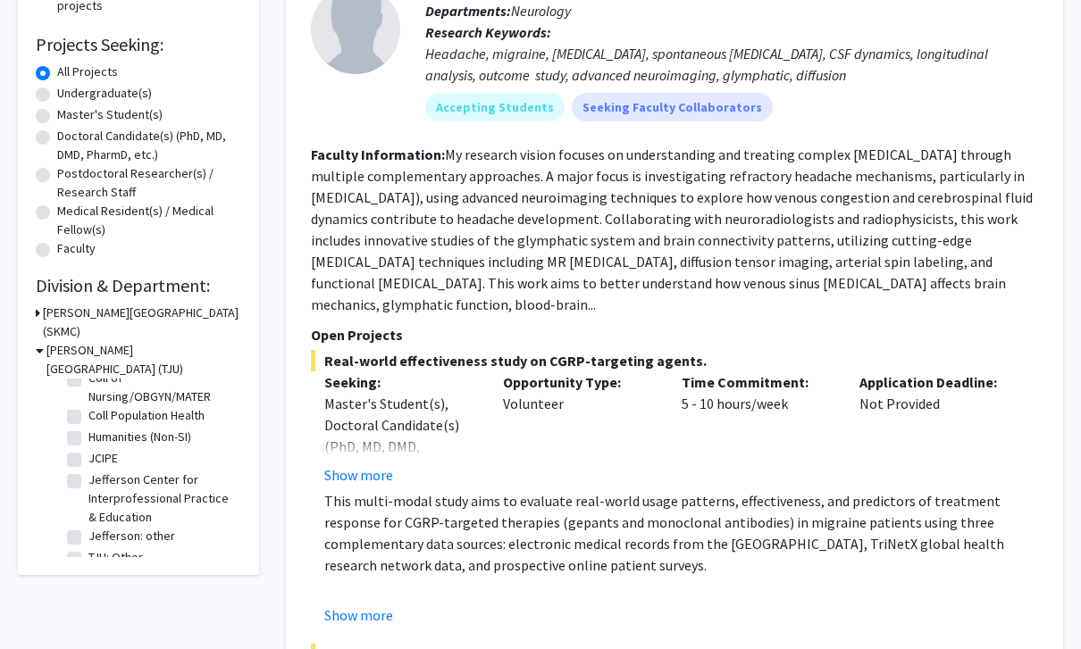
click at [198, 327] on h3 "[PERSON_NAME][GEOGRAPHIC_DATA] (SKMC)" at bounding box center [142, 323] width 198 height 38
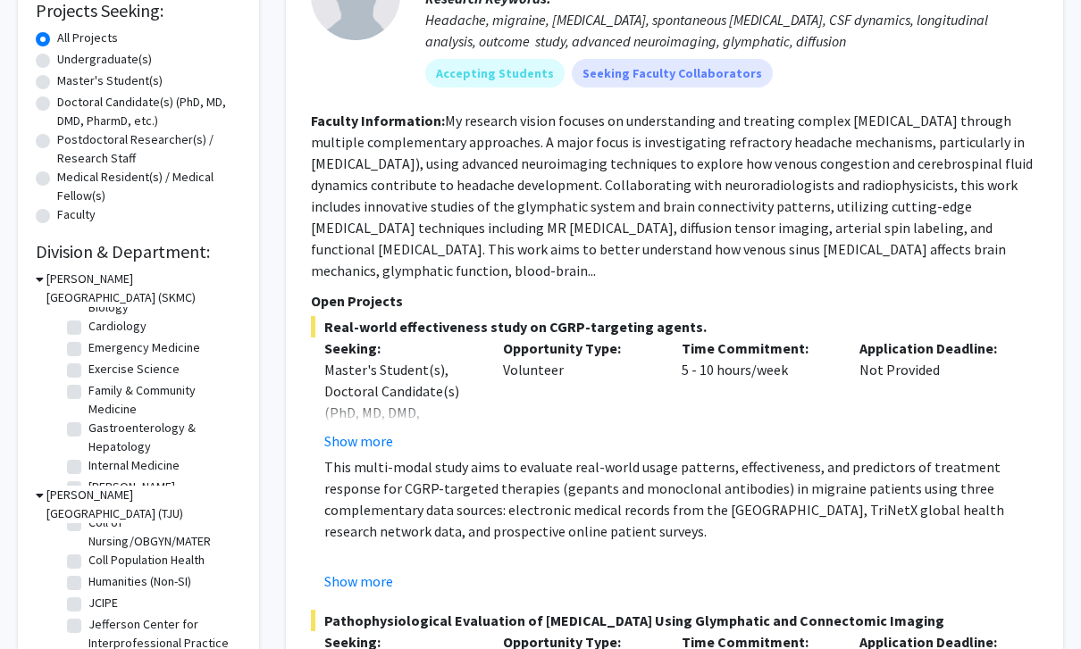
scroll to position [54, 0]
click at [190, 347] on label "Emergency Medicine" at bounding box center [144, 347] width 112 height 19
click at [100, 347] on input "Emergency Medicine" at bounding box center [94, 344] width 12 height 12
checkbox input "true"
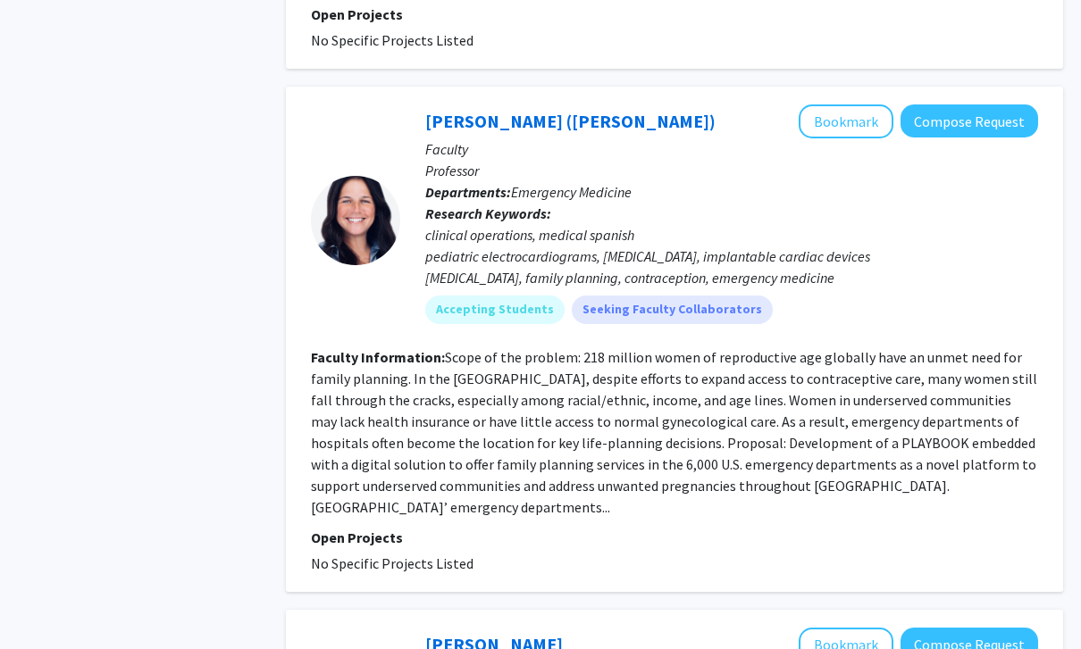
scroll to position [1900, 0]
click at [893, 106] on button "Bookmark" at bounding box center [845, 123] width 95 height 34
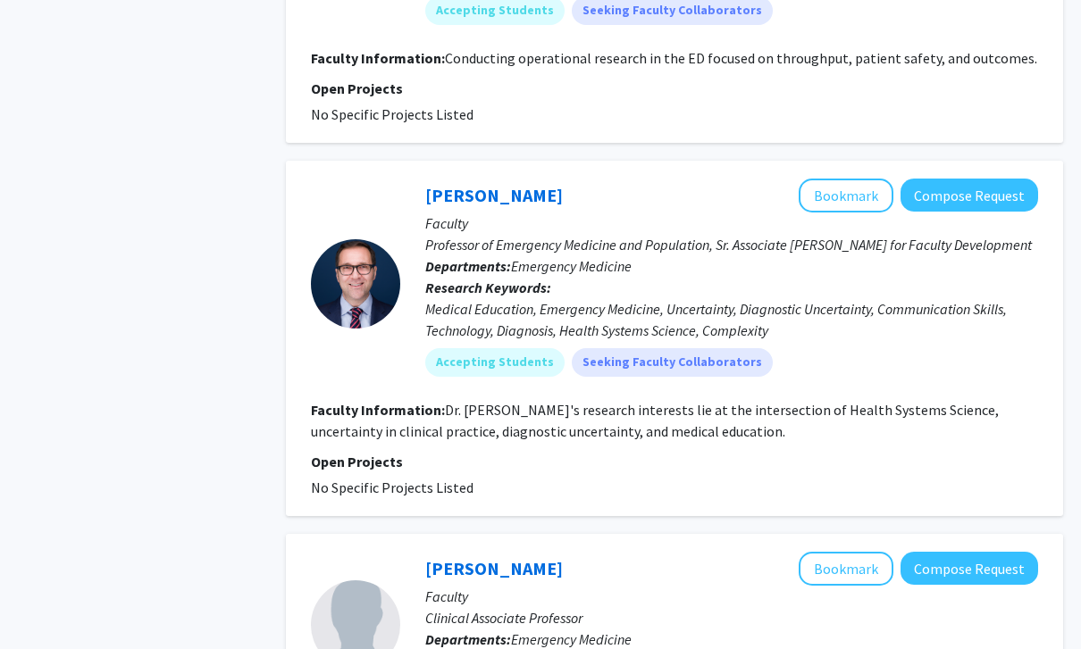
scroll to position [2991, 0]
click at [870, 179] on button "Bookmark" at bounding box center [845, 196] width 95 height 34
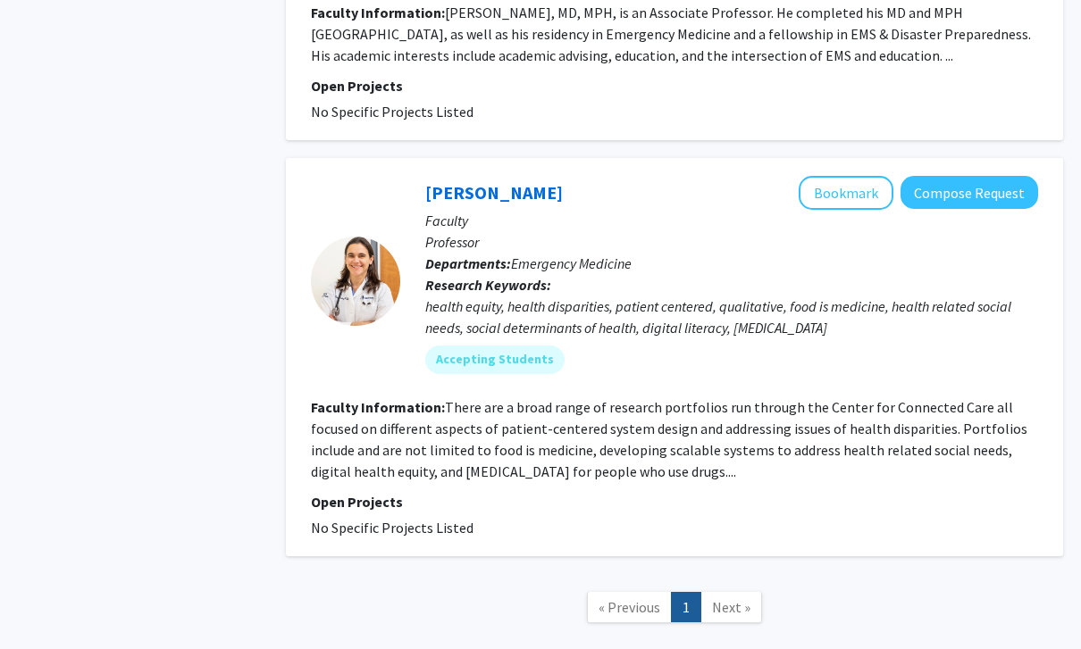
scroll to position [4337, 0]
